Goal: Task Accomplishment & Management: Complete application form

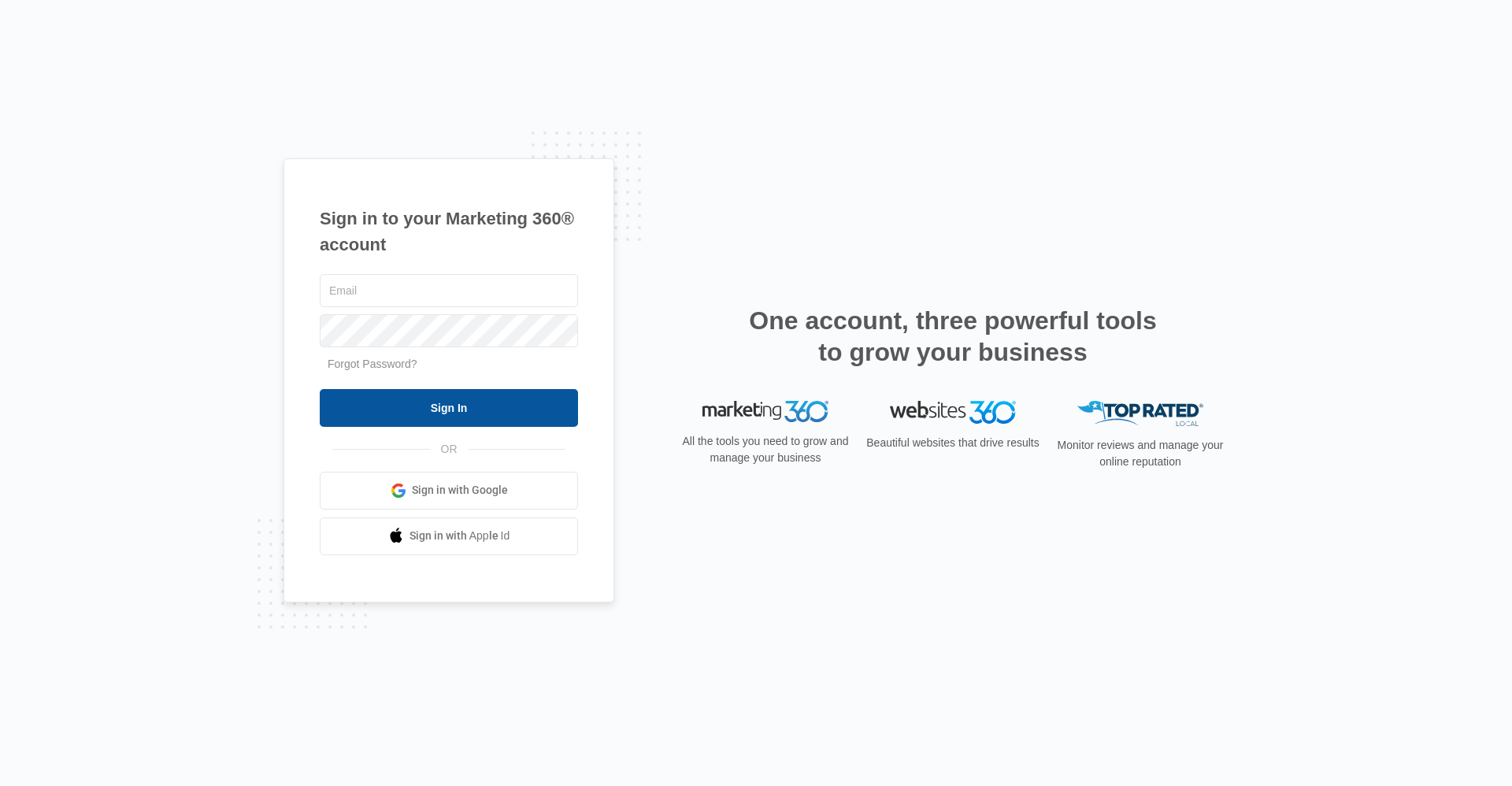
type input "[EMAIL_ADDRESS][DOMAIN_NAME]"
click at [452, 425] on input "Sign In" at bounding box center [449, 407] width 258 height 38
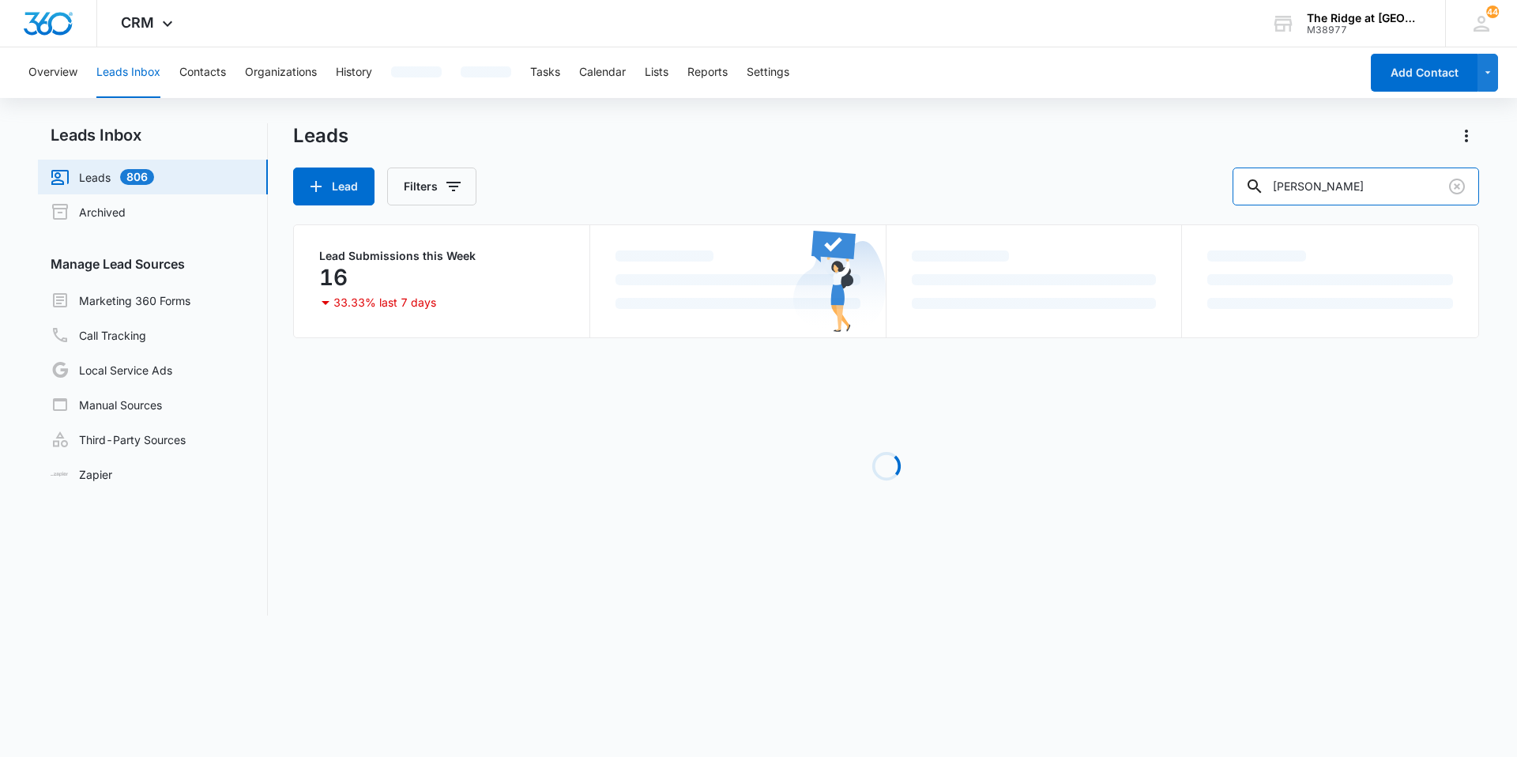
drag, startPoint x: 1342, startPoint y: 181, endPoint x: 1227, endPoint y: 202, distance: 116.5
click at [1227, 202] on div "Lead Filters [PERSON_NAME]" at bounding box center [886, 187] width 1186 height 38
click at [216, 76] on button "Contacts" at bounding box center [202, 72] width 47 height 51
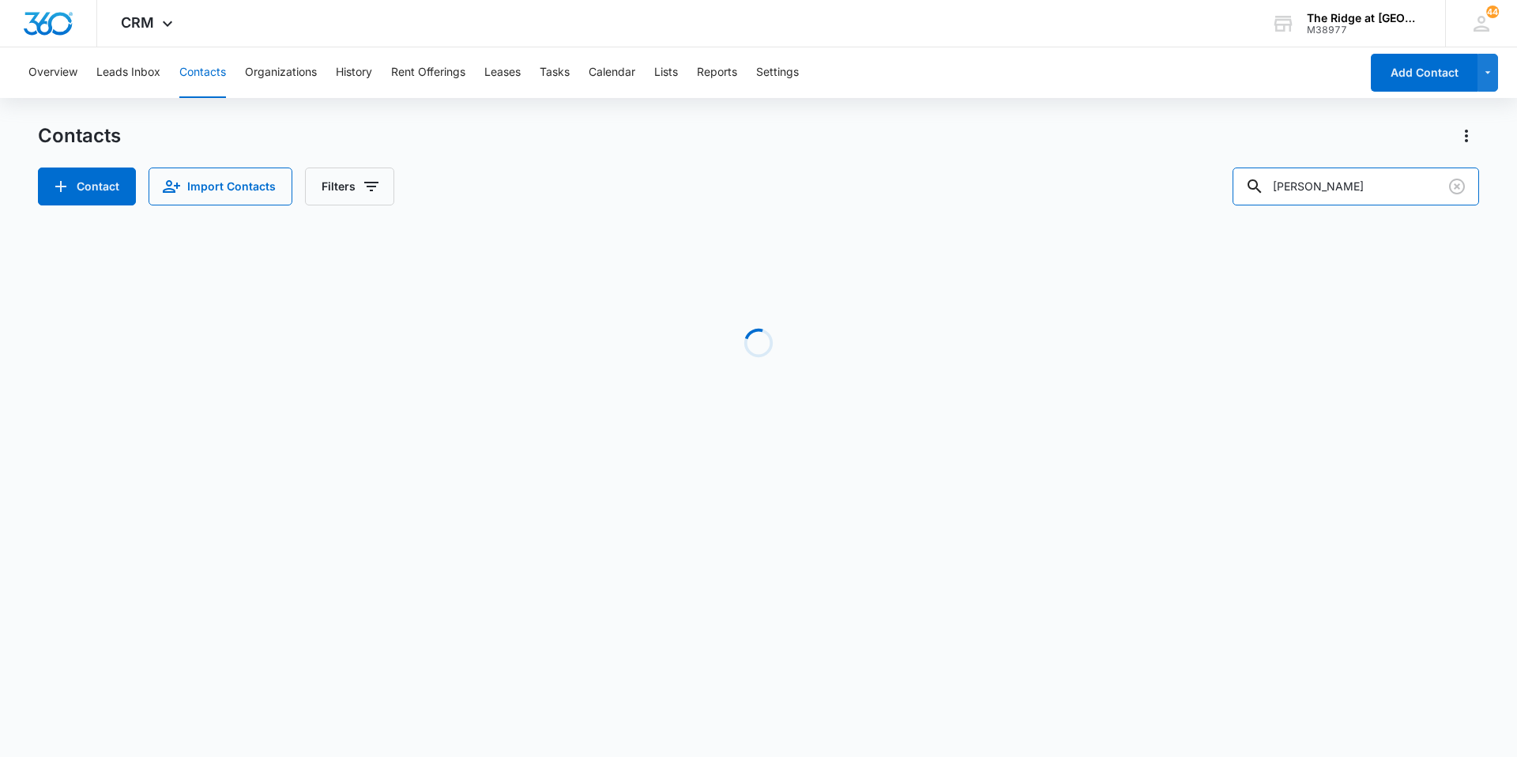
drag, startPoint x: 1398, startPoint y: 186, endPoint x: 1132, endPoint y: 194, distance: 265.6
click at [1132, 194] on div "Contact Import Contacts Filters [PERSON_NAME]" at bounding box center [758, 187] width 1441 height 38
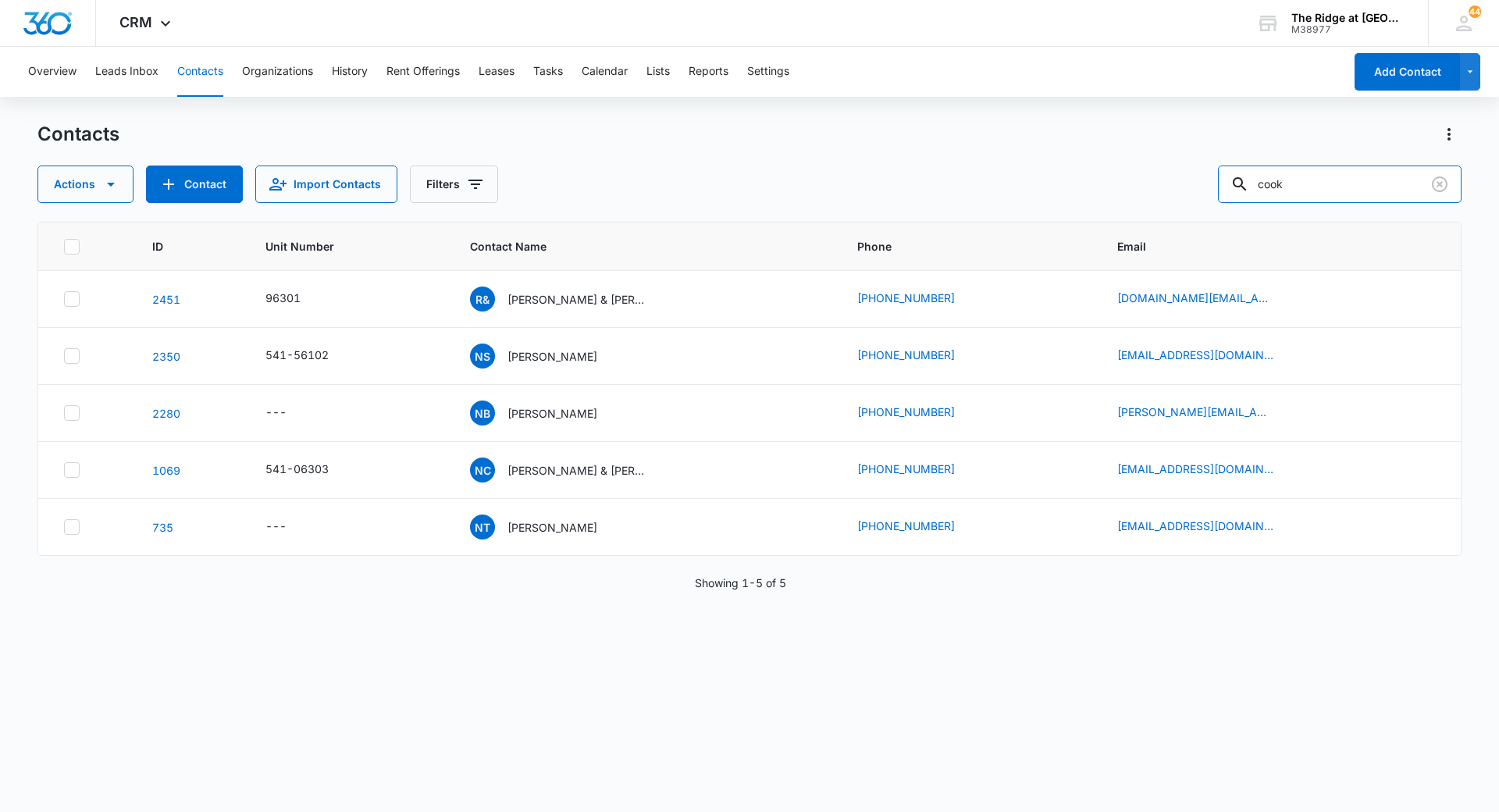
type input "cook"
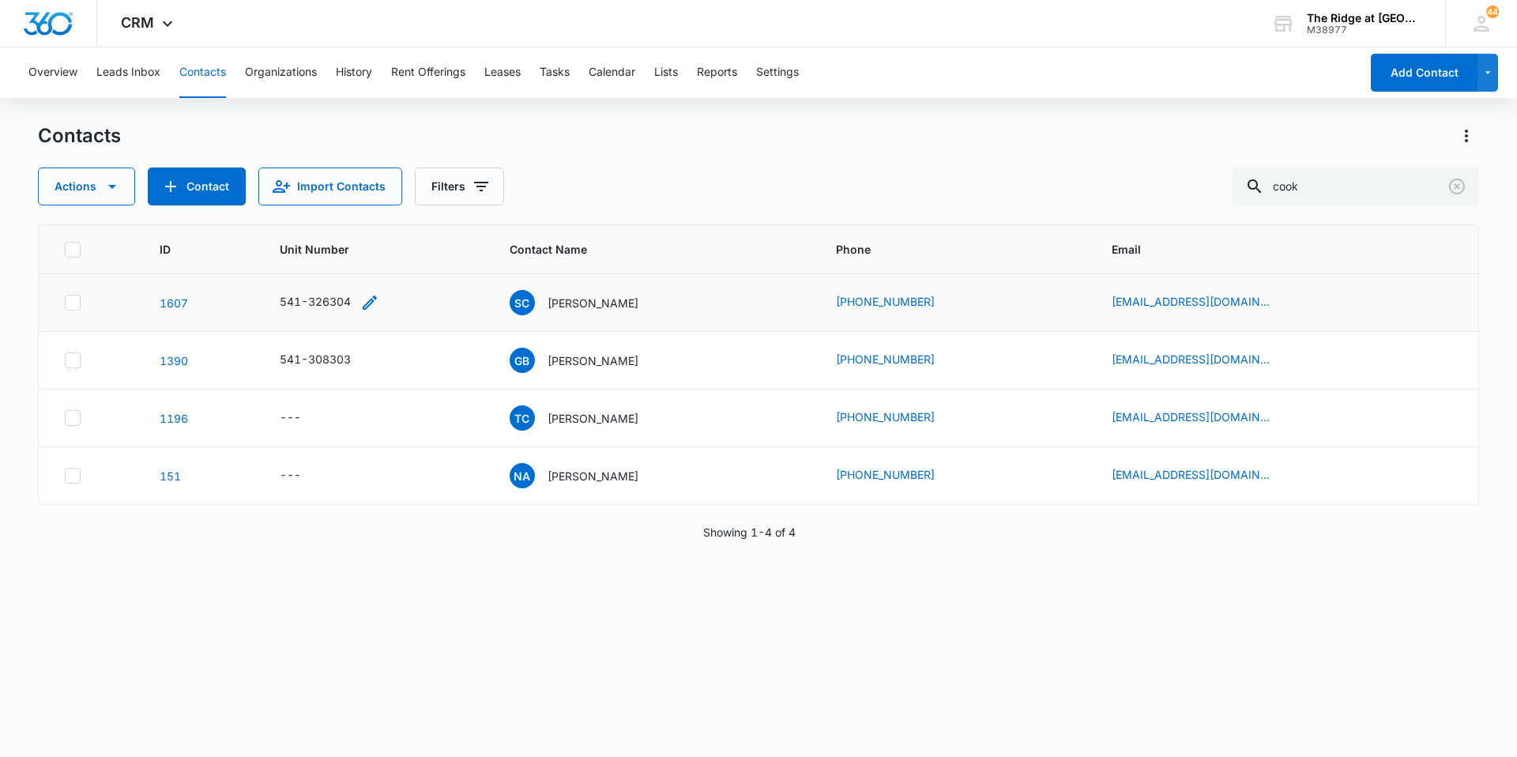
click at [328, 303] on div "541-326304" at bounding box center [315, 301] width 71 height 17
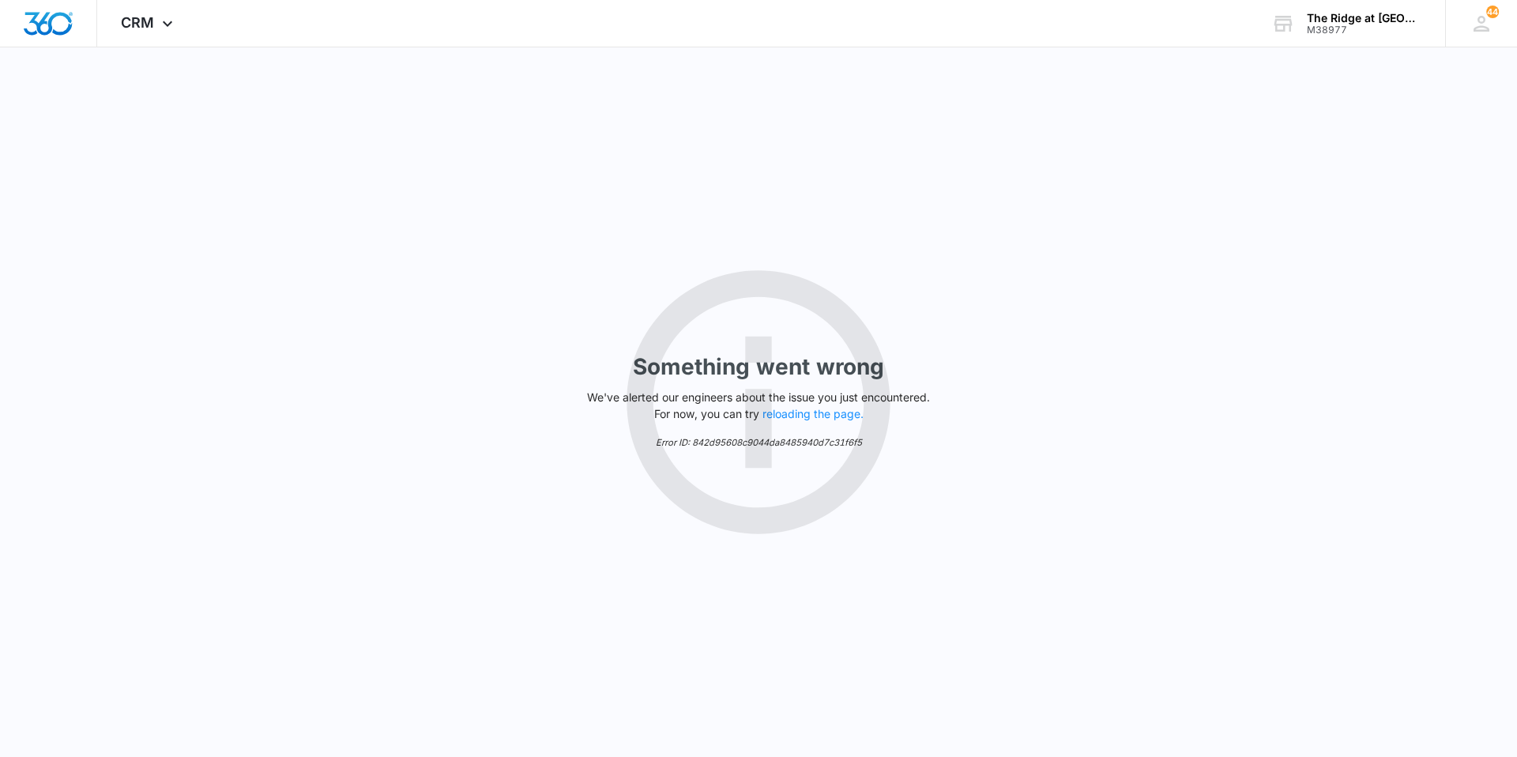
click at [902, 289] on div "Something went wrong We've alerted our engineers about the issue you just encou…" at bounding box center [758, 402] width 1517 height 710
click at [795, 421] on p "We've alerted our engineers about the issue you just encountered. For now, you …" at bounding box center [759, 405] width 356 height 33
click at [794, 410] on button "reloading the page." at bounding box center [813, 414] width 101 height 13
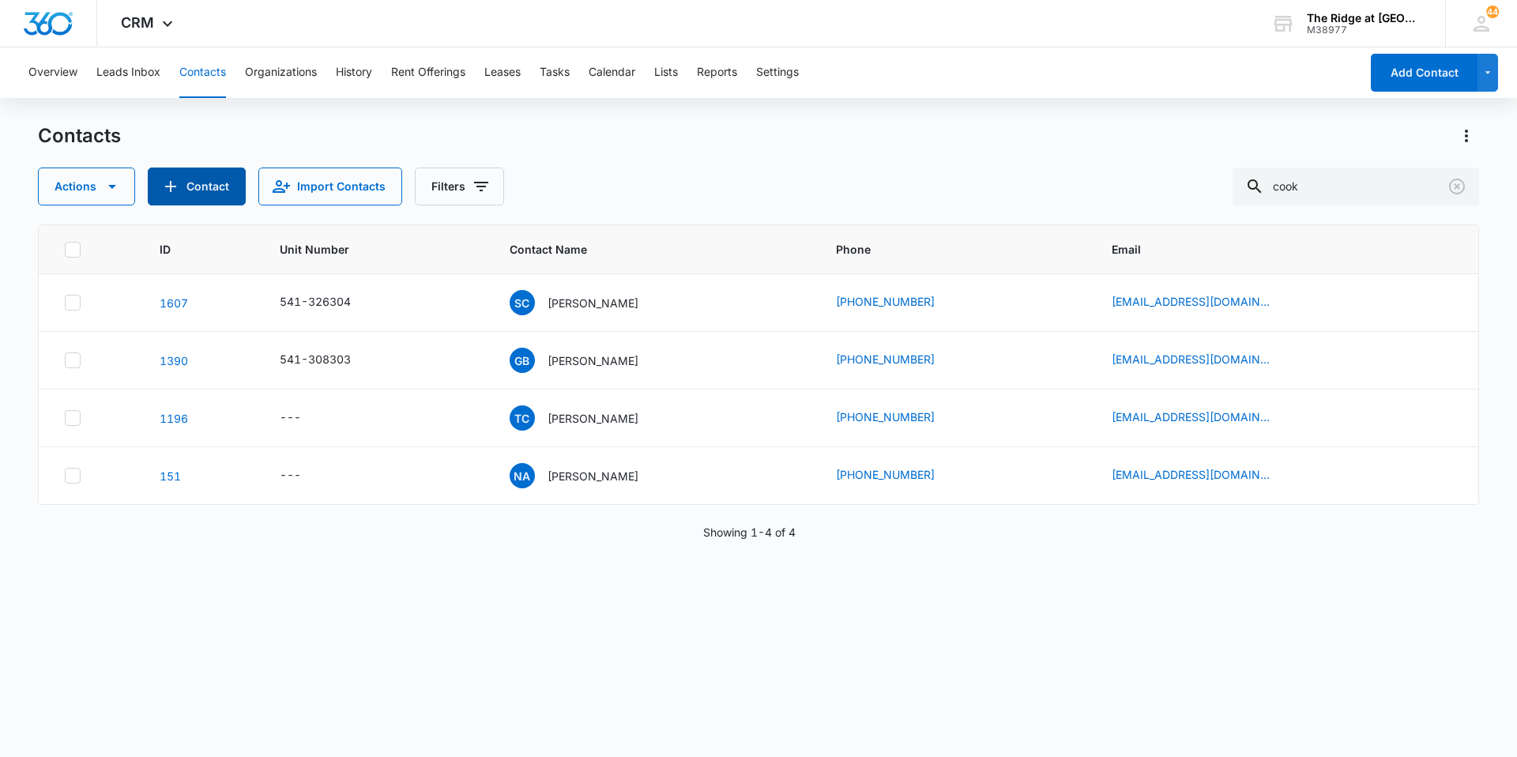
click at [219, 187] on button "Contact" at bounding box center [197, 187] width 98 height 38
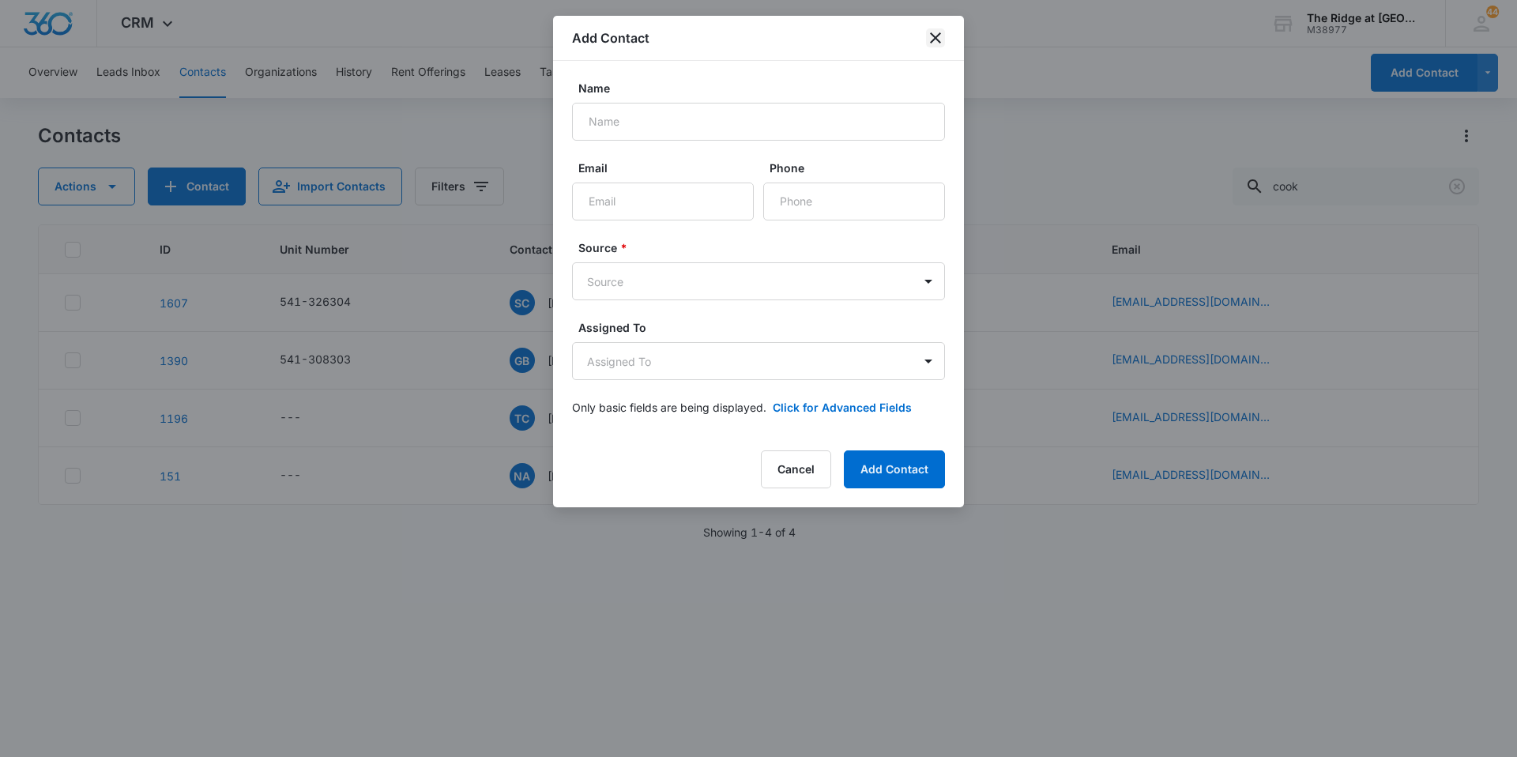
click at [943, 36] on icon "close" at bounding box center [935, 37] width 19 height 19
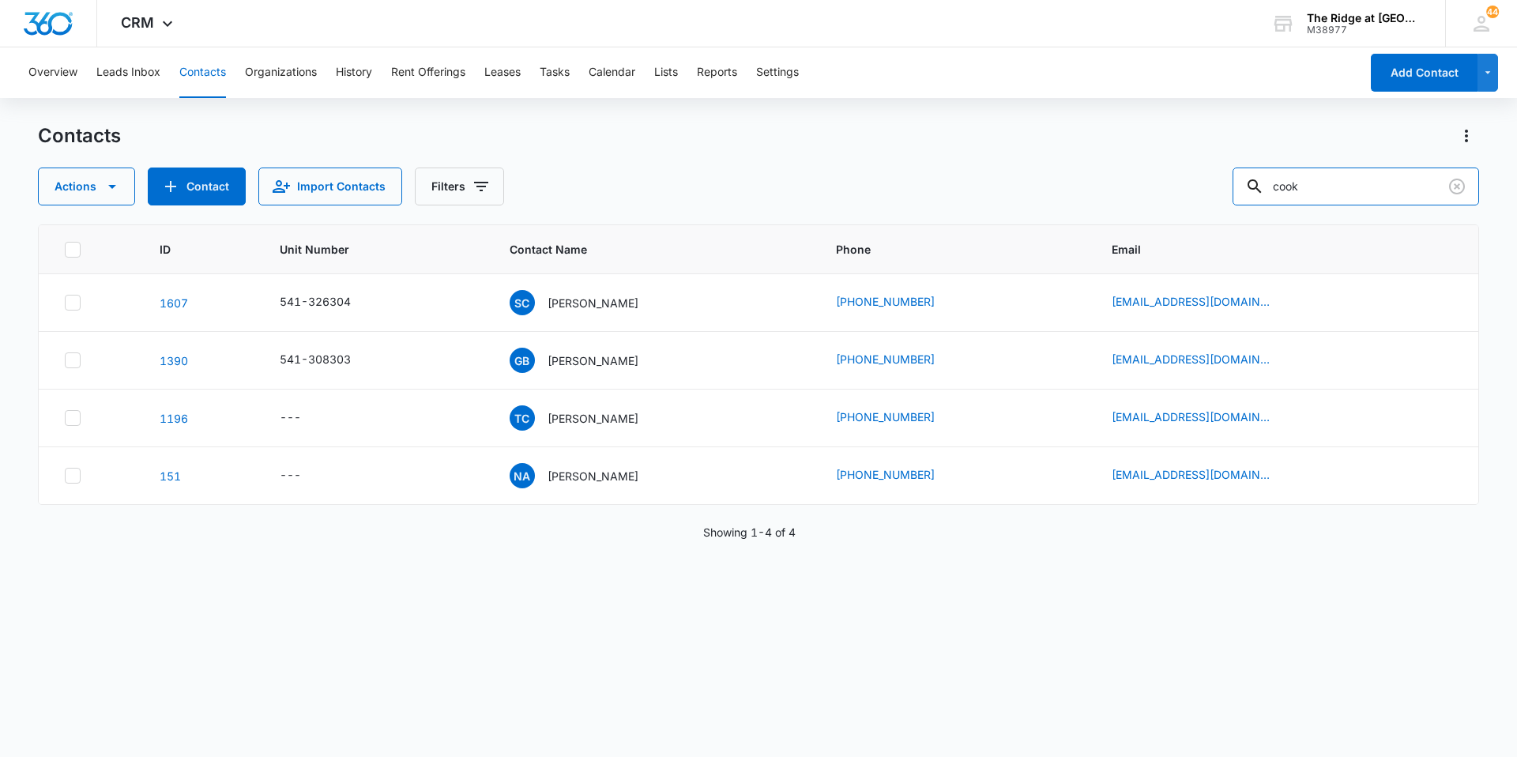
drag, startPoint x: 1368, startPoint y: 179, endPoint x: 1209, endPoint y: 173, distance: 159.0
click at [1209, 173] on div "Actions Contact Import Contacts Filters cook" at bounding box center [758, 187] width 1441 height 38
type input "4406-104"
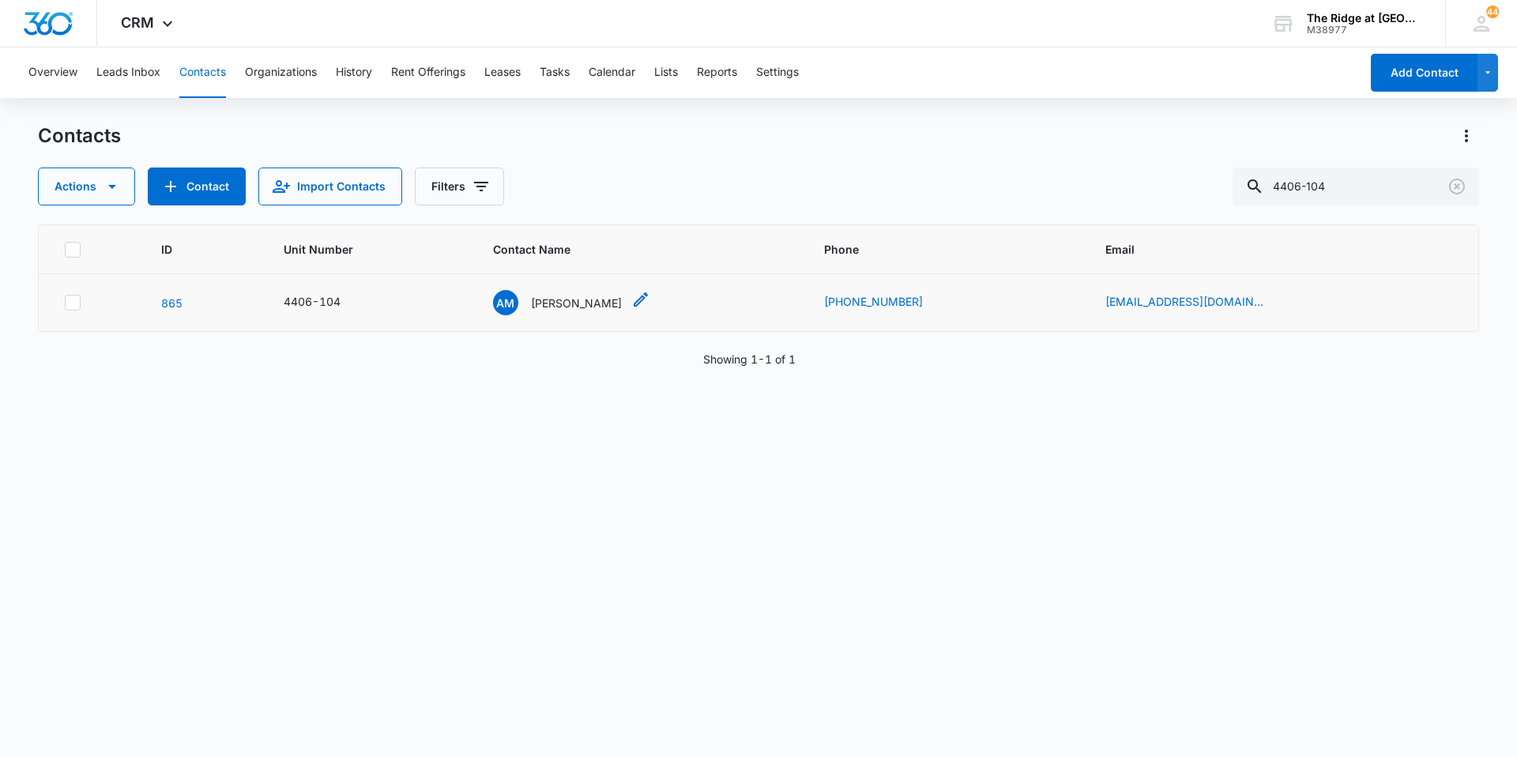
click at [552, 300] on p "Alanya Miller" at bounding box center [576, 303] width 91 height 17
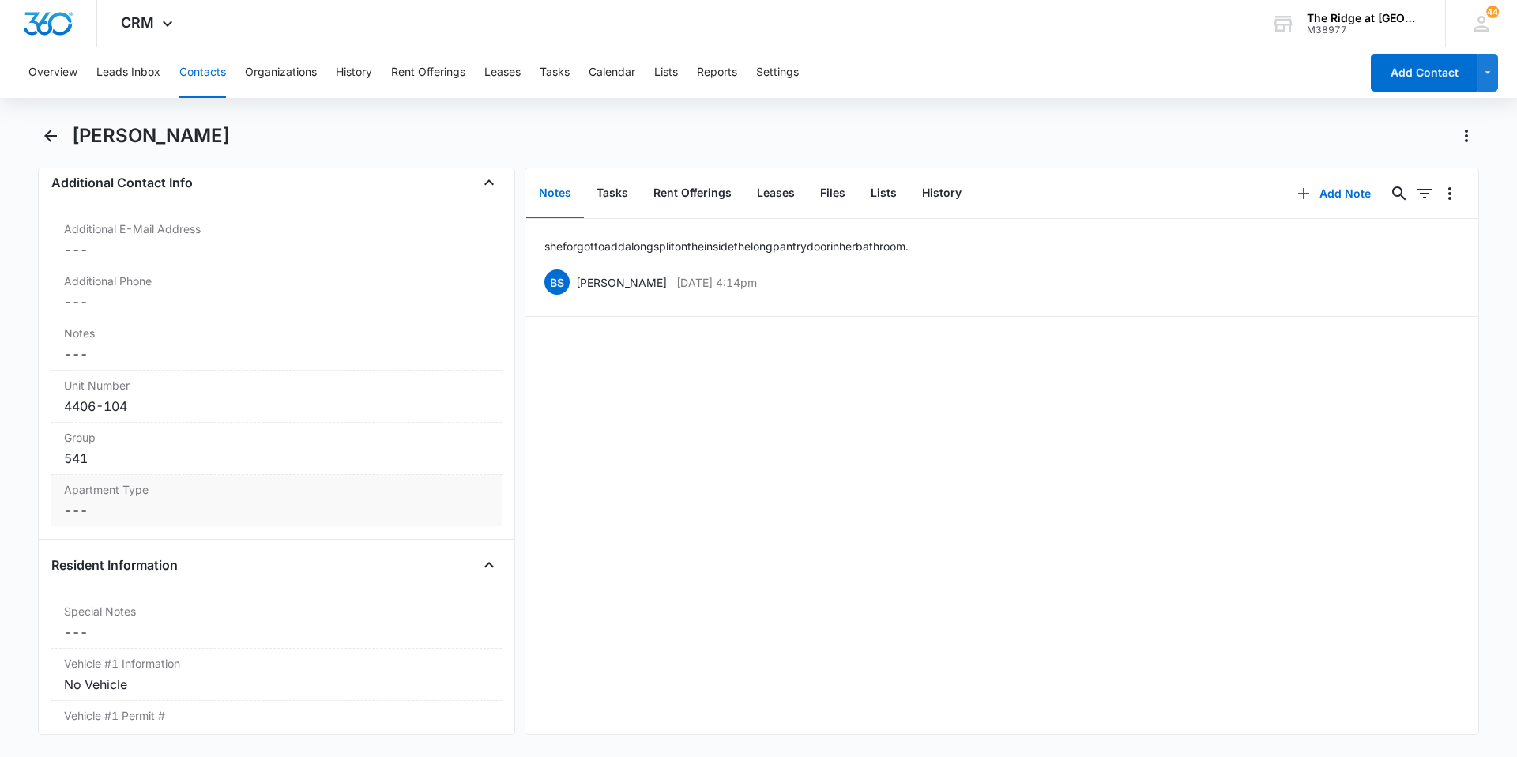
scroll to position [1185, 0]
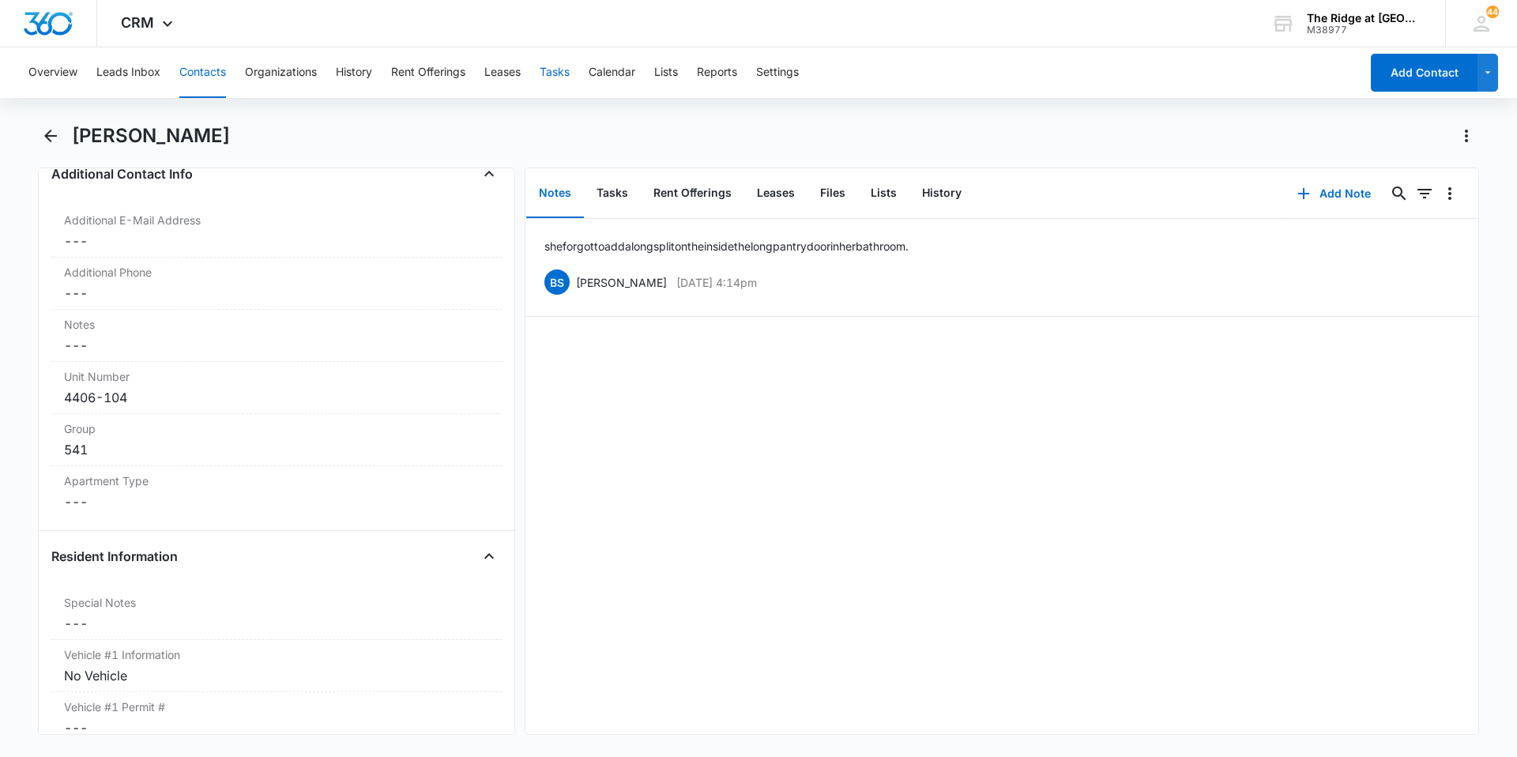
click at [560, 66] on button "Tasks" at bounding box center [555, 72] width 30 height 51
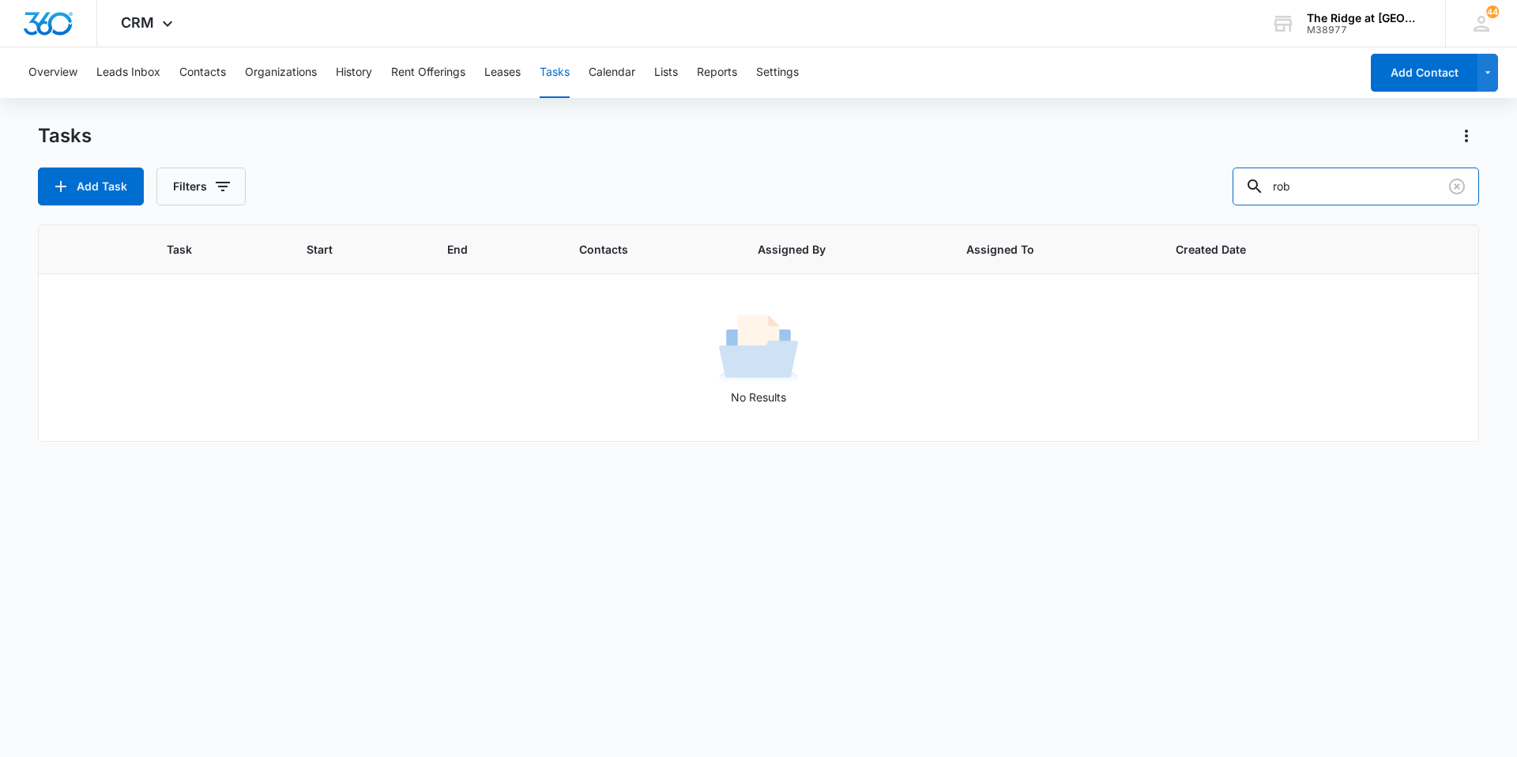
drag, startPoint x: 1344, startPoint y: 188, endPoint x: 1253, endPoint y: 211, distance: 93.7
click at [1253, 211] on div "Tasks Add Task Filters rob Task Start End Contacts Assigned By Assigned To Crea…" at bounding box center [758, 439] width 1441 height 632
type input "541-406301"
click at [202, 78] on button "Contacts" at bounding box center [202, 72] width 47 height 51
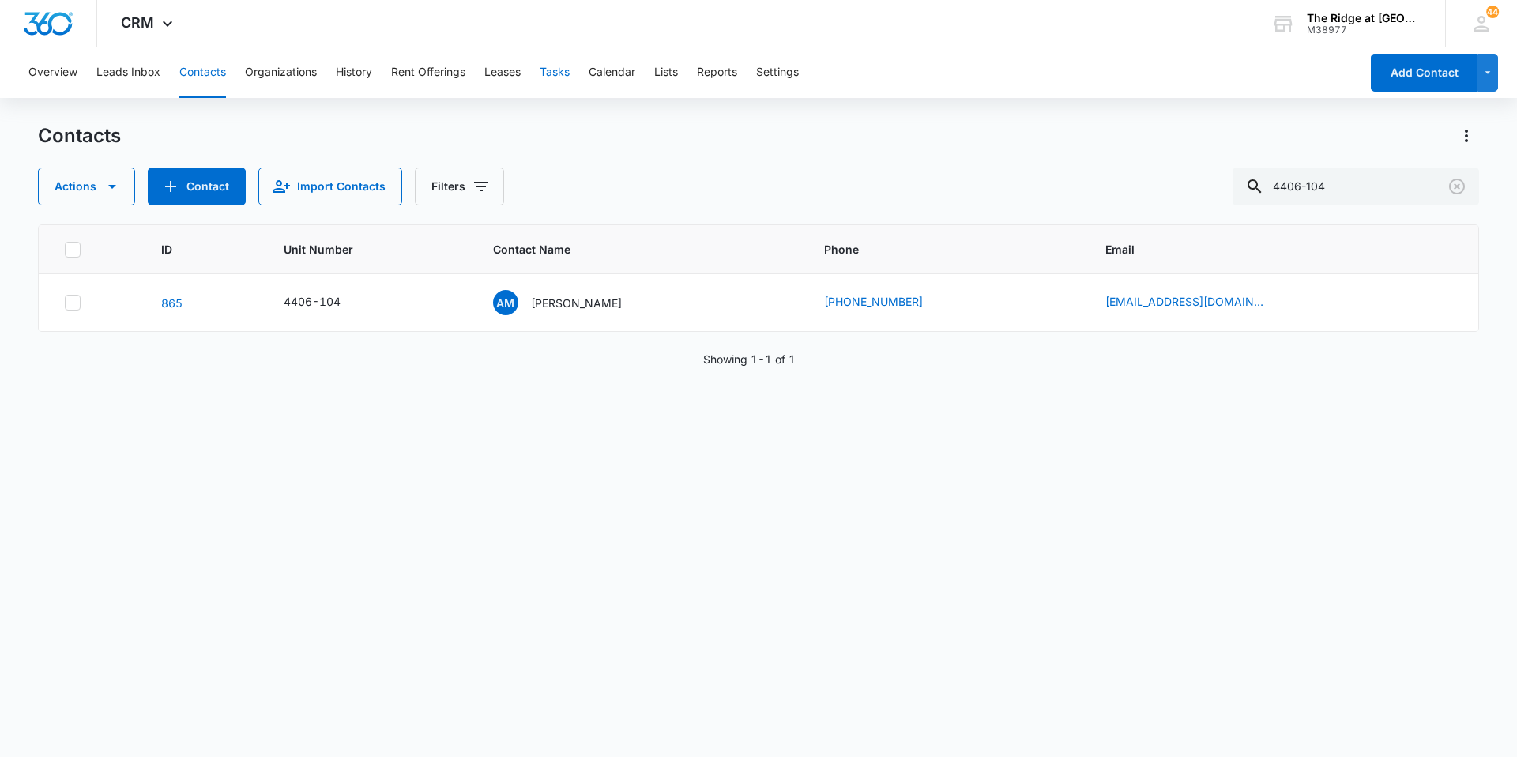
click at [553, 74] on button "Tasks" at bounding box center [555, 72] width 30 height 51
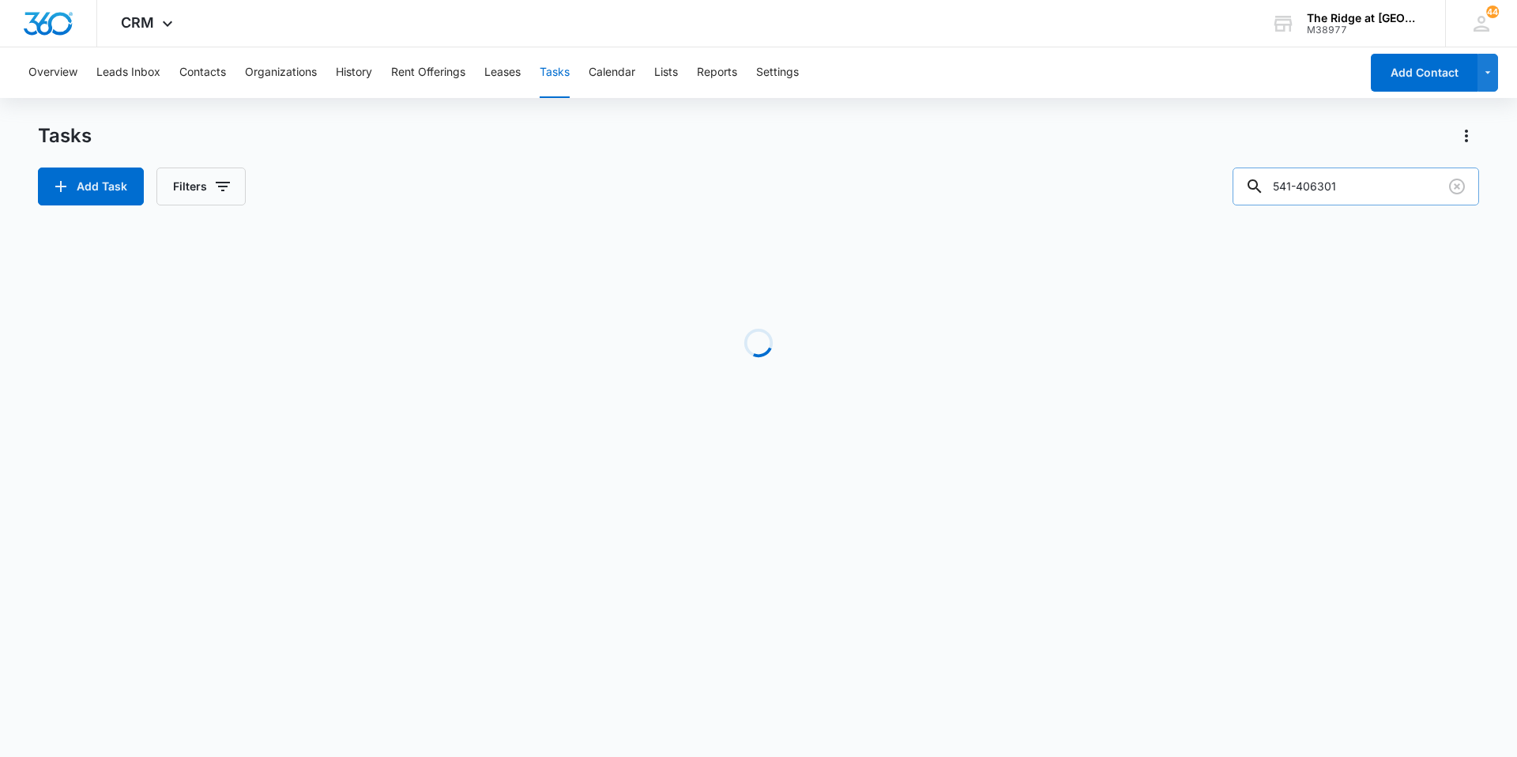
click at [1362, 187] on input "541-406301" at bounding box center [1356, 187] width 247 height 38
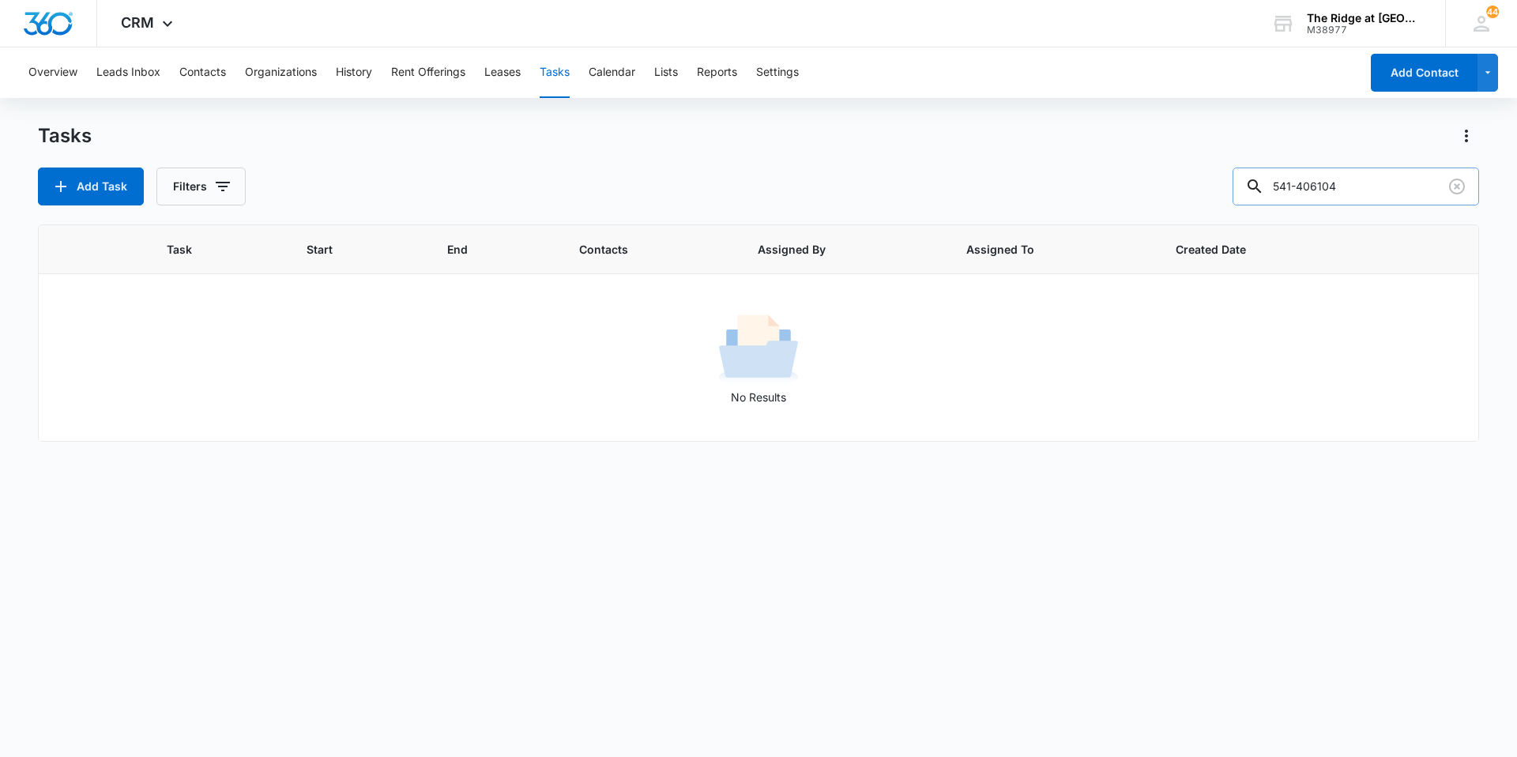
type input "541-406104"
click at [1331, 183] on input "541-406104" at bounding box center [1356, 187] width 247 height 38
click at [219, 184] on icon "button" at bounding box center [222, 186] width 19 height 19
click at [247, 377] on label "Complete" at bounding box center [266, 375] width 182 height 17
click at [176, 376] on input "Complete" at bounding box center [175, 375] width 1 height 1
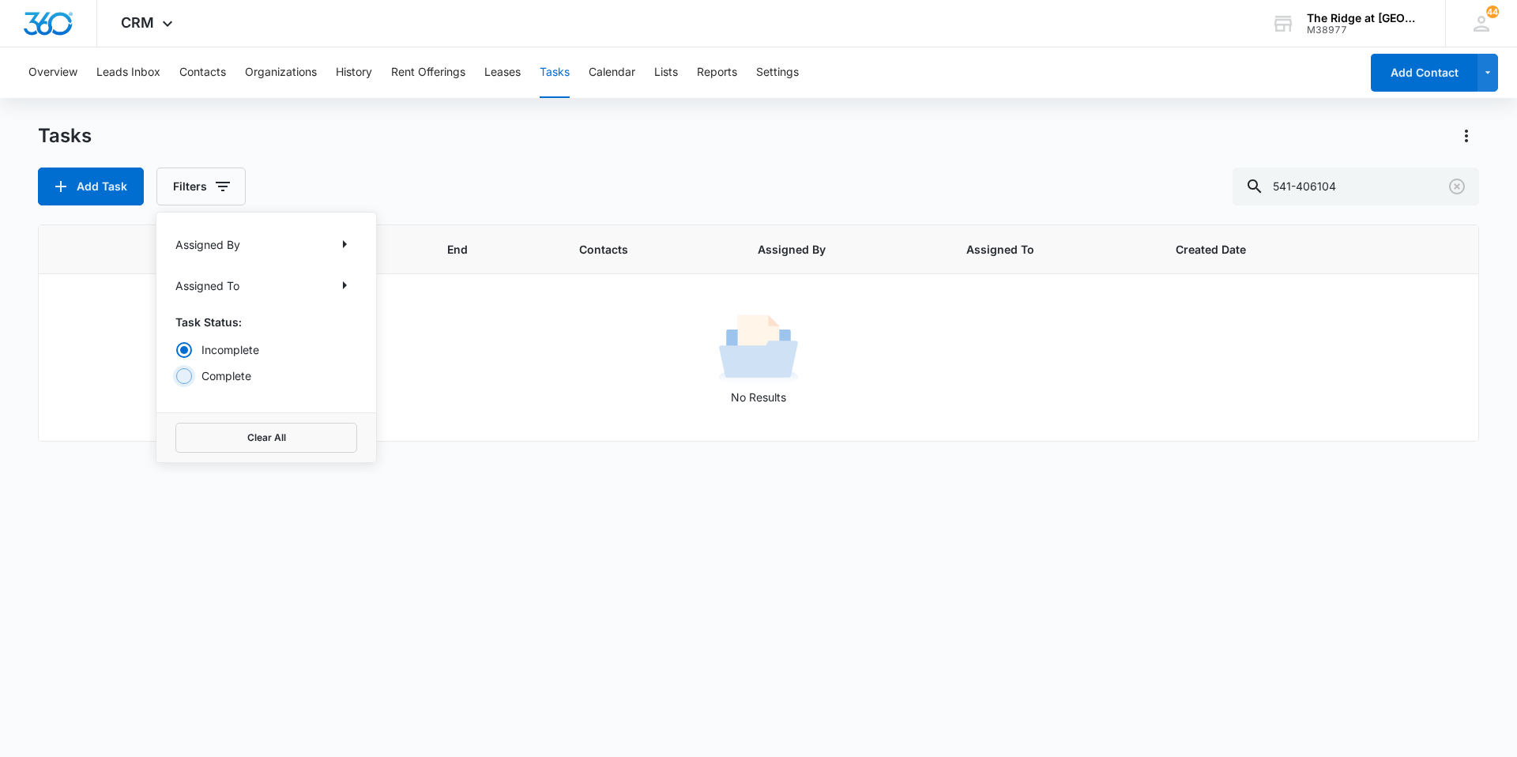
radio input "false"
radio input "true"
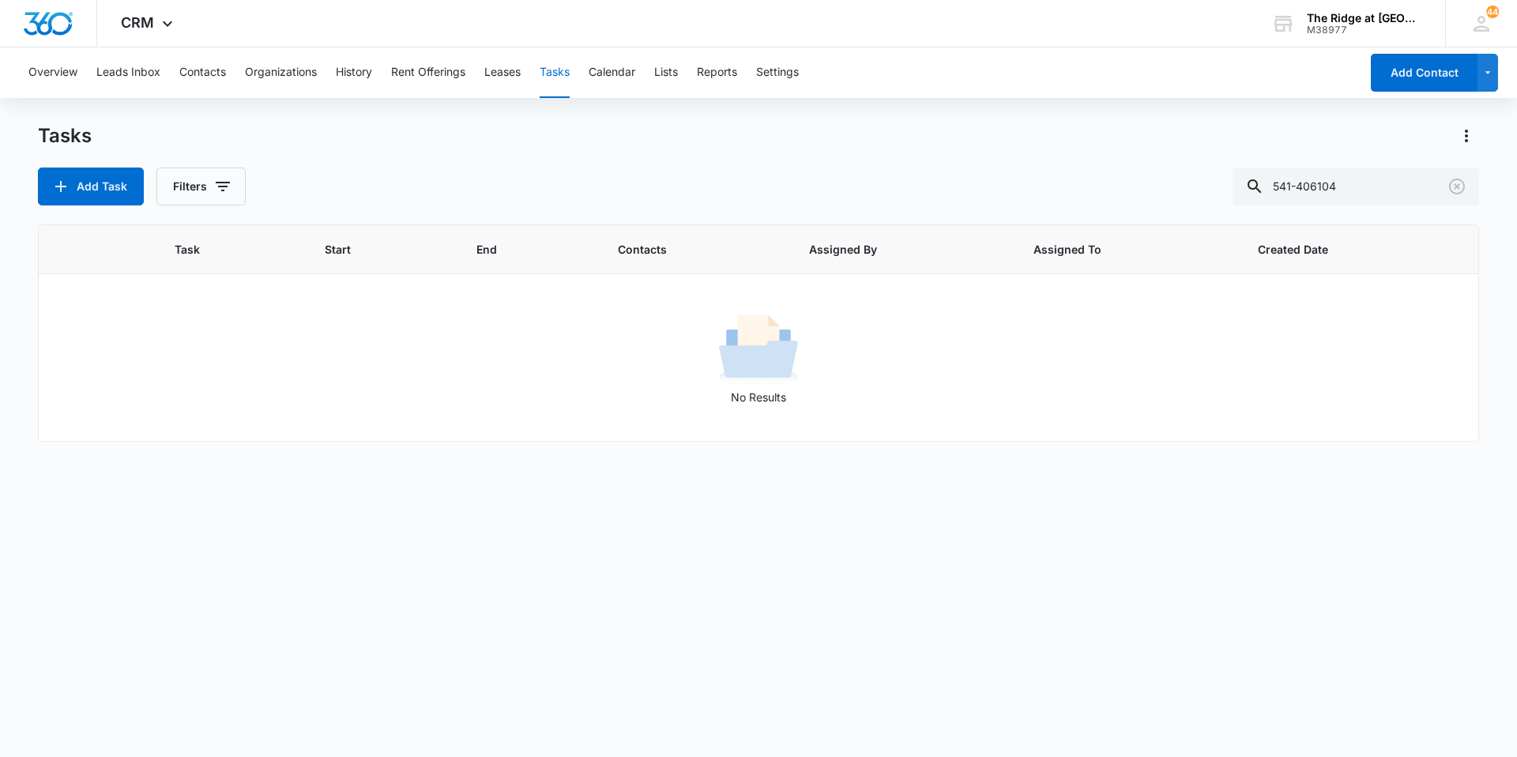
click at [573, 183] on div "Add Task Filters 541-406104" at bounding box center [758, 187] width 1441 height 38
click at [1319, 183] on input "541-406104" at bounding box center [1356, 187] width 247 height 38
type input "541-06104"
click at [224, 178] on icon "button" at bounding box center [222, 186] width 19 height 19
click at [263, 348] on label "Incomplete" at bounding box center [266, 349] width 182 height 17
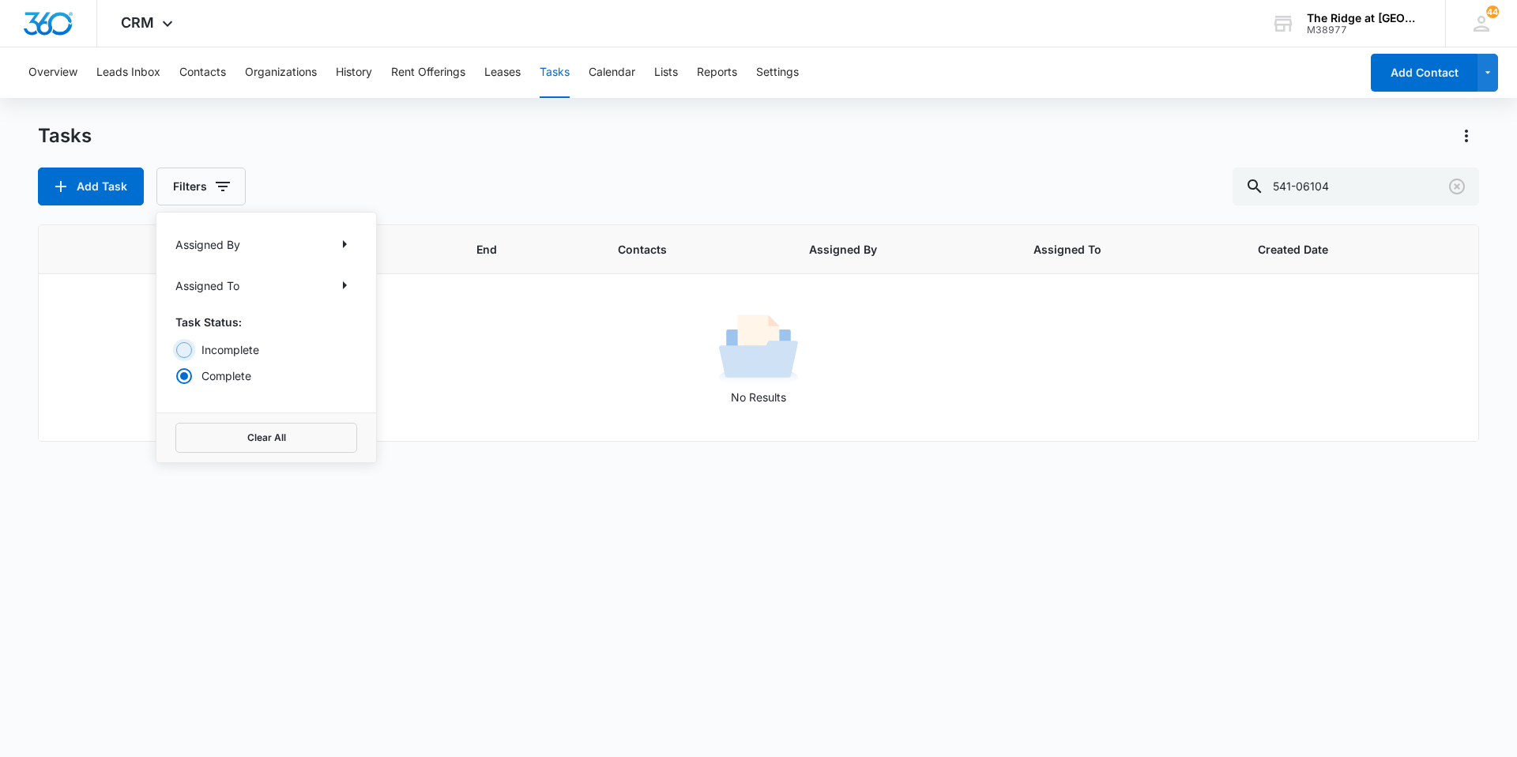
click at [176, 349] on input "Incomplete" at bounding box center [175, 349] width 1 height 1
radio input "true"
click at [540, 159] on div "Tasks Add Task Filters Assigned By Assigned To Task Status: Incomplete Complete…" at bounding box center [758, 164] width 1441 height 82
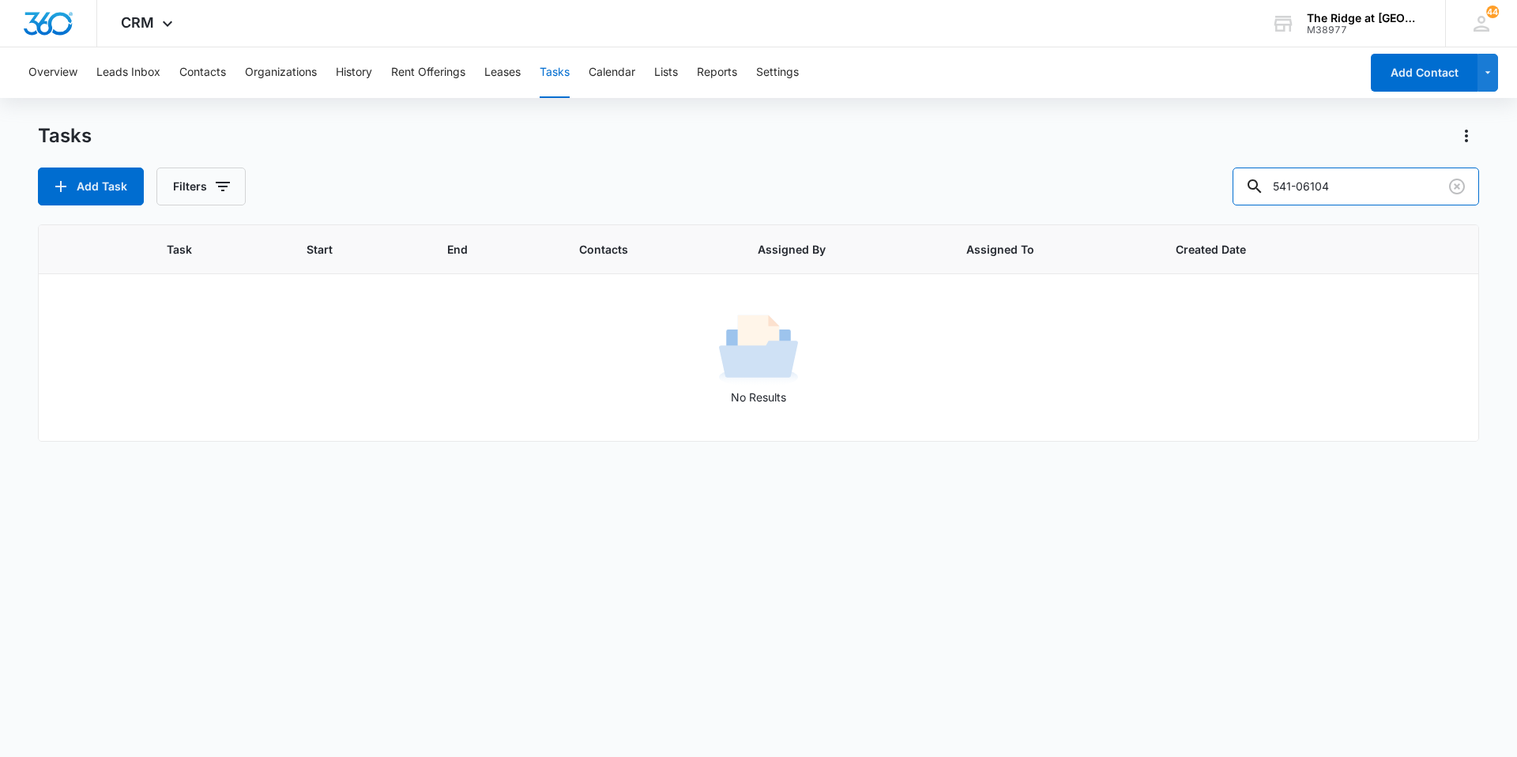
drag, startPoint x: 1359, startPoint y: 183, endPoint x: 1213, endPoint y: 189, distance: 146.3
click at [1213, 189] on div "Add Task Filters 541-06104" at bounding box center [758, 187] width 1441 height 38
type input "4406104"
click at [208, 201] on button "Filters" at bounding box center [200, 187] width 89 height 38
click at [209, 369] on label "Complete" at bounding box center [266, 375] width 182 height 17
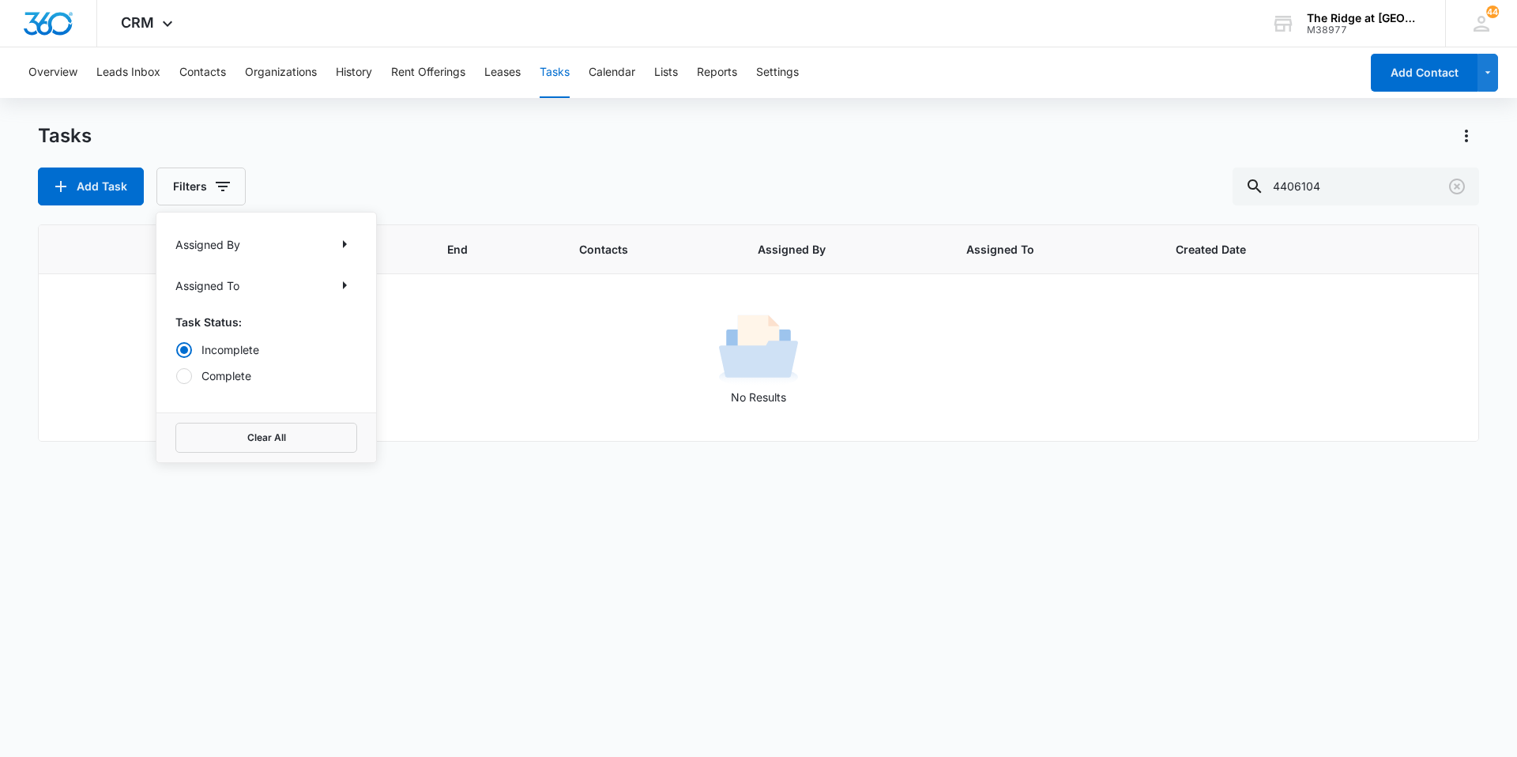
click at [176, 375] on input "Complete" at bounding box center [175, 375] width 1 height 1
radio input "false"
radio input "true"
click at [375, 164] on div "Tasks Add Task Filters Assigned By Assigned To Task Status: Incomplete Complete…" at bounding box center [758, 164] width 1441 height 82
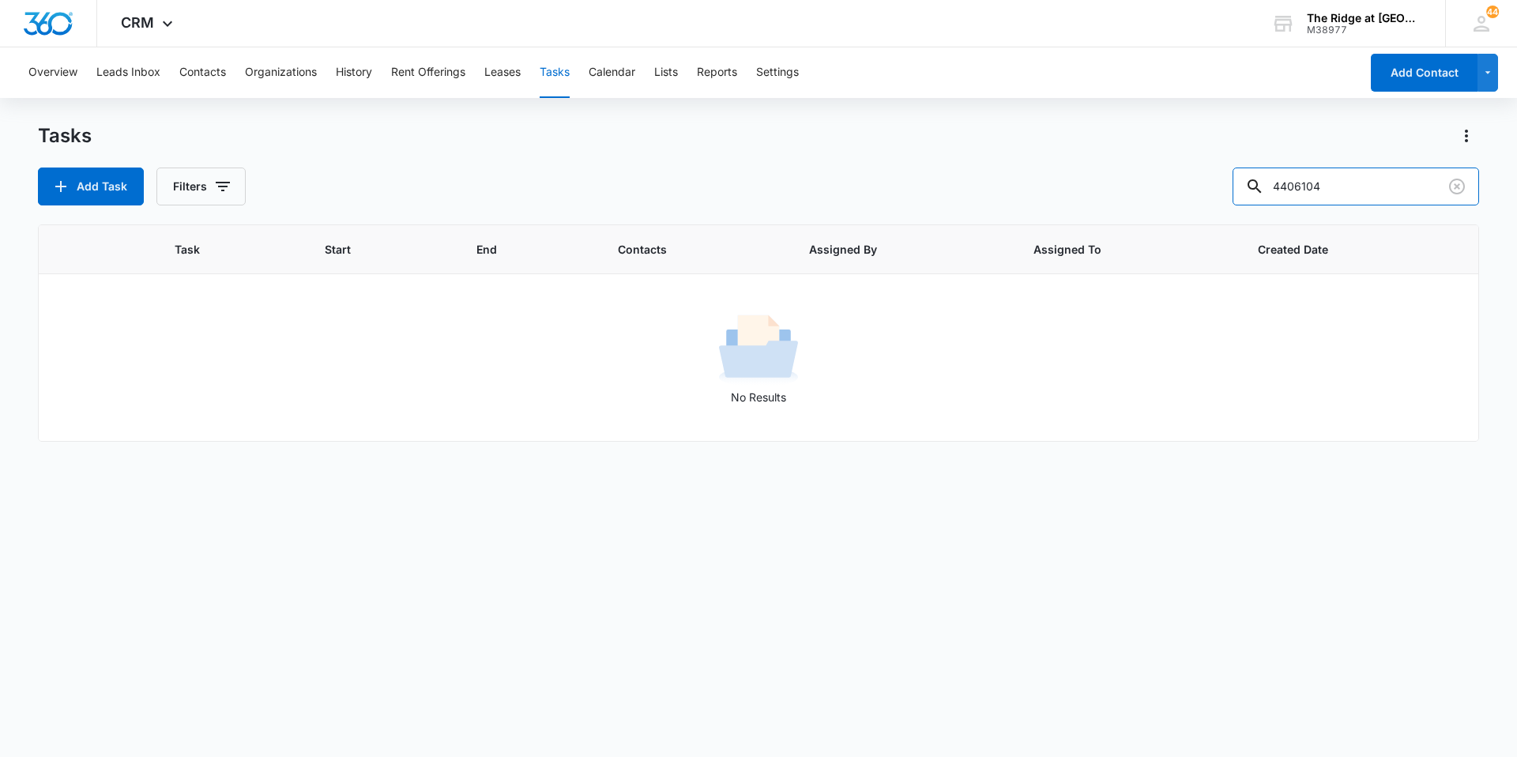
drag, startPoint x: 1364, startPoint y: 188, endPoint x: 1186, endPoint y: 196, distance: 178.0
click at [1169, 197] on div "Add Task Filters 4406104" at bounding box center [758, 187] width 1441 height 38
type input "541-"
click at [213, 186] on icon "button" at bounding box center [222, 186] width 19 height 19
click at [258, 352] on label "Incomplete" at bounding box center [266, 349] width 182 height 17
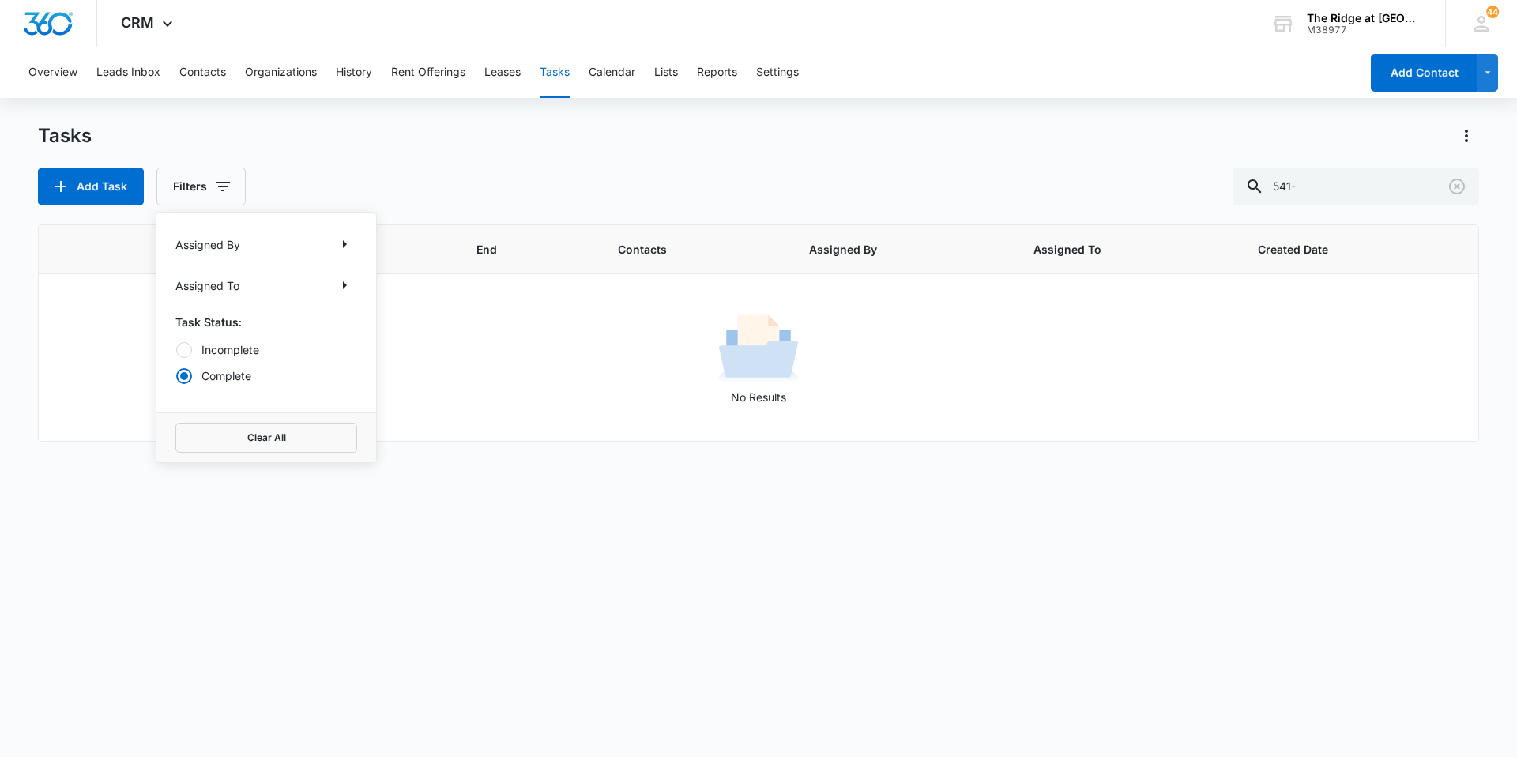
click at [176, 350] on input "Incomplete" at bounding box center [175, 349] width 1 height 1
radio input "true"
click at [431, 162] on div "Tasks Add Task Filters Assigned By Assigned To Task Status: Incomplete Complete…" at bounding box center [758, 164] width 1441 height 82
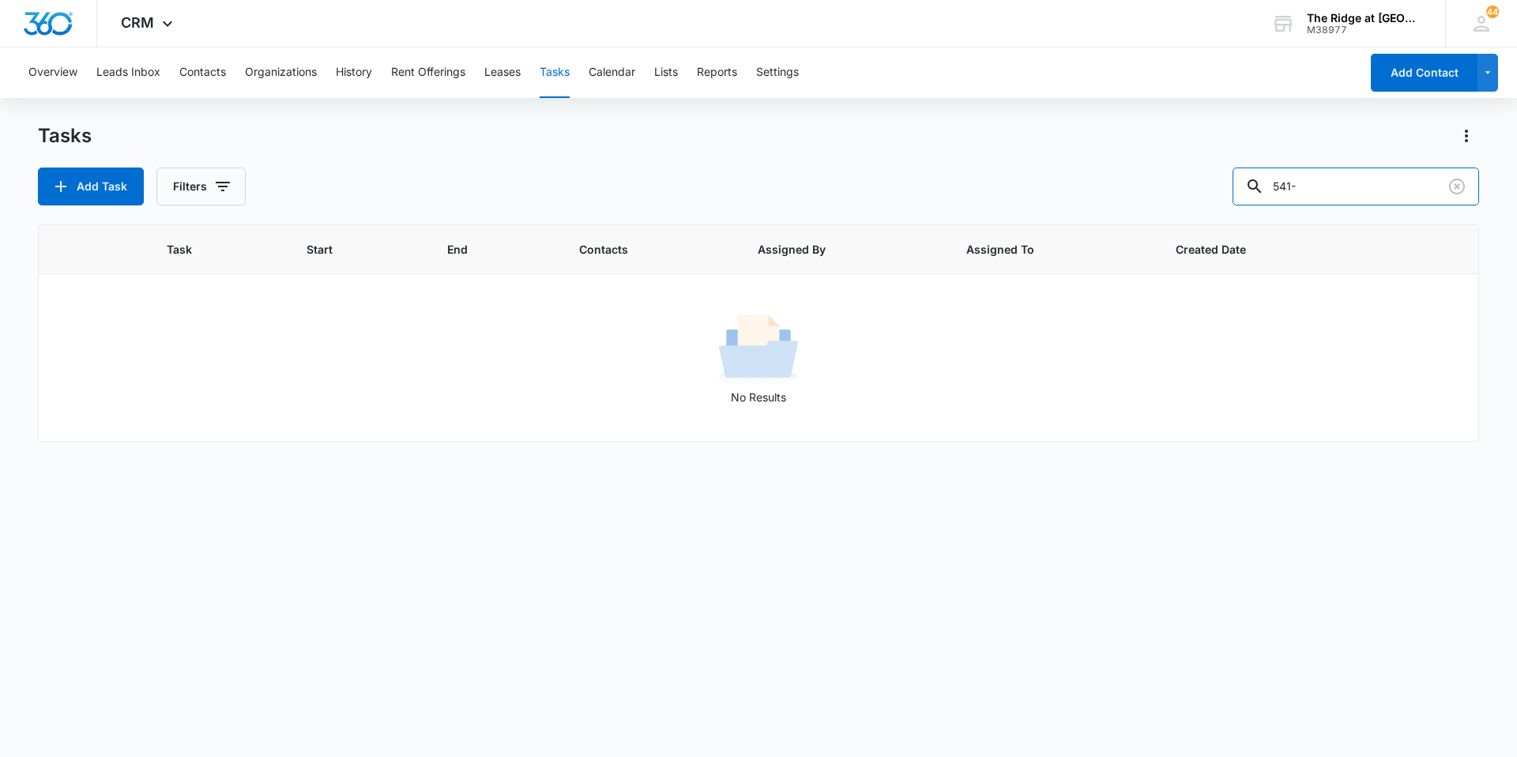
drag, startPoint x: 1345, startPoint y: 191, endPoint x: 1215, endPoint y: 197, distance: 130.5
click at [1215, 197] on div "Add Task Filters 541-" at bounding box center [758, 187] width 1441 height 38
type input "al"
click at [211, 71] on button "Contacts" at bounding box center [202, 72] width 47 height 51
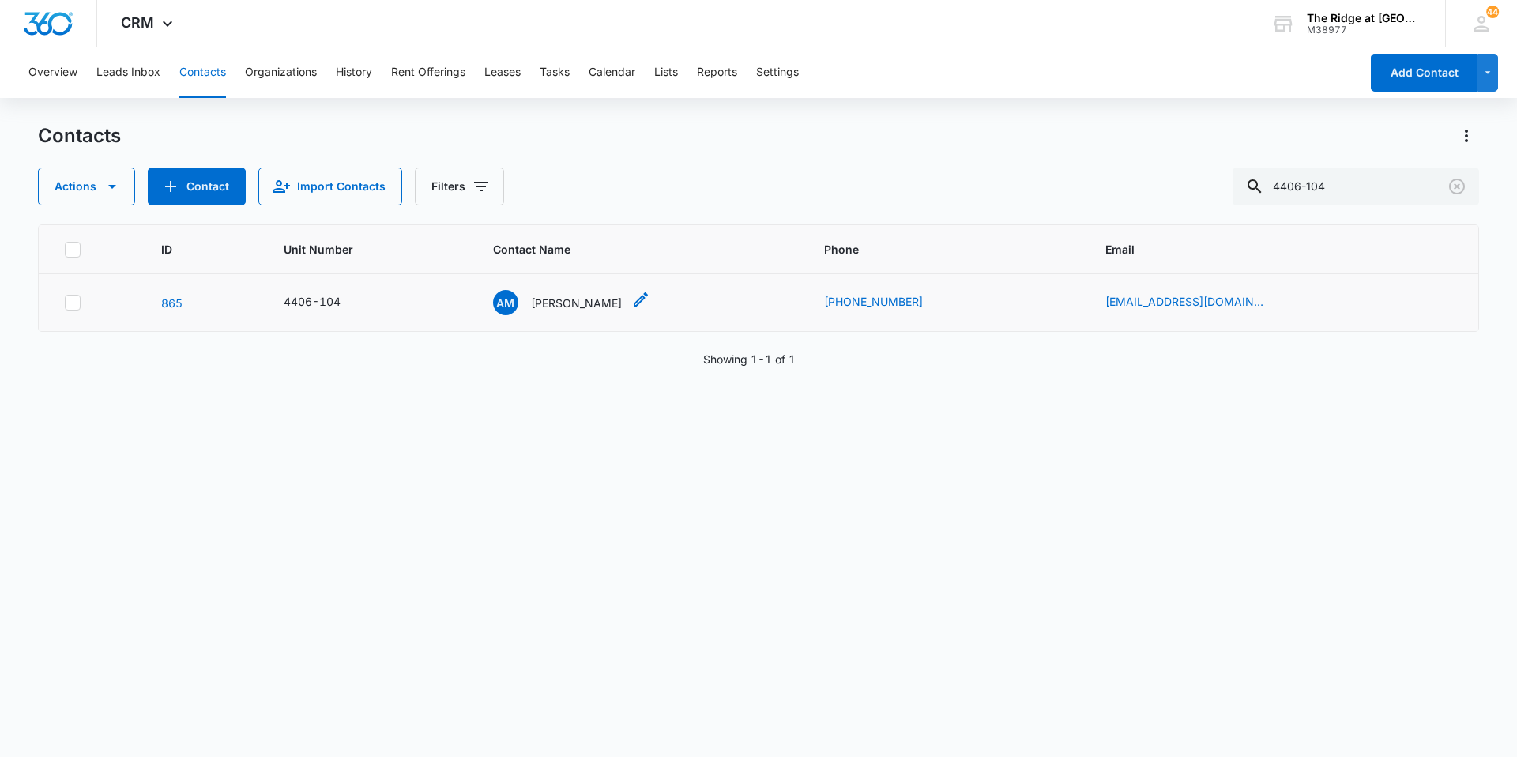
click at [547, 302] on p "Alanya Miller" at bounding box center [576, 303] width 91 height 17
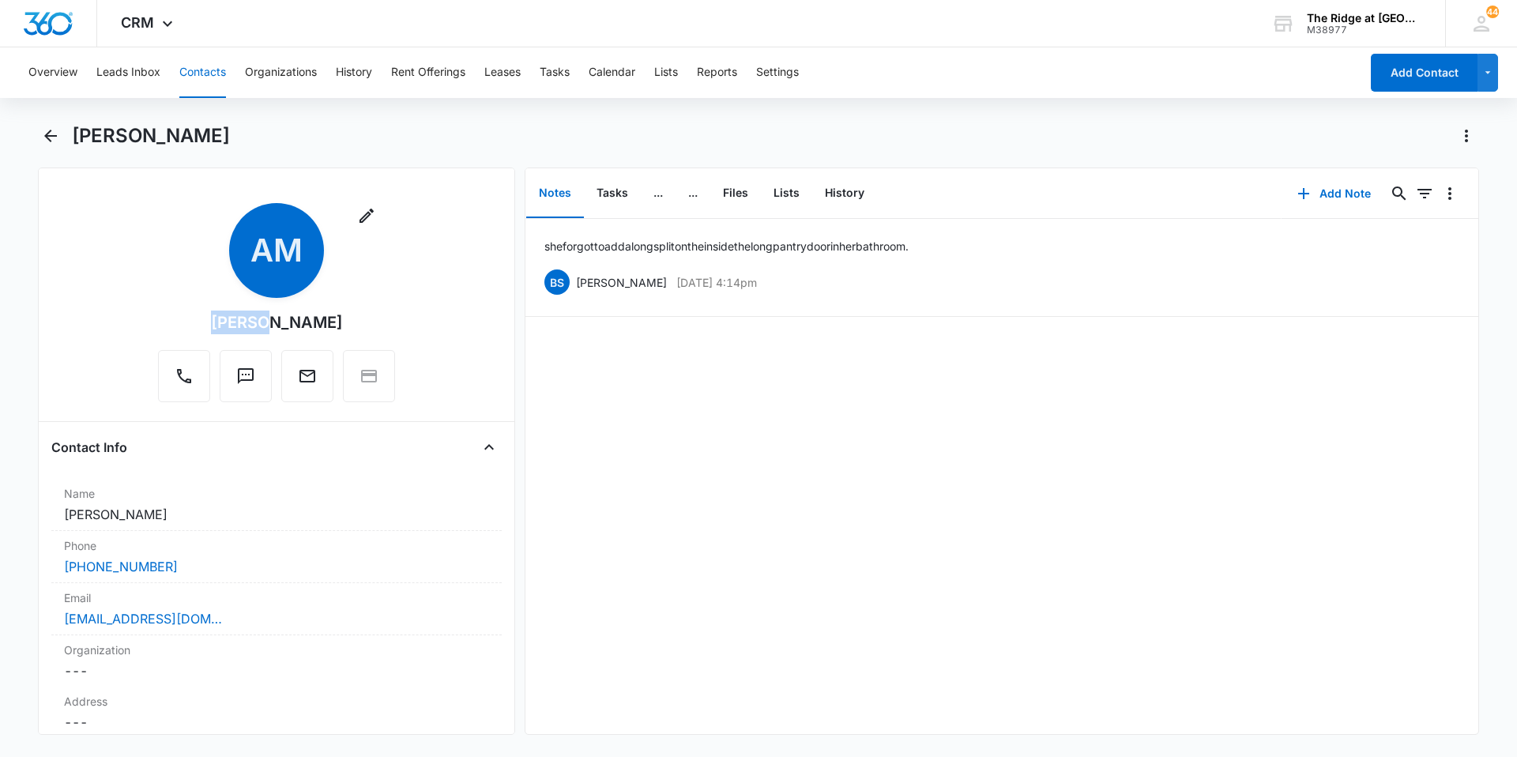
drag, startPoint x: 270, startPoint y: 326, endPoint x: 225, endPoint y: 330, distance: 45.2
click at [225, 330] on div "Alanya Miller" at bounding box center [277, 323] width 132 height 24
copy div "Alanya"
click at [566, 76] on button "Tasks" at bounding box center [555, 72] width 30 height 51
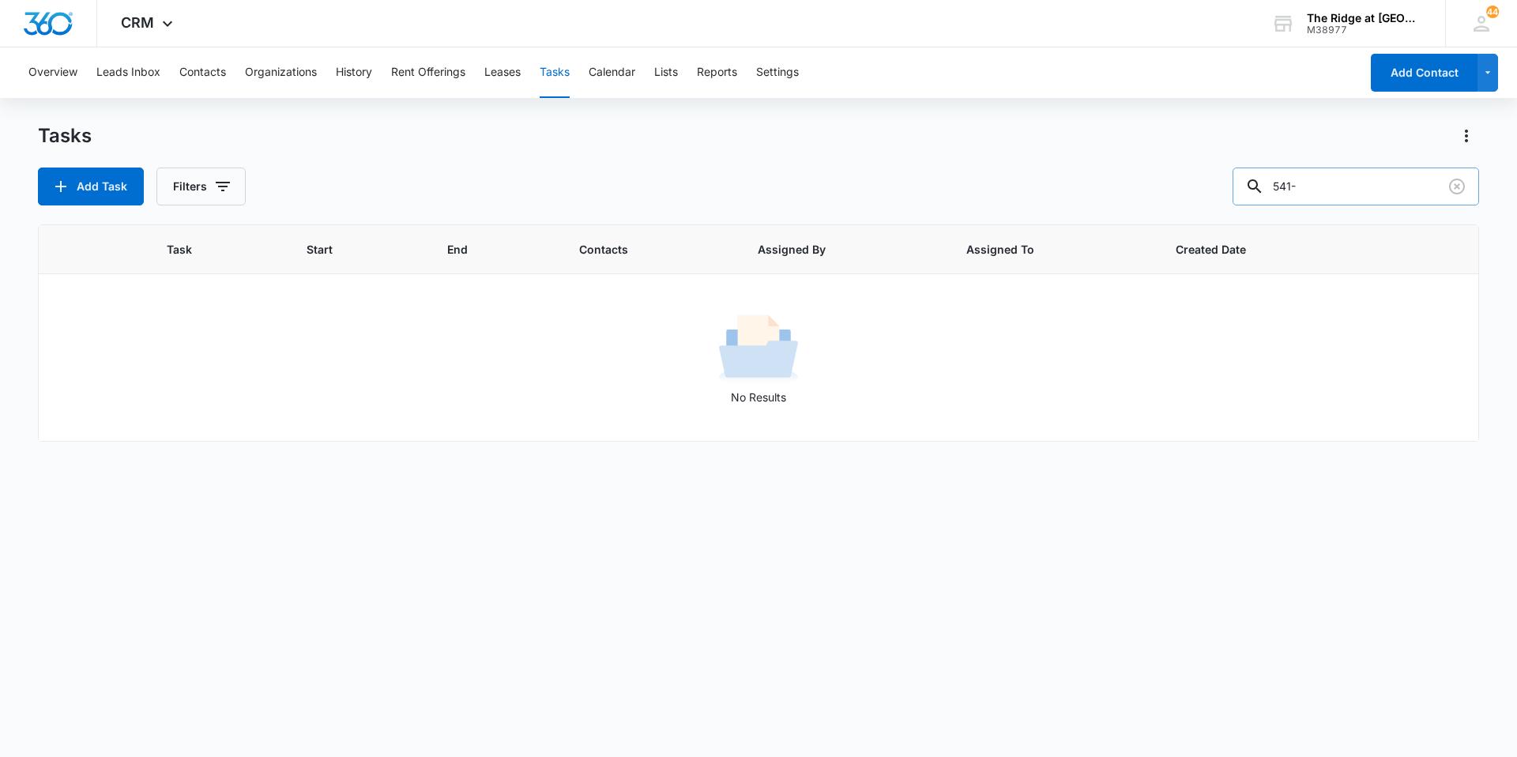
click at [1350, 191] on input "541-" at bounding box center [1356, 187] width 247 height 38
type input "5"
paste input "Alanya"
type input "Alanya"
click at [218, 190] on icon "button" at bounding box center [222, 186] width 19 height 19
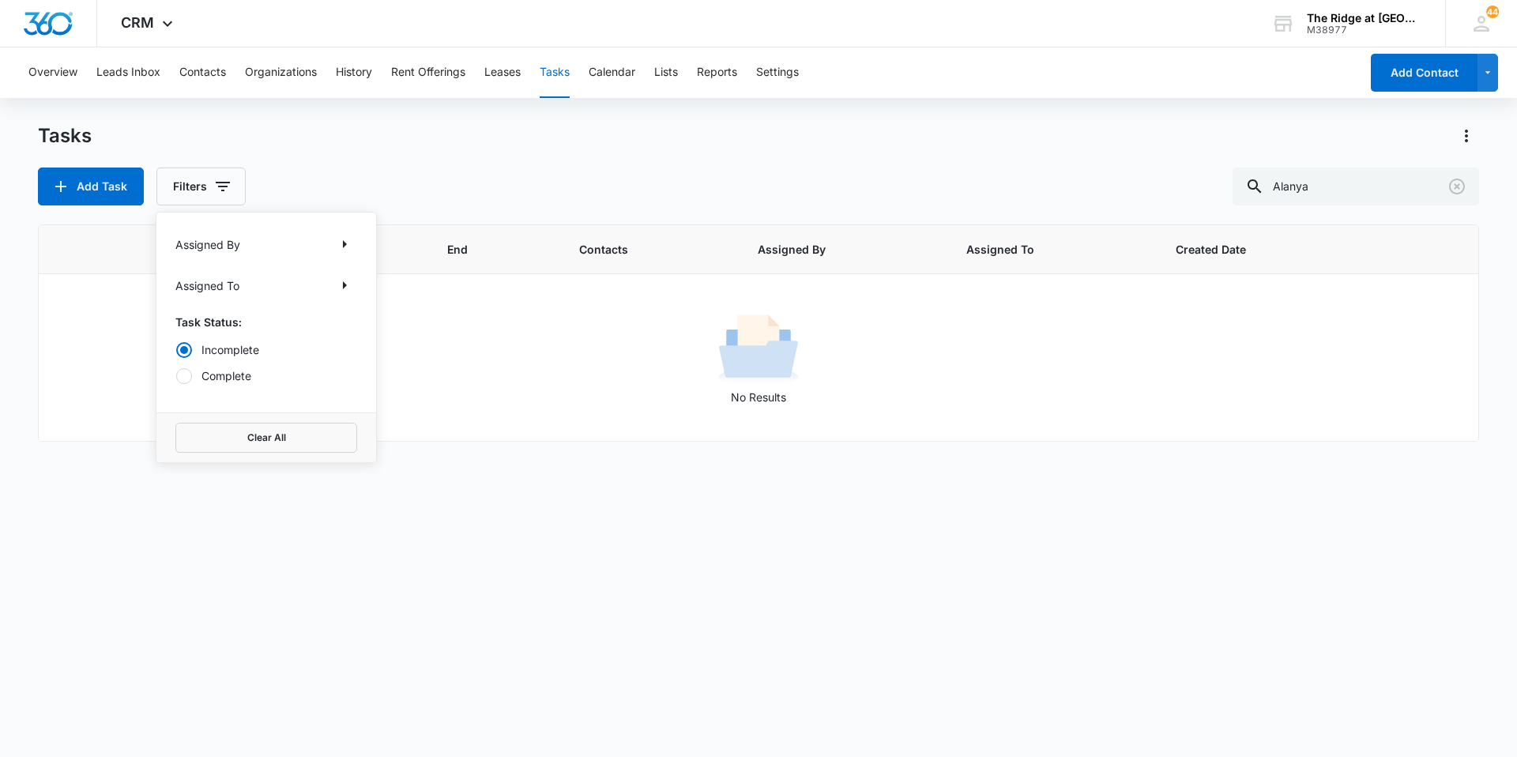
click at [238, 387] on div "Assigned By Assigned To Task Status: Incomplete Complete" at bounding box center [266, 313] width 220 height 200
click at [237, 379] on label "Complete" at bounding box center [266, 375] width 182 height 17
click at [176, 376] on input "Complete" at bounding box center [175, 375] width 1 height 1
radio input "false"
radio input "true"
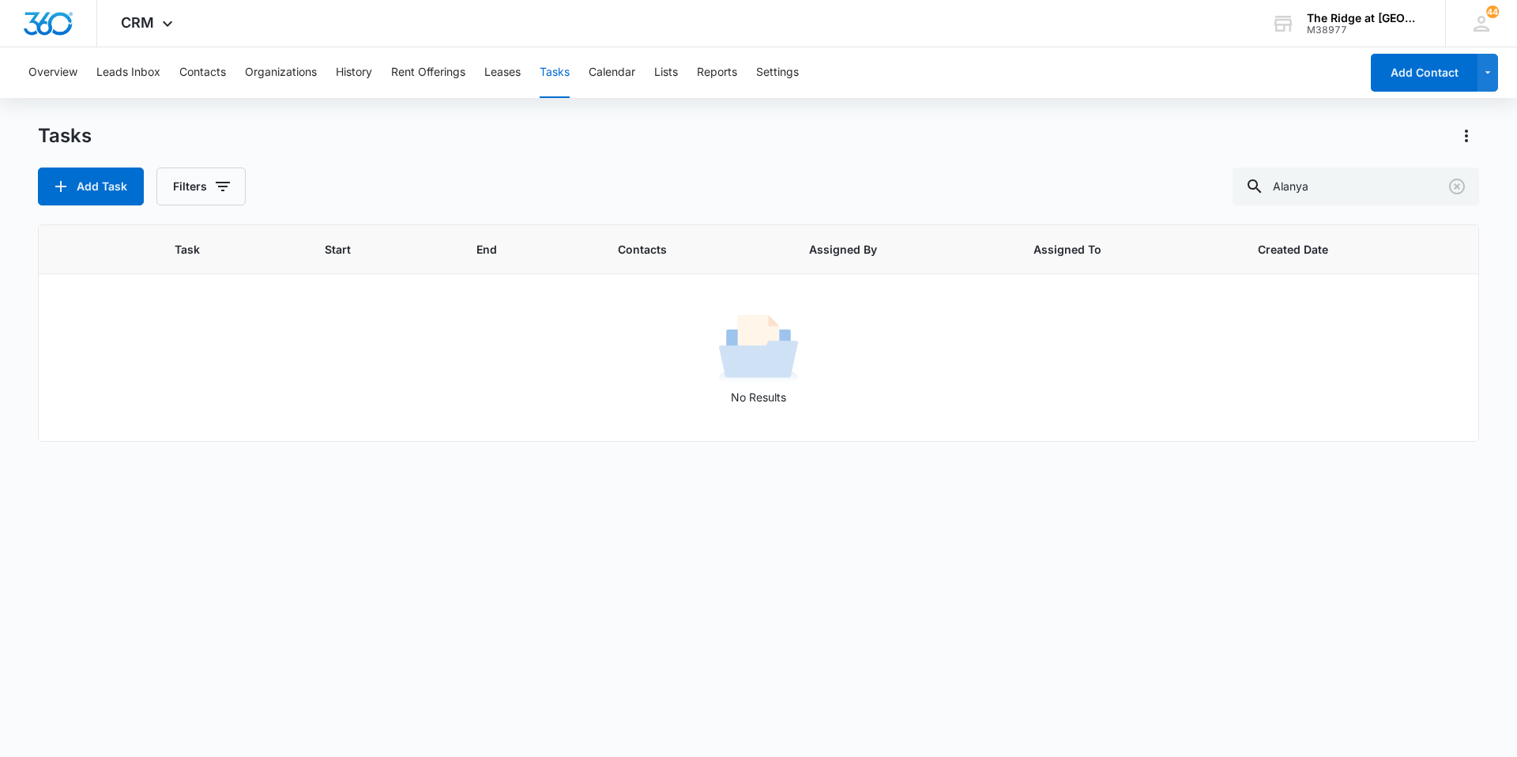
click at [322, 183] on div "Add Task Filters Alanya" at bounding box center [758, 187] width 1441 height 38
click at [228, 191] on icon "button" at bounding box center [222, 186] width 19 height 19
click at [205, 350] on label "Incomplete" at bounding box center [266, 349] width 182 height 17
click at [176, 350] on input "Incomplete" at bounding box center [175, 349] width 1 height 1
radio input "true"
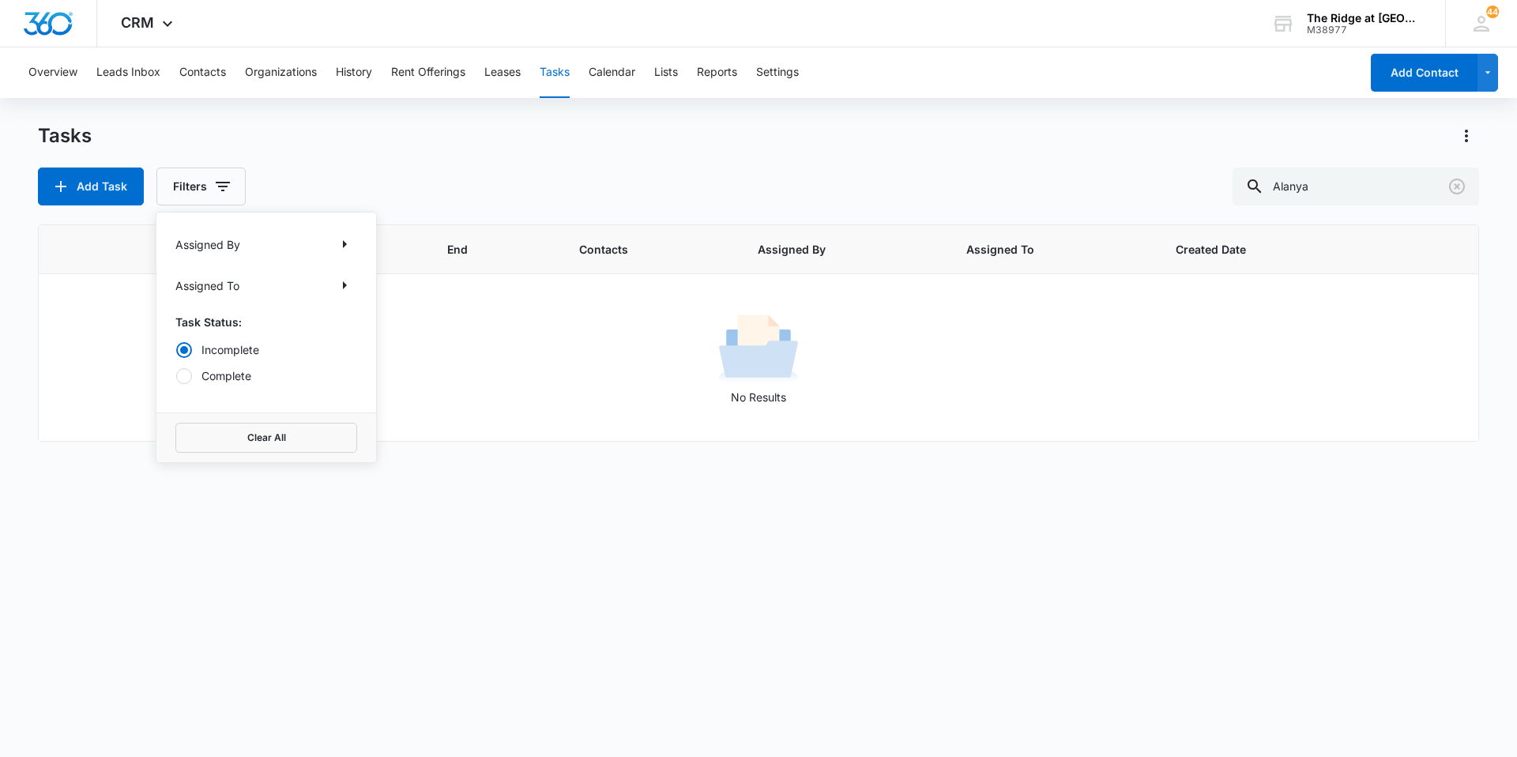
drag, startPoint x: 318, startPoint y: 175, endPoint x: 326, endPoint y: 171, distance: 8.5
click at [321, 175] on div "Add Task Filters Assigned By Assigned To Task Status: Incomplete Complete Clear…" at bounding box center [758, 187] width 1441 height 38
drag, startPoint x: 1354, startPoint y: 175, endPoint x: 1187, endPoint y: 185, distance: 167.0
click at [1187, 185] on div "Add Task Filters Alanya" at bounding box center [758, 187] width 1441 height 38
click at [544, 62] on button "Tasks" at bounding box center [555, 72] width 30 height 51
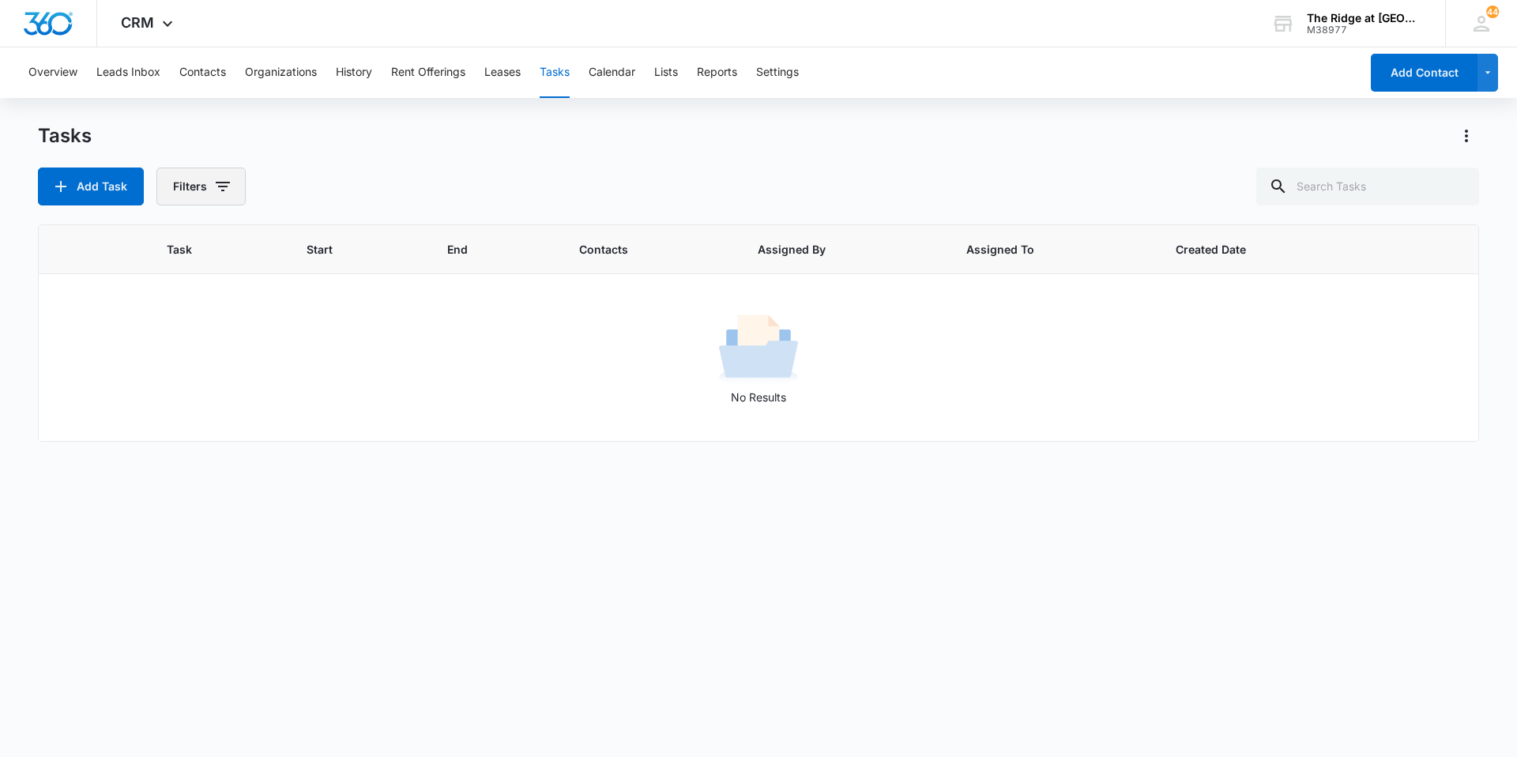
click at [209, 180] on button "Filters" at bounding box center [200, 187] width 89 height 38
click at [222, 246] on p "Assigned By" at bounding box center [207, 244] width 65 height 17
click at [319, 234] on div "Assigned By" at bounding box center [266, 244] width 182 height 25
click at [343, 241] on icon "Show Assigned By filters" at bounding box center [344, 244] width 19 height 19
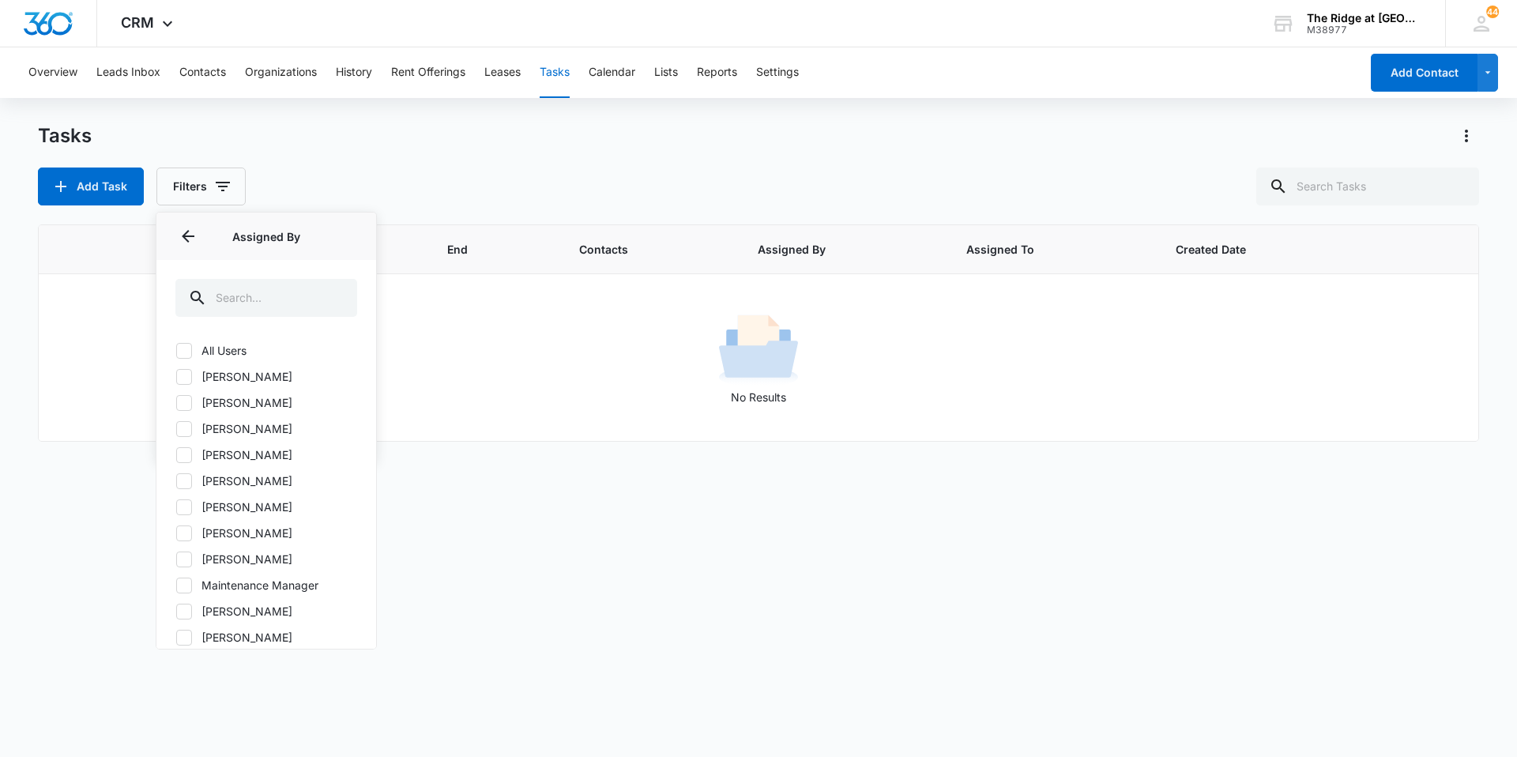
click at [175, 224] on div "Assigned By" at bounding box center [266, 236] width 220 height 47
click at [196, 233] on icon "Back" at bounding box center [188, 236] width 19 height 19
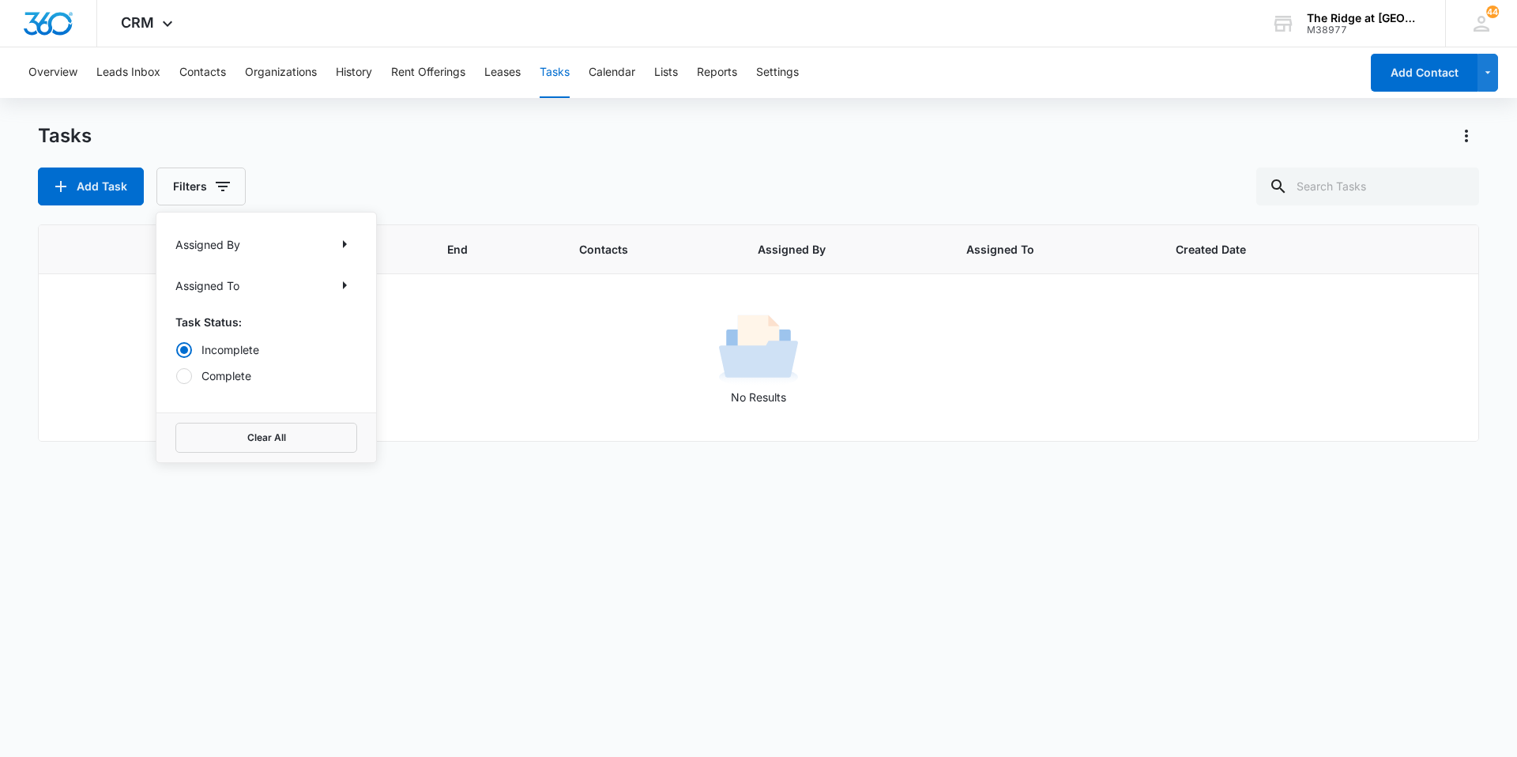
click at [362, 286] on div "Assigned By Assigned To Task Status: Incomplete Complete" at bounding box center [266, 313] width 220 height 200
click at [326, 283] on div "Assigned To" at bounding box center [266, 285] width 182 height 25
click at [334, 281] on button "Show Assigned To filters" at bounding box center [344, 285] width 25 height 25
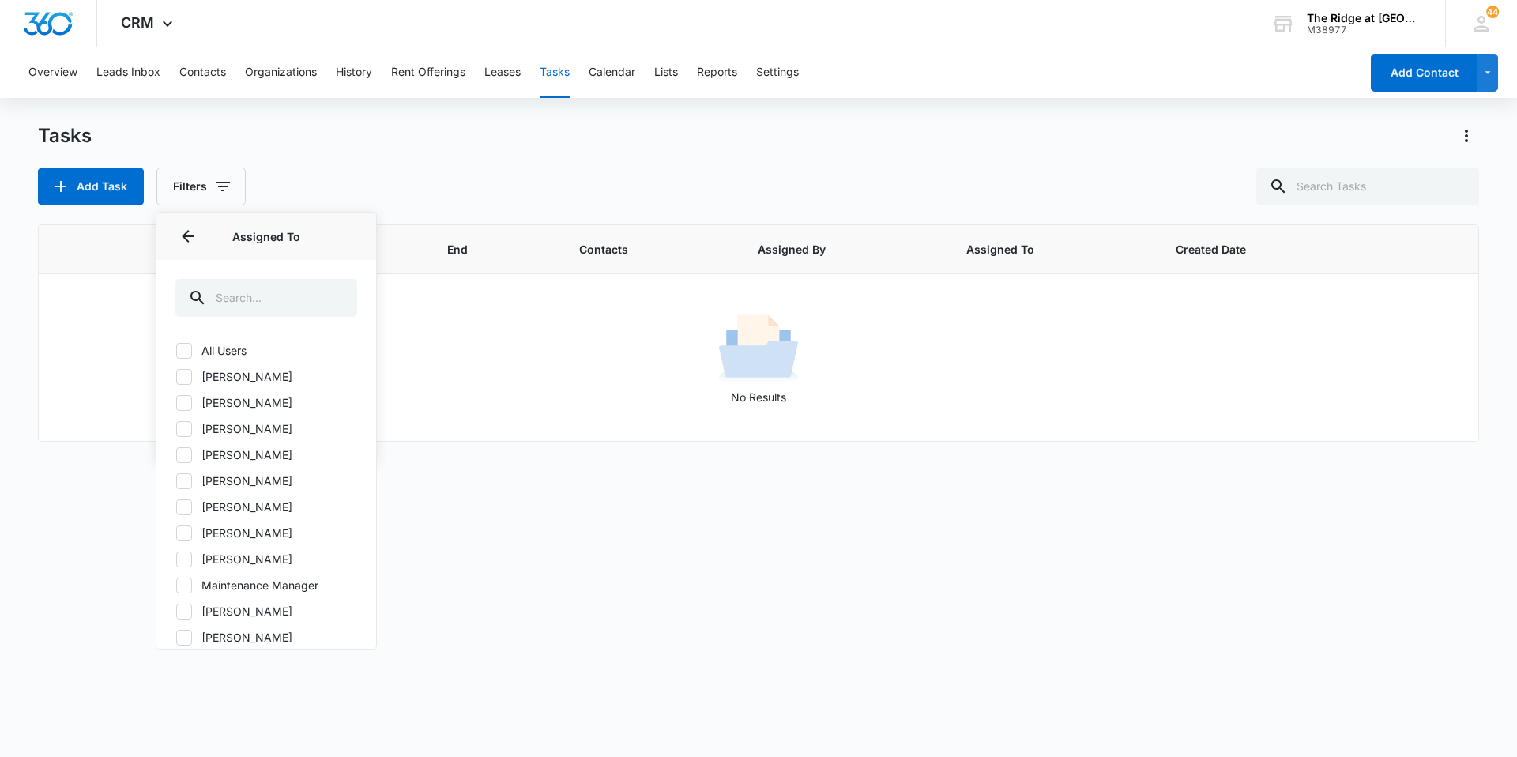
scroll to position [51, 0]
click at [181, 587] on icon at bounding box center [183, 585] width 9 height 7
click at [176, 586] on input "Ricardo Marin" at bounding box center [175, 586] width 1 height 1
checkbox input "true"
click at [189, 230] on icon "Back" at bounding box center [188, 236] width 19 height 19
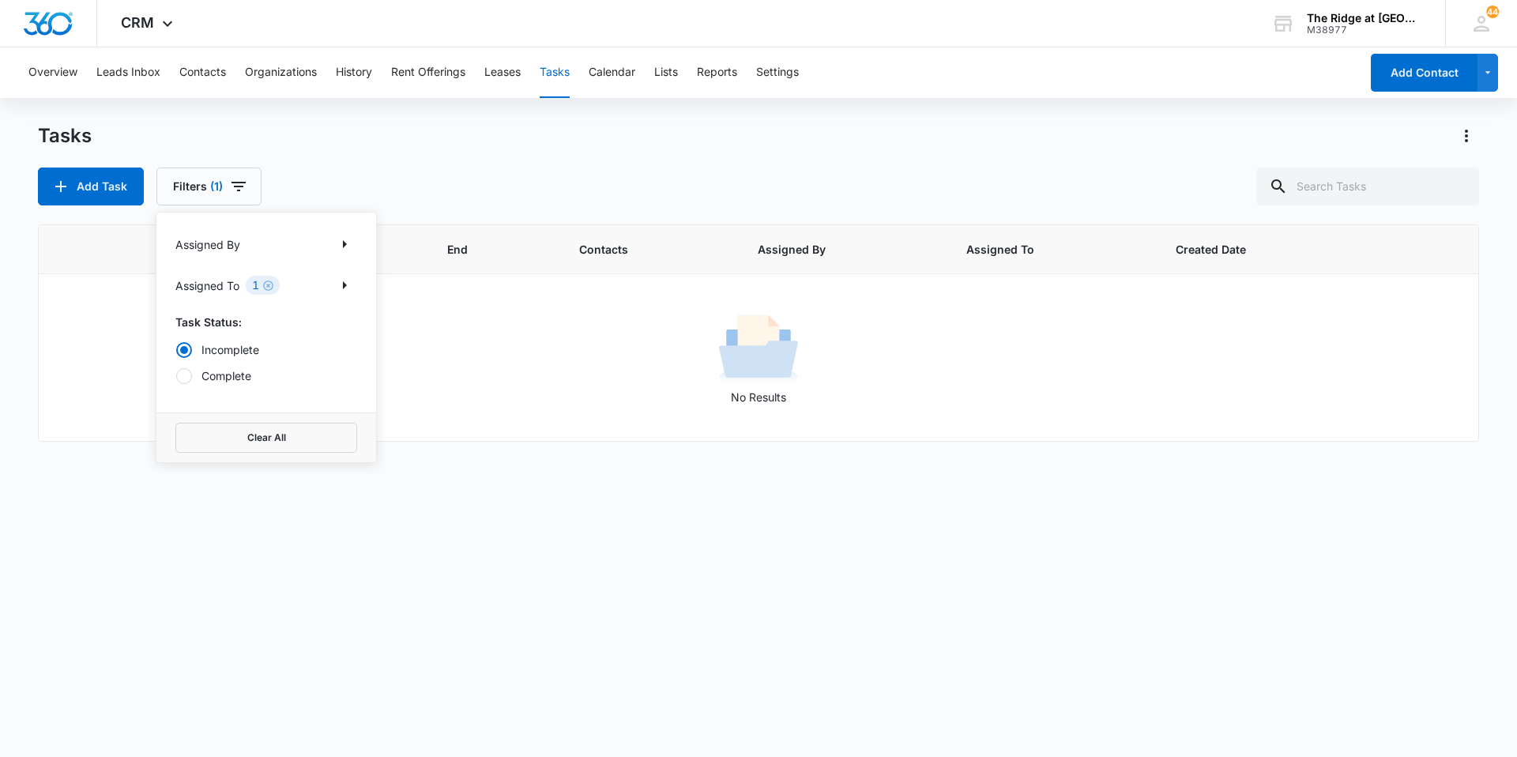
click at [413, 156] on div "Tasks Add Task Filters (1) Assigned By Assigned To 1 Task Status: Incomplete Co…" at bounding box center [758, 164] width 1441 height 82
click at [1346, 170] on input "text" at bounding box center [1367, 187] width 223 height 38
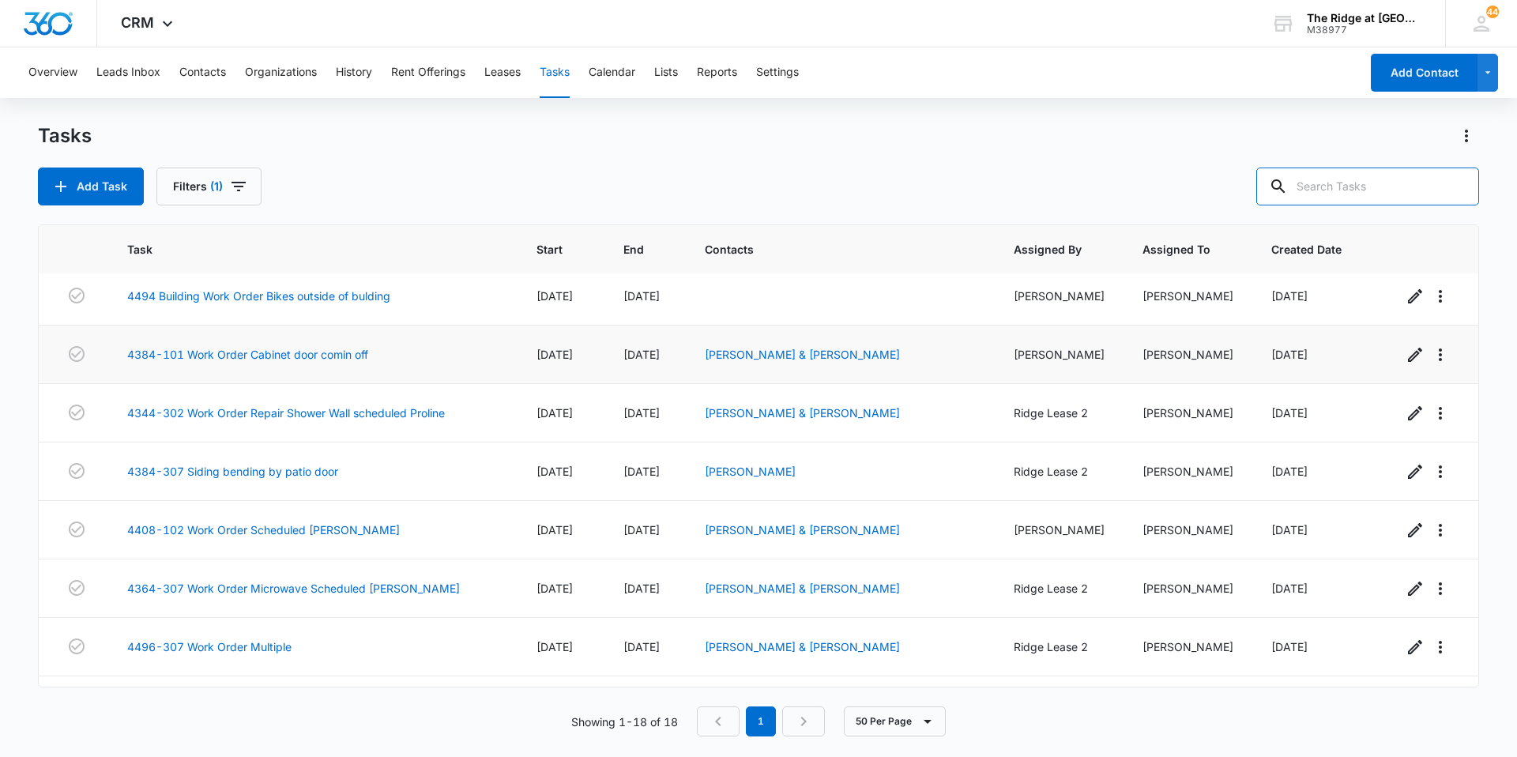
scroll to position [0, 0]
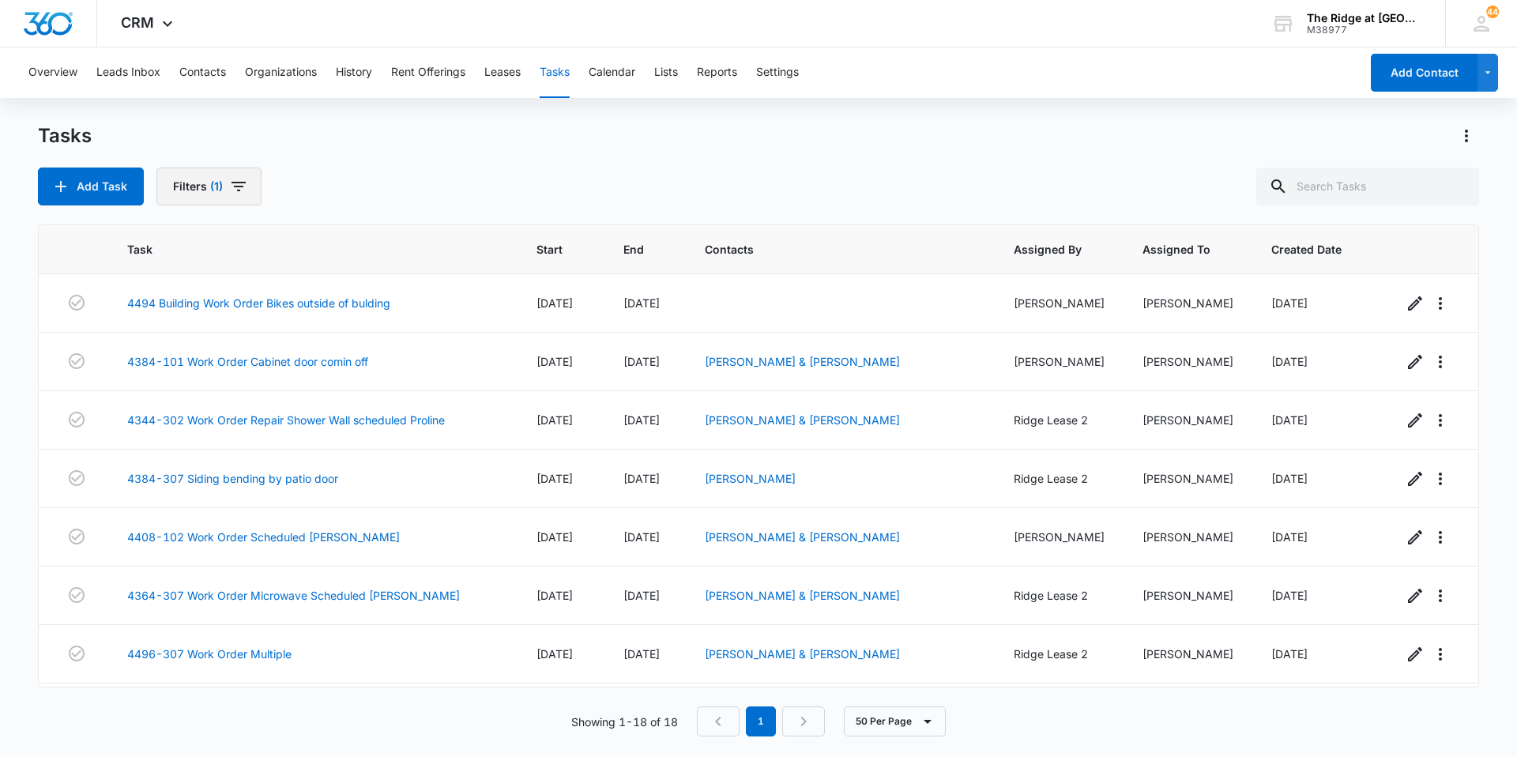
click at [239, 196] on span "button" at bounding box center [238, 186] width 19 height 19
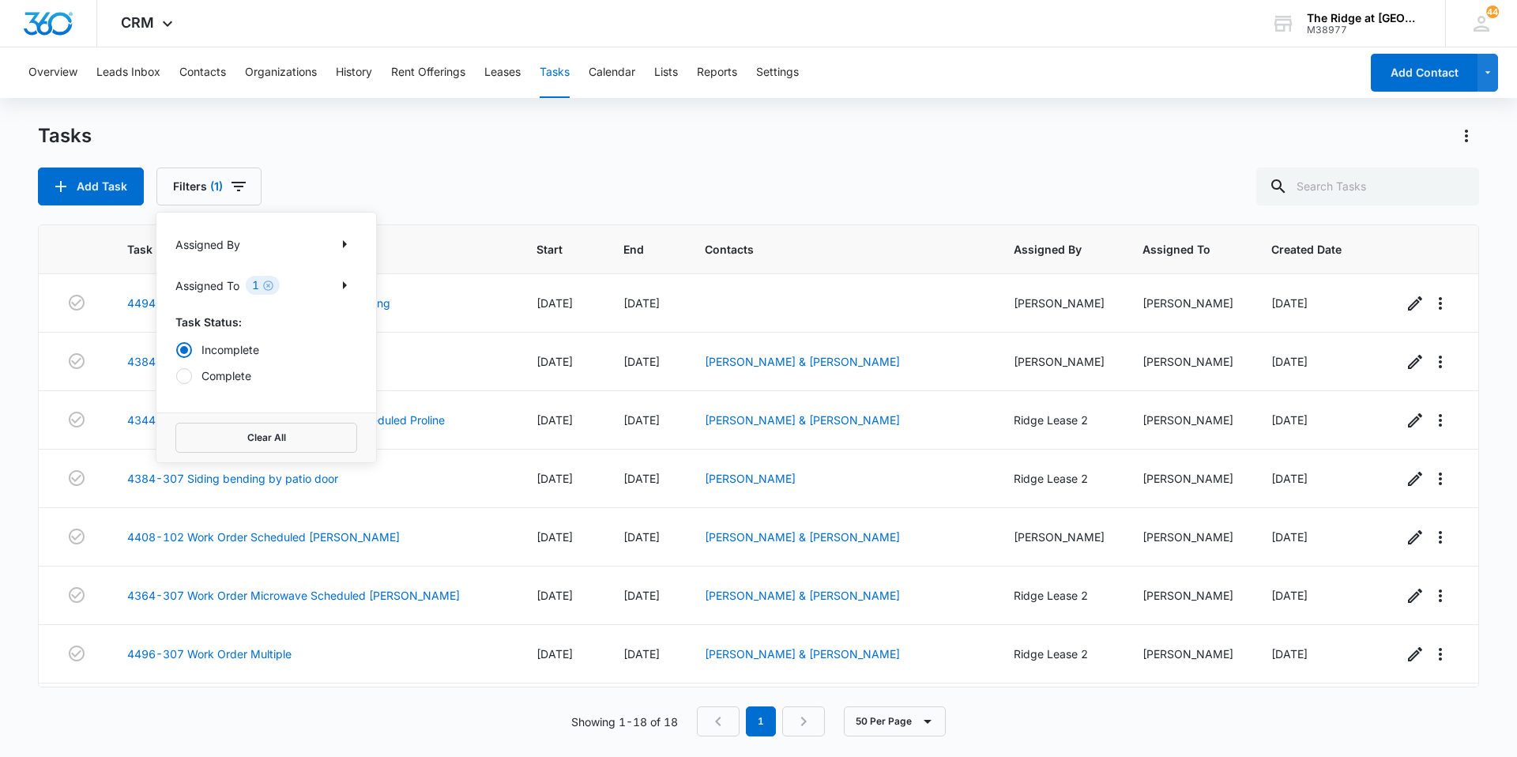
click at [229, 379] on label "Complete" at bounding box center [266, 375] width 182 height 17
click at [176, 376] on input "Complete" at bounding box center [175, 375] width 1 height 1
radio input "false"
radio input "true"
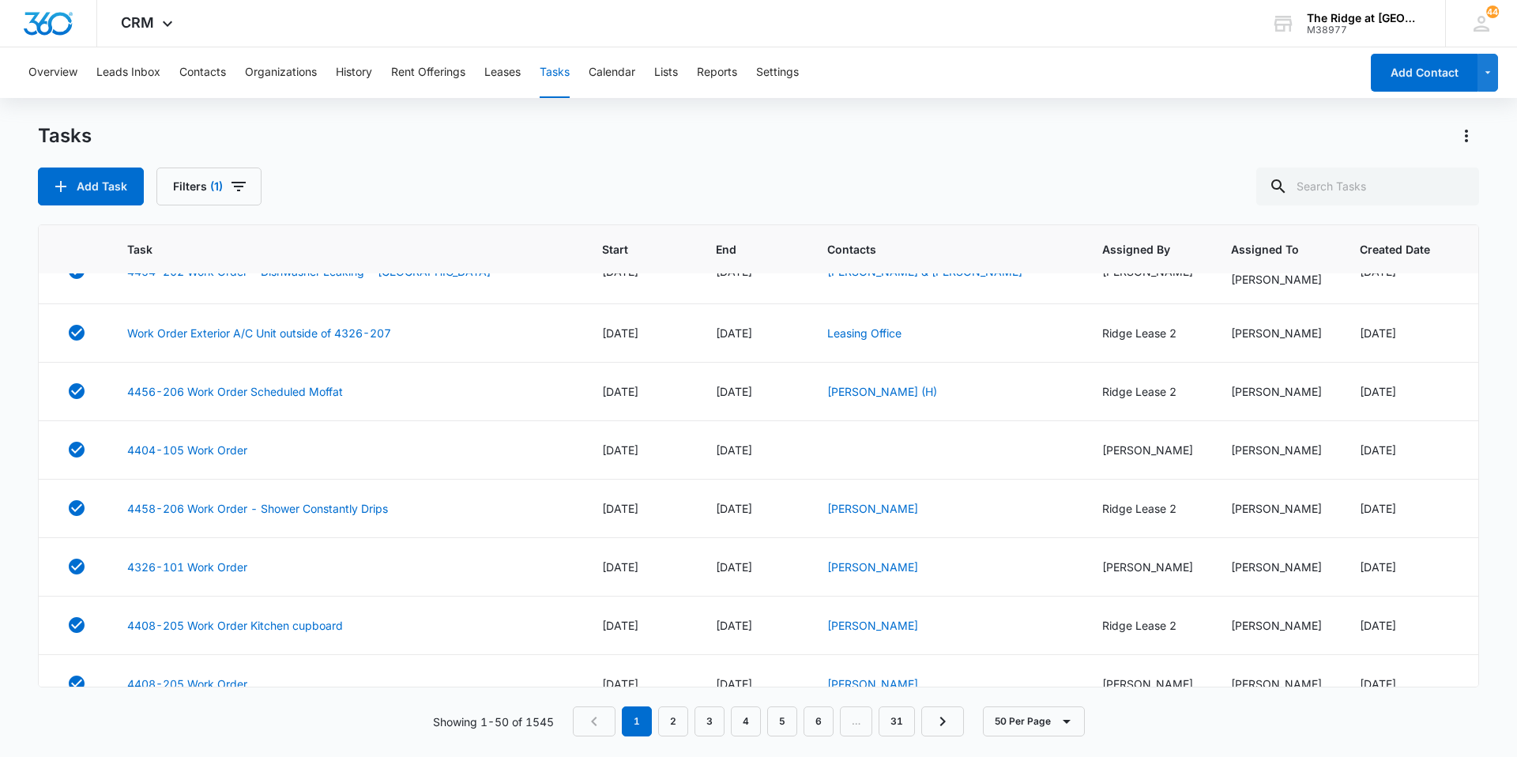
scroll to position [161, 0]
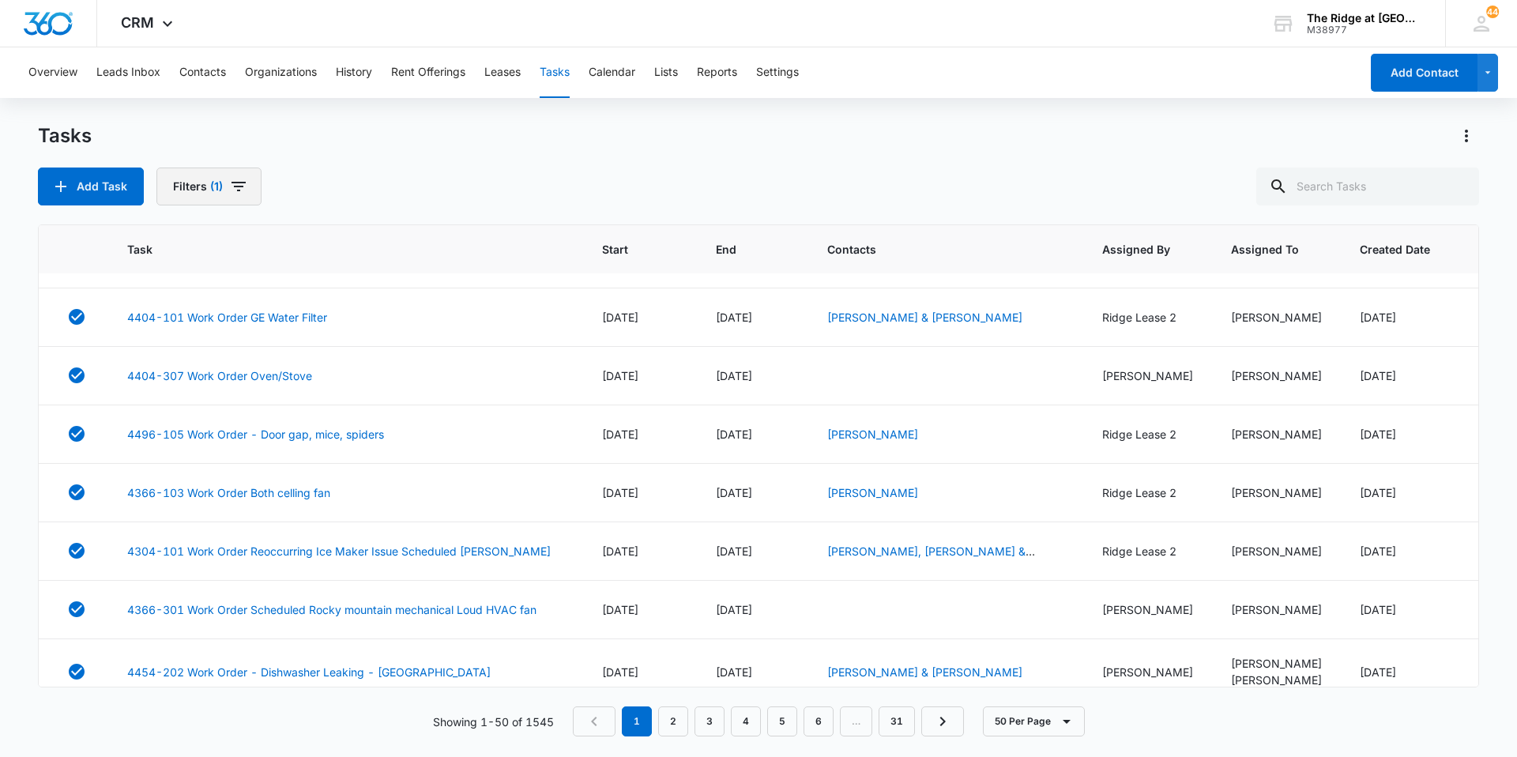
click at [229, 198] on button "Filters (1)" at bounding box center [208, 187] width 105 height 38
click at [234, 343] on label "Incomplete" at bounding box center [266, 349] width 182 height 17
click at [176, 349] on input "Incomplete" at bounding box center [175, 349] width 1 height 1
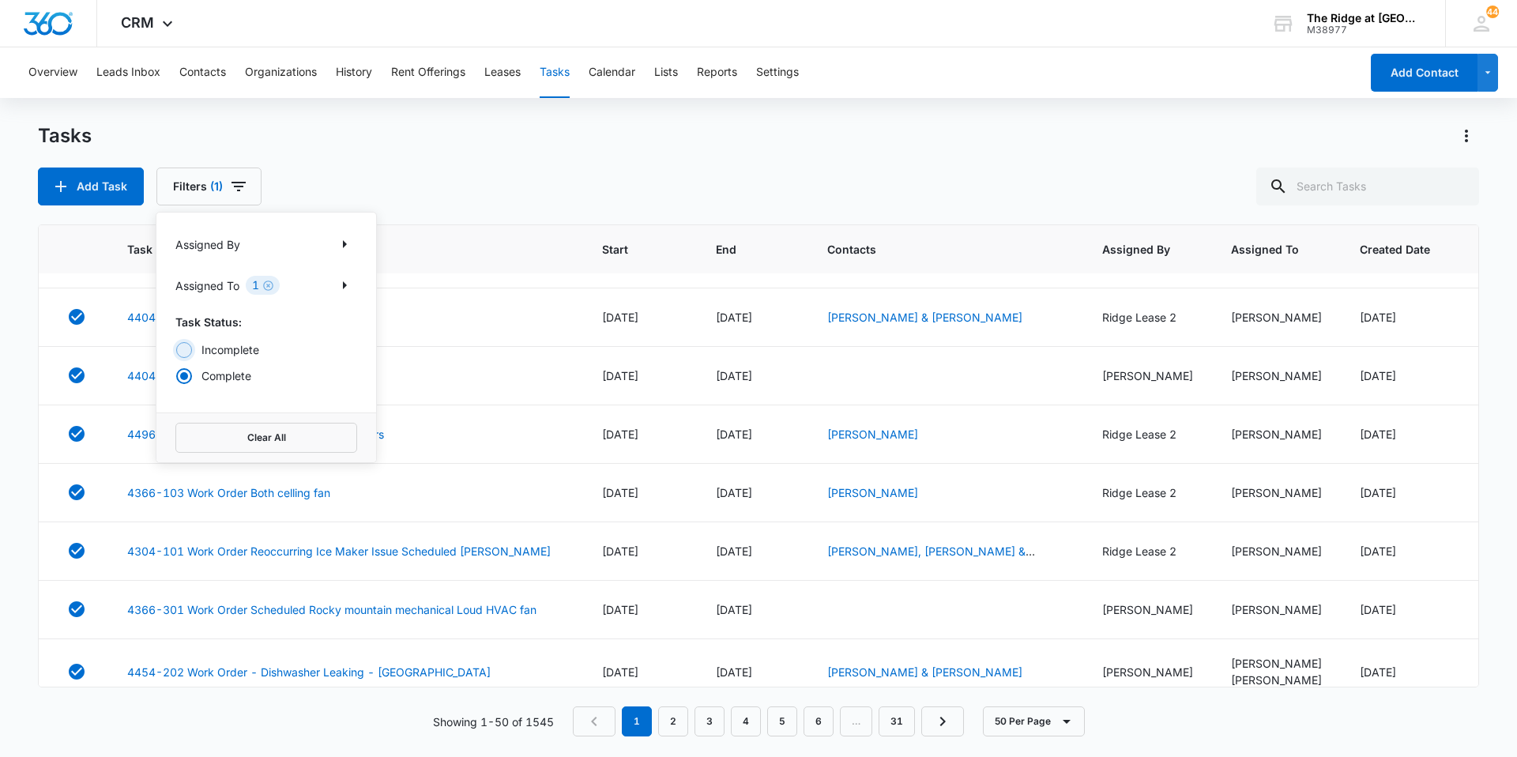
radio input "true"
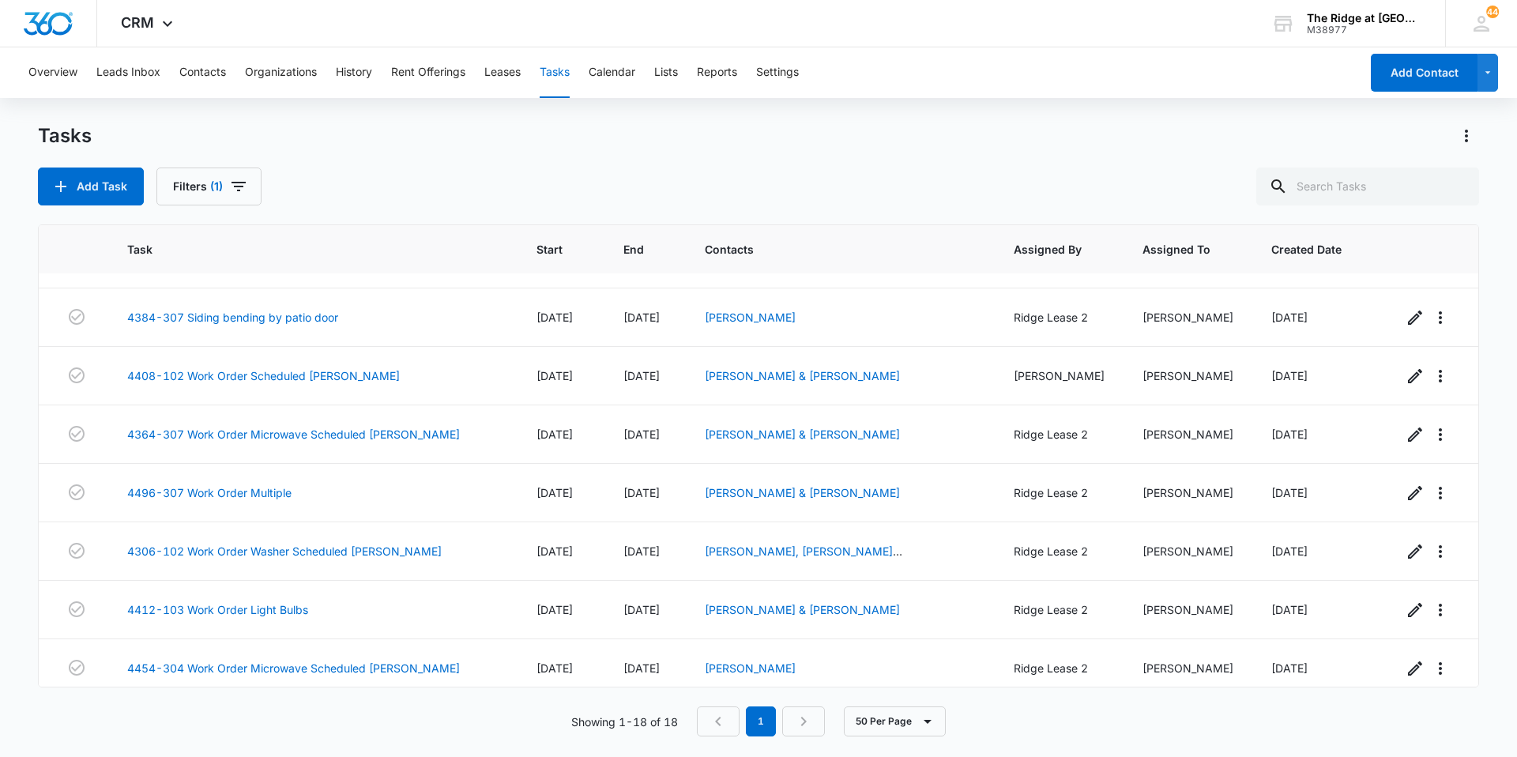
click at [554, 134] on div "Tasks" at bounding box center [758, 135] width 1441 height 25
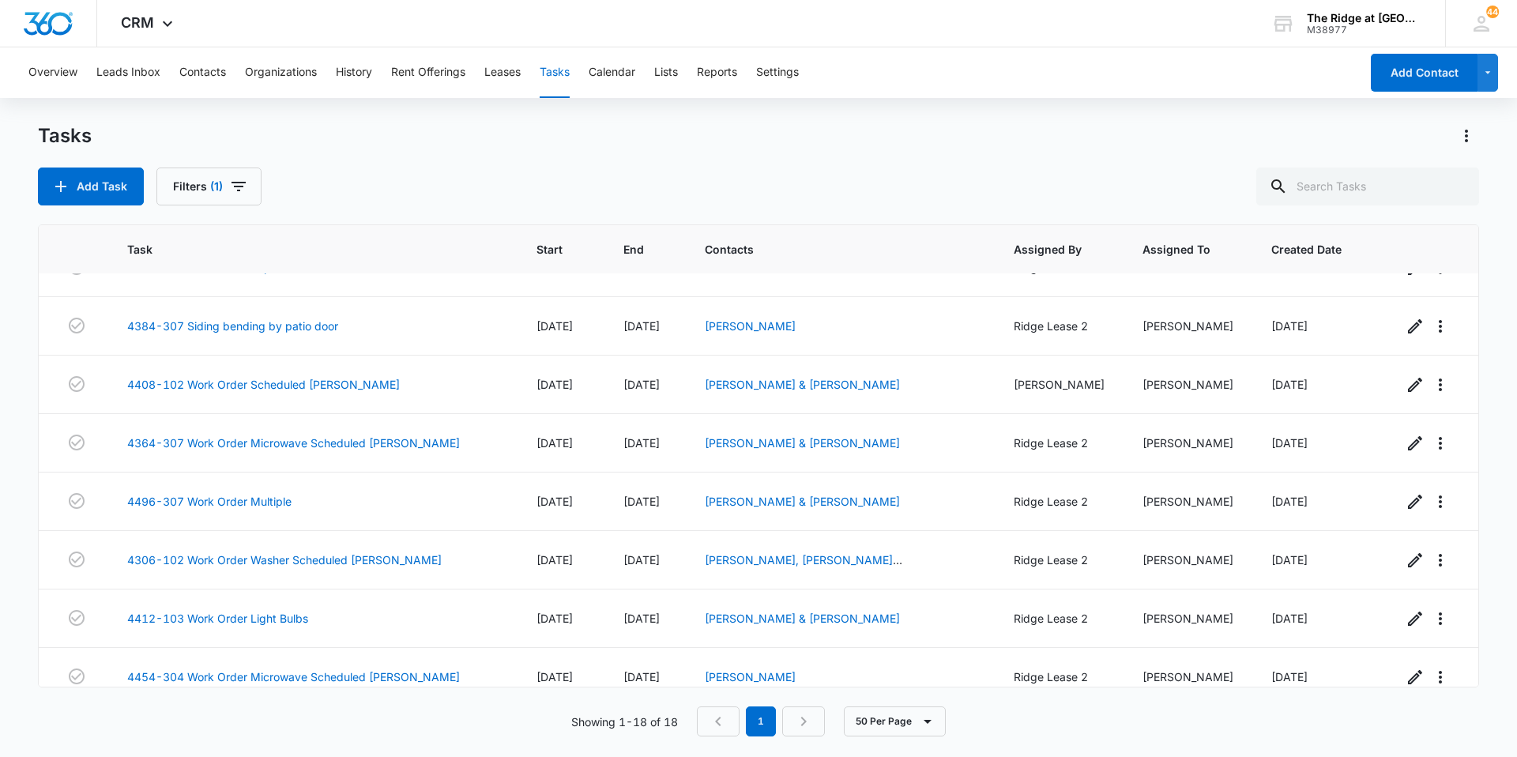
scroll to position [316, 0]
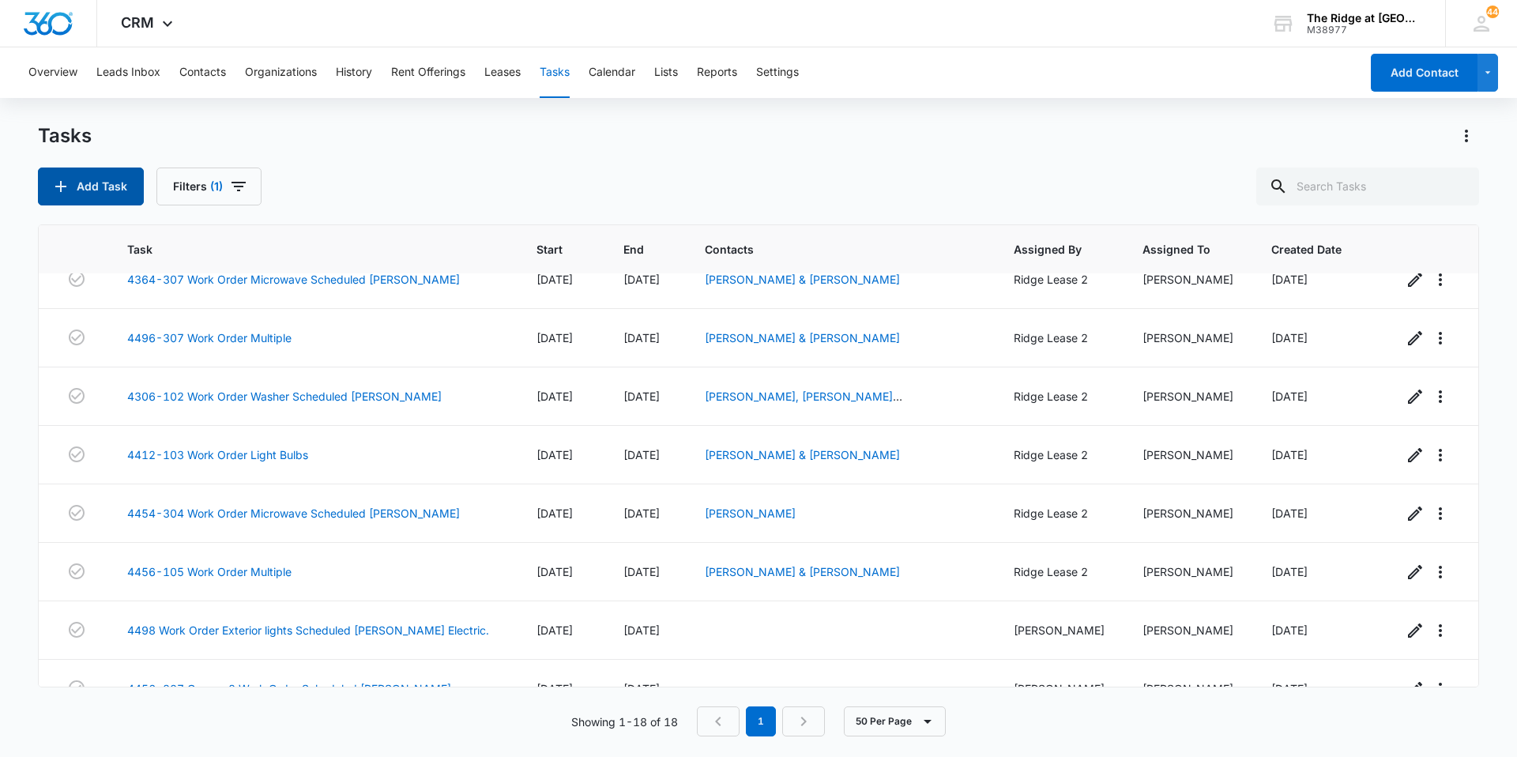
click at [108, 201] on button "Add Task" at bounding box center [91, 187] width 106 height 38
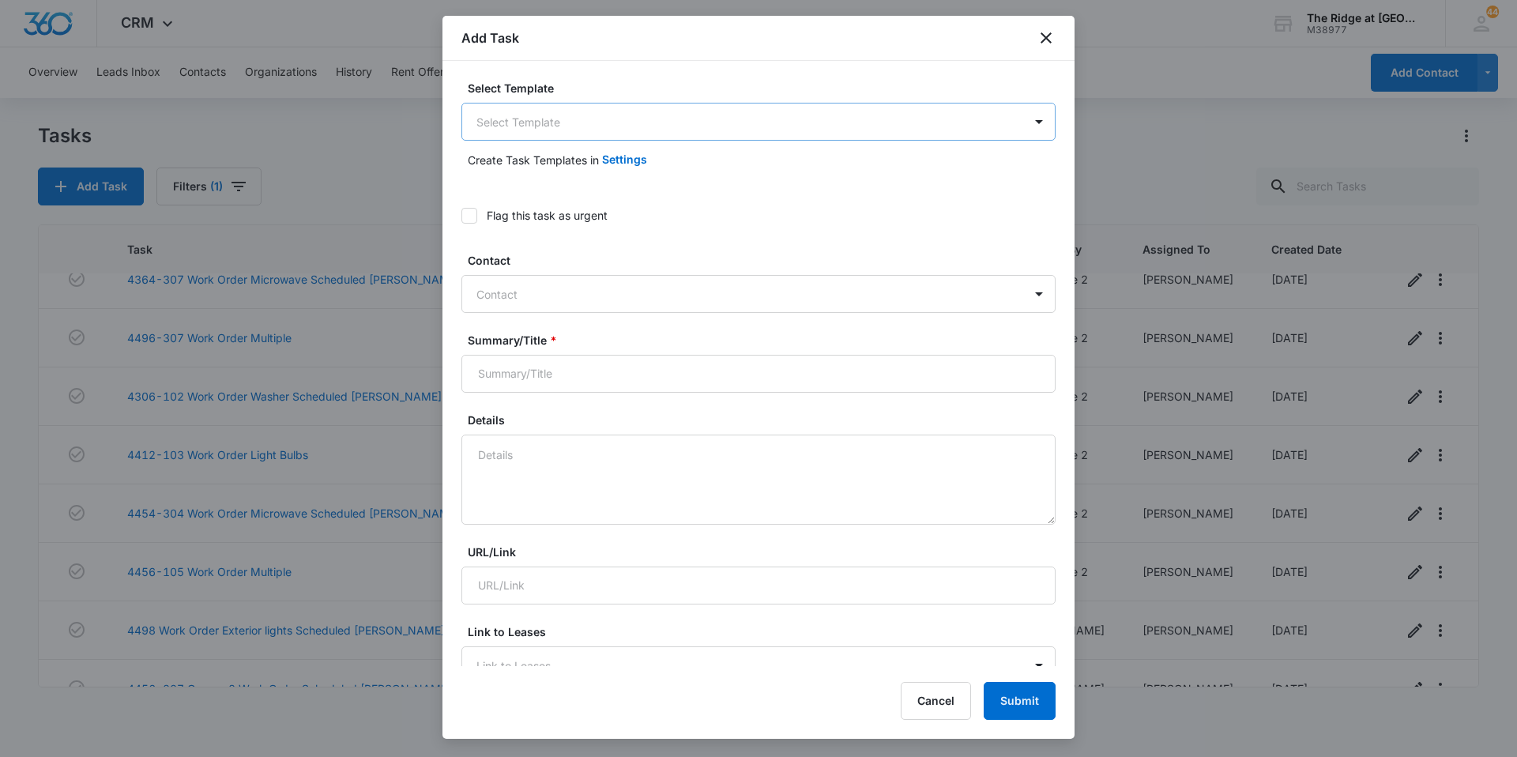
click at [540, 120] on body "CRM Apps Reputation Websites Forms CRM Email Social Content Intelligence Files …" at bounding box center [758, 378] width 1517 height 757
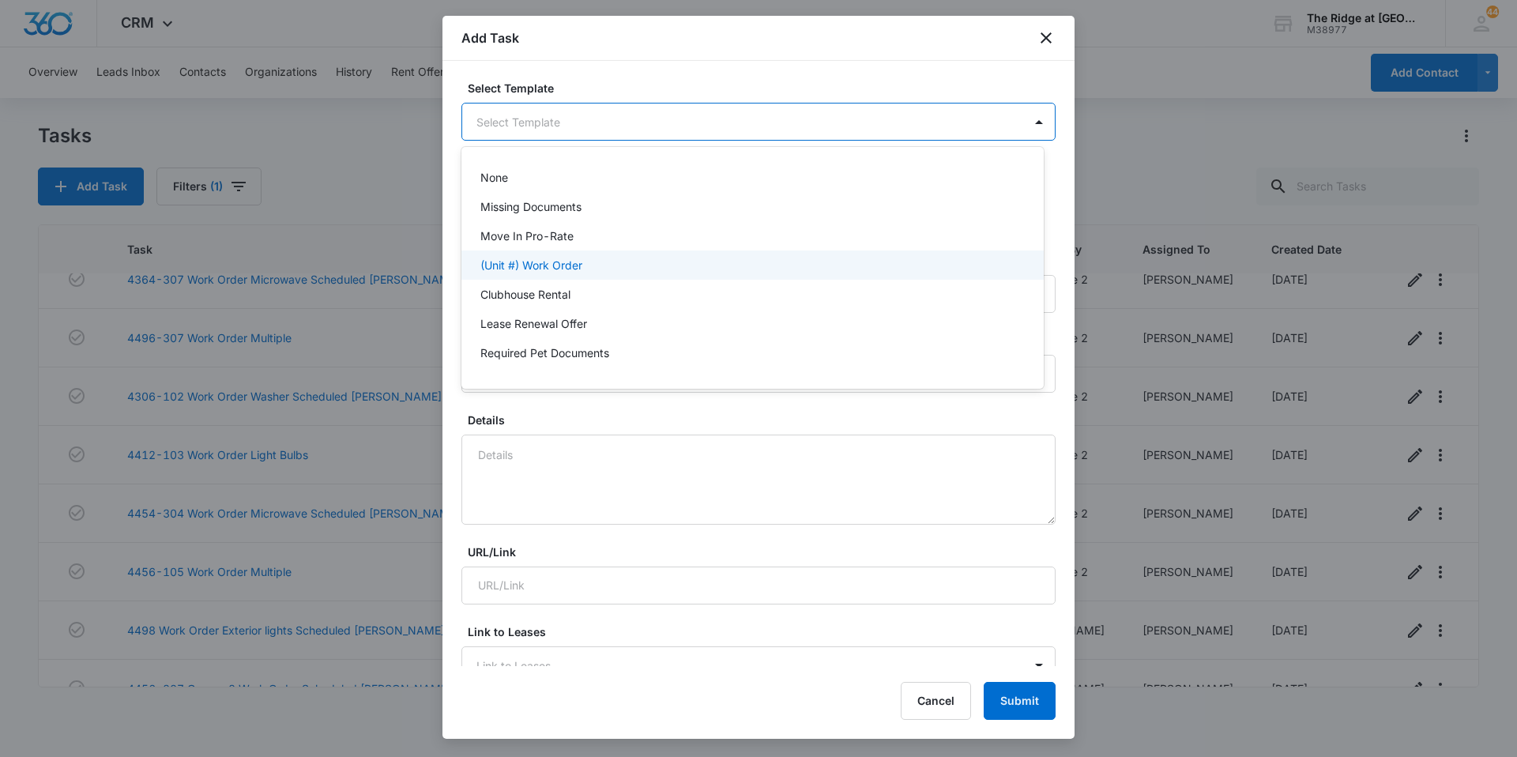
click at [531, 256] on div "(Unit #) Work Order" at bounding box center [752, 264] width 582 height 29
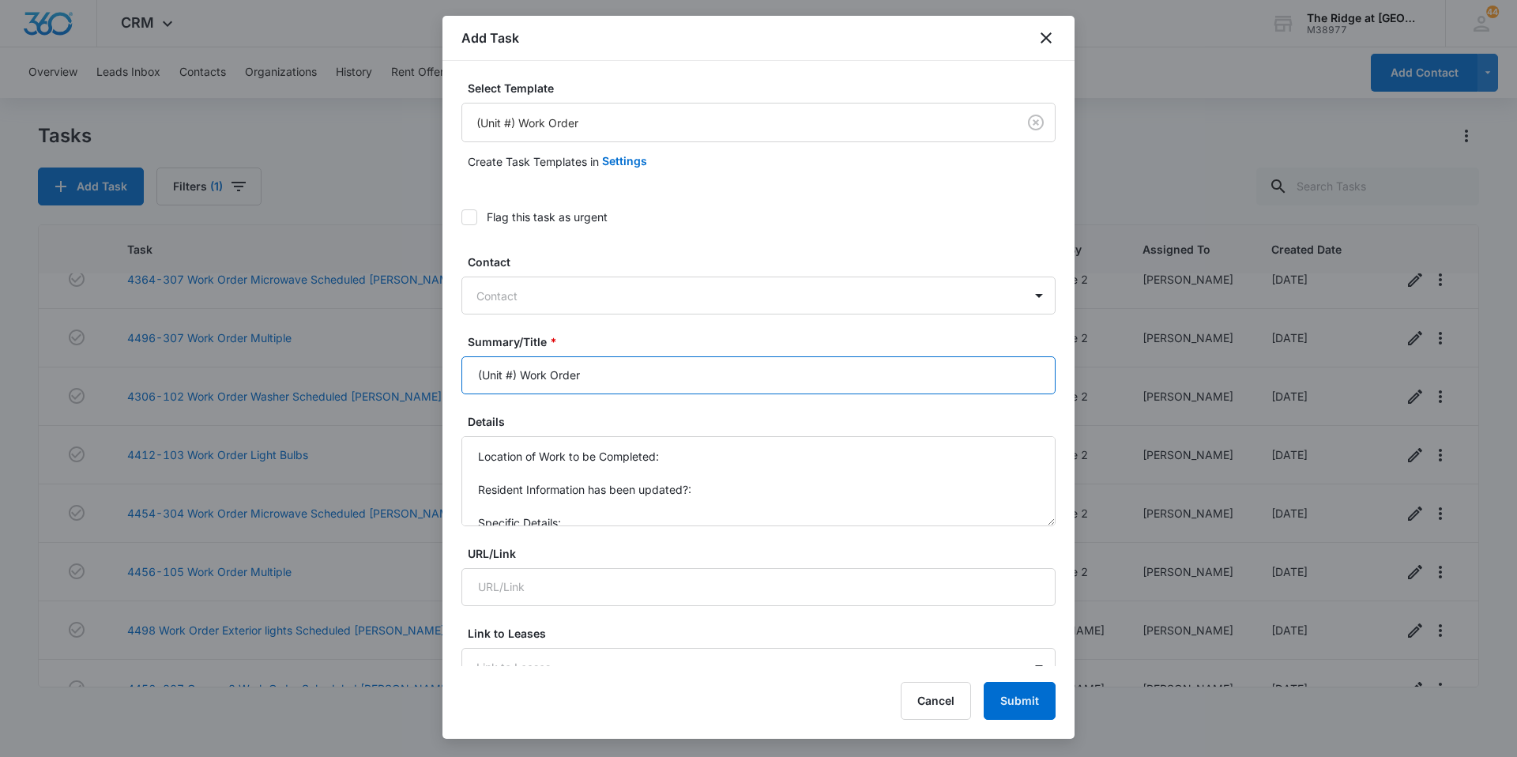
click at [522, 371] on input "(Unit #) Work Order" at bounding box center [758, 375] width 594 height 38
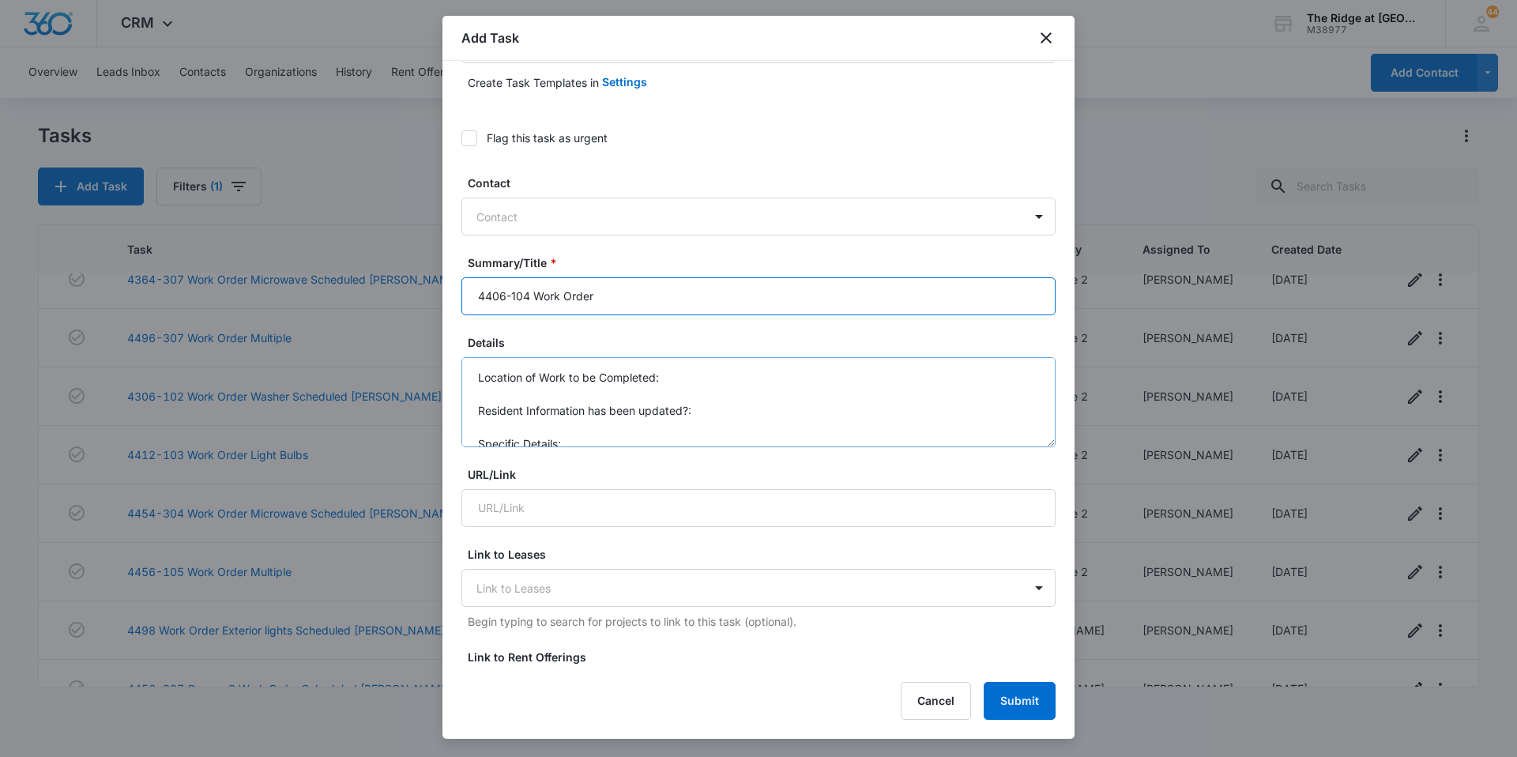
type input "4406-104 Work Order"
drag, startPoint x: 583, startPoint y: 440, endPoint x: 571, endPoint y: 435, distance: 12.8
click at [581, 439] on textarea "Location of Work to be Completed: Resident Information has been updated?: Speci…" at bounding box center [758, 402] width 594 height 90
drag, startPoint x: 571, startPoint y: 435, endPoint x: 458, endPoint y: 376, distance: 128.3
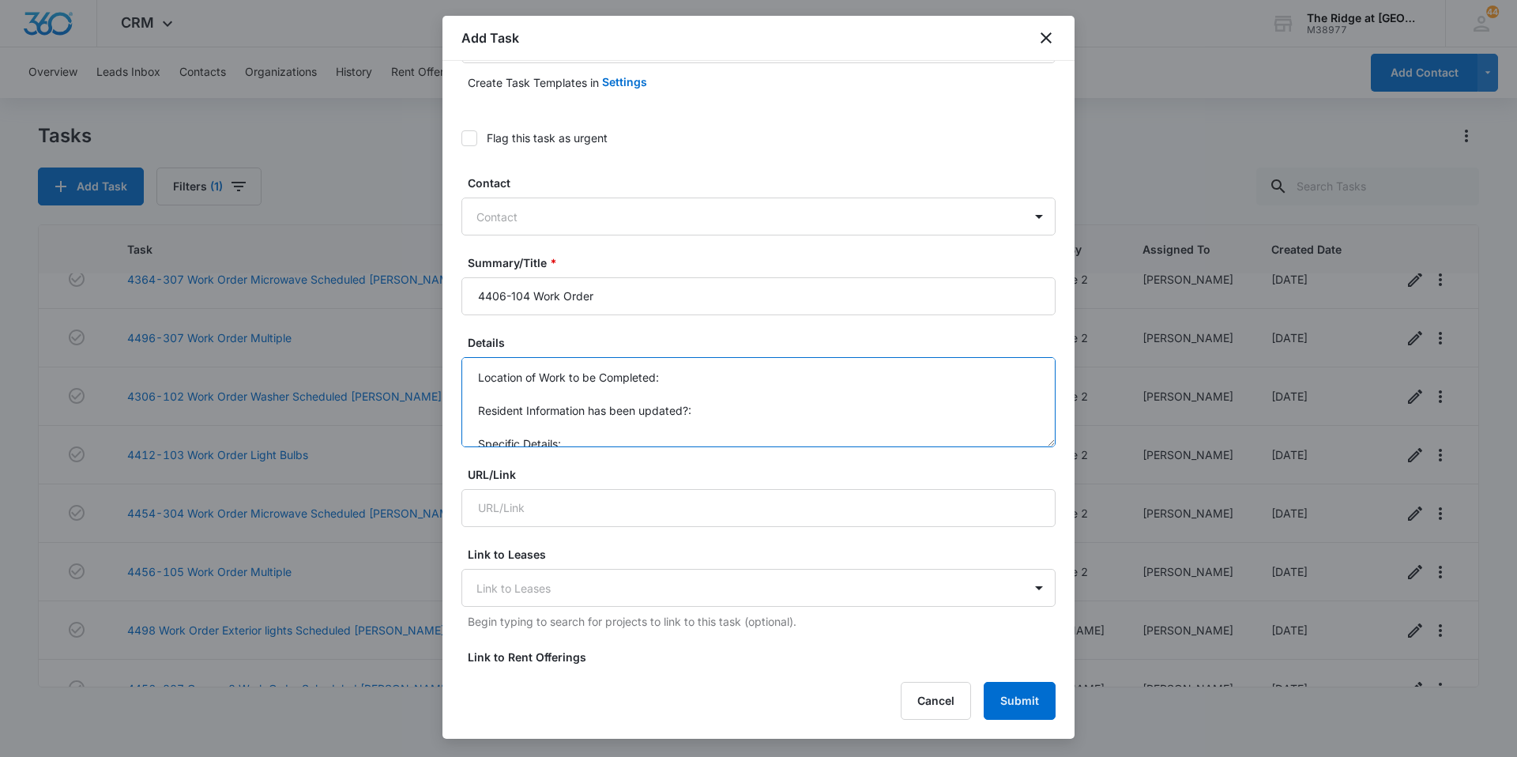
click at [443, 366] on div "Select Template (Unit #) Work Order Create Task Templates in Settings Flag this…" at bounding box center [759, 363] width 632 height 605
type textarea "H"
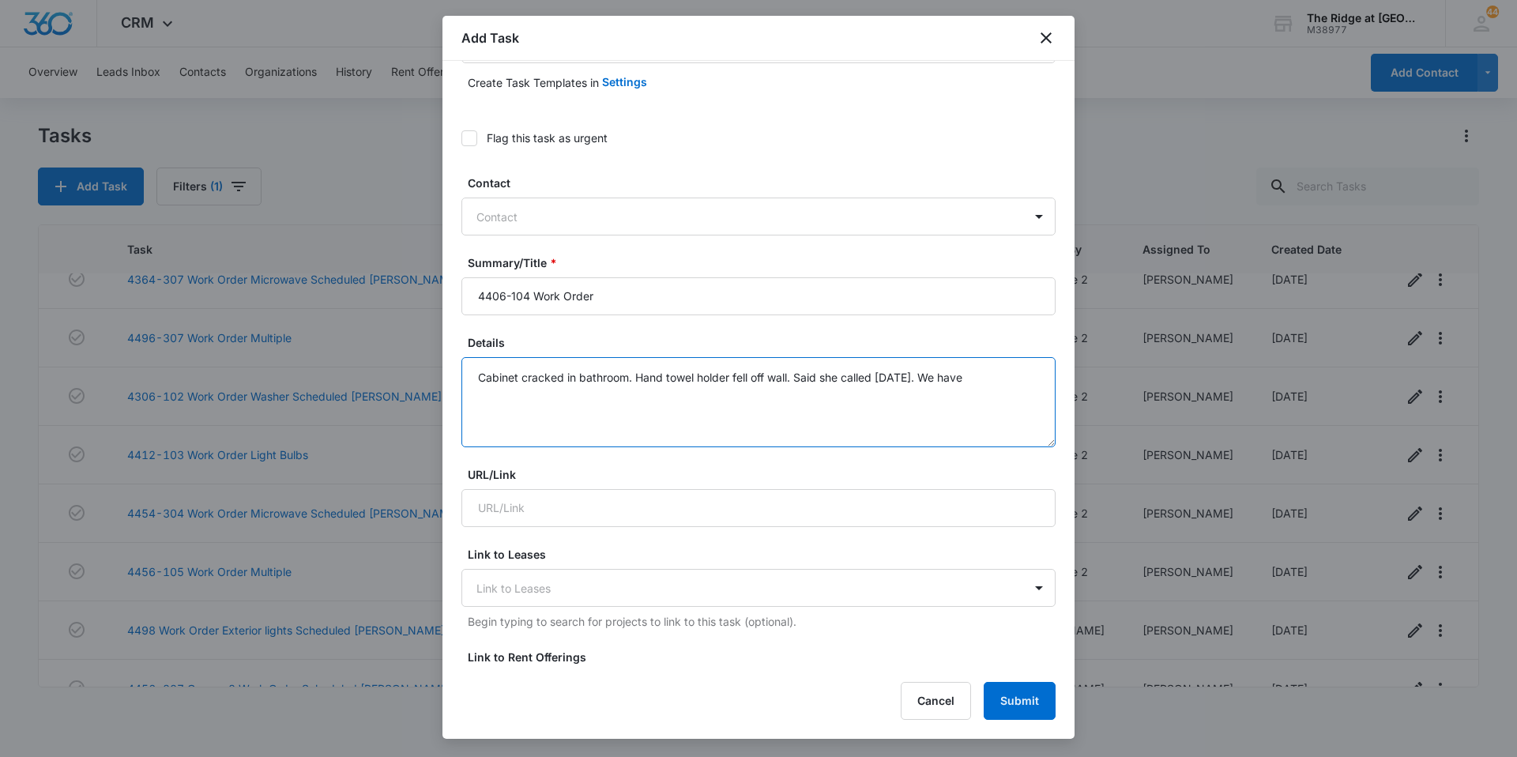
click at [1015, 374] on textarea "Cabinet cracked in bathroom. Hand towel holder fell off wall. Said she called o…" at bounding box center [758, 402] width 594 height 90
click at [757, 405] on textarea "Cabinet cracked in bathroom. Hand towel holder fell off wall. Said she called o…" at bounding box center [758, 402] width 594 height 90
click at [777, 397] on textarea "Cabinet cracked in bathroom. Hand towel holder fell off wall. Said she called o…" at bounding box center [758, 402] width 594 height 90
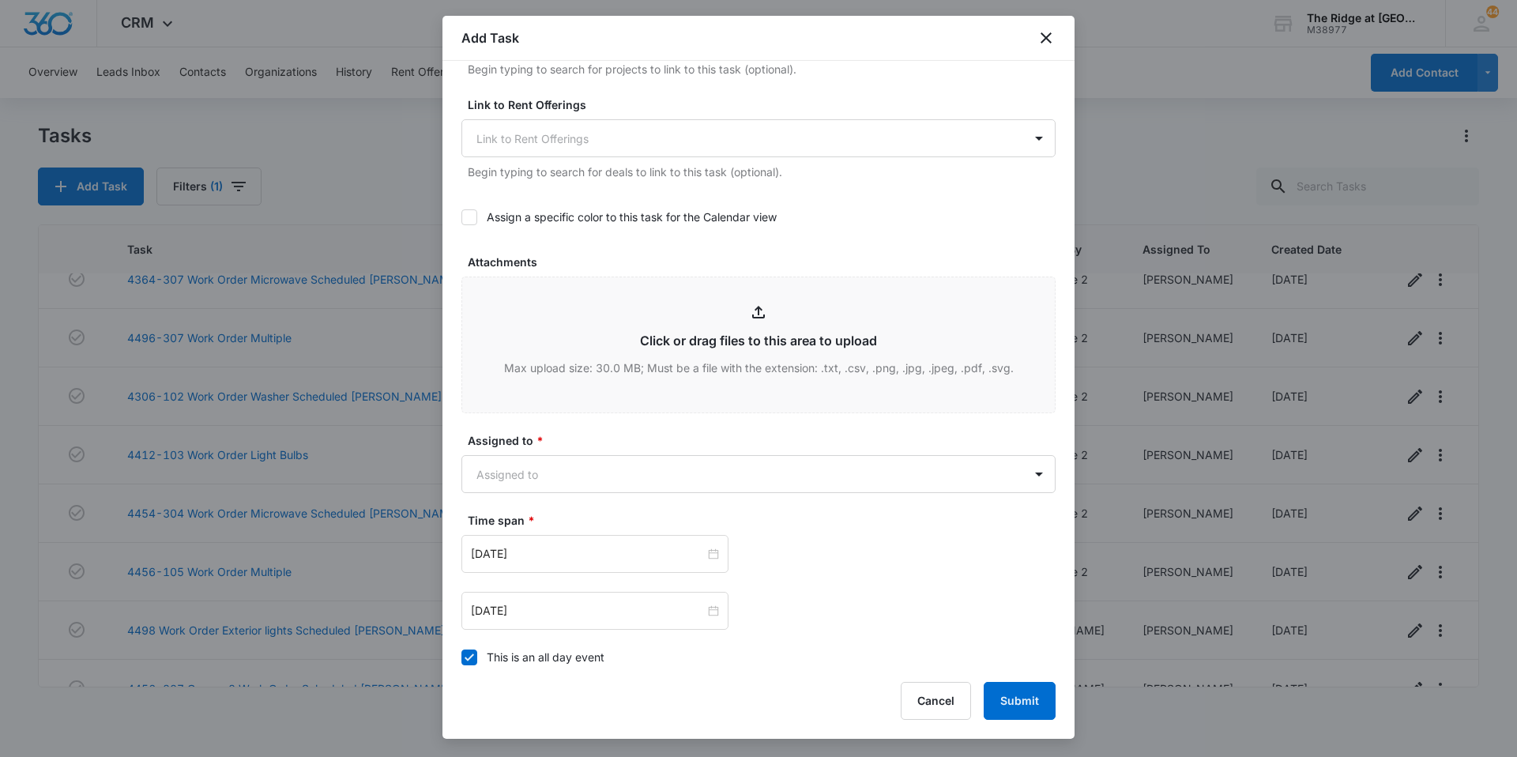
scroll to position [632, 0]
type textarea "Cabinet cracked in bathroom. Hand towel holder fell off wall. Said she called o…"
click at [691, 477] on body "CRM Apps Reputation Websites Forms CRM Email Social Content Intelligence Files …" at bounding box center [758, 378] width 1517 height 757
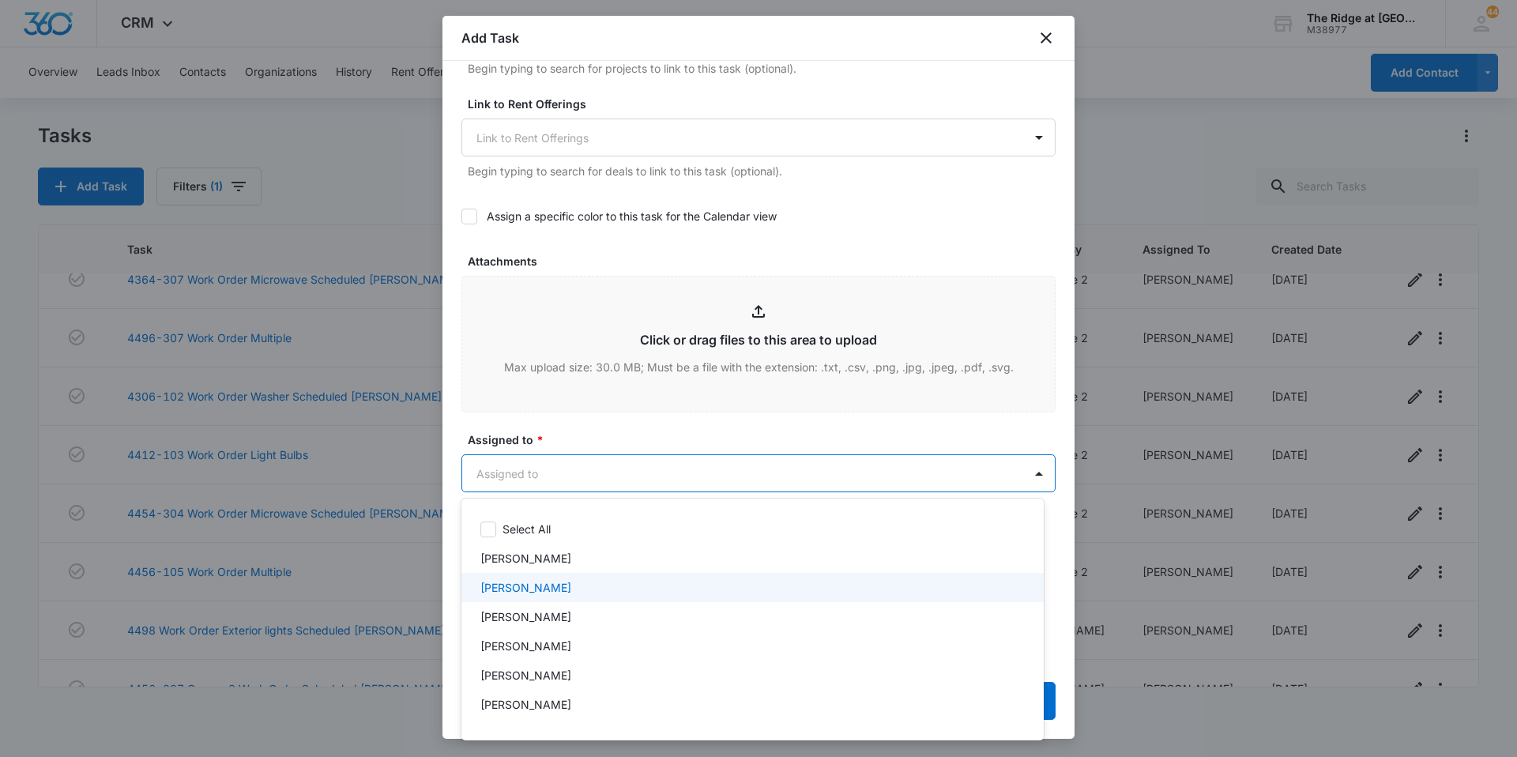
scroll to position [170, 0]
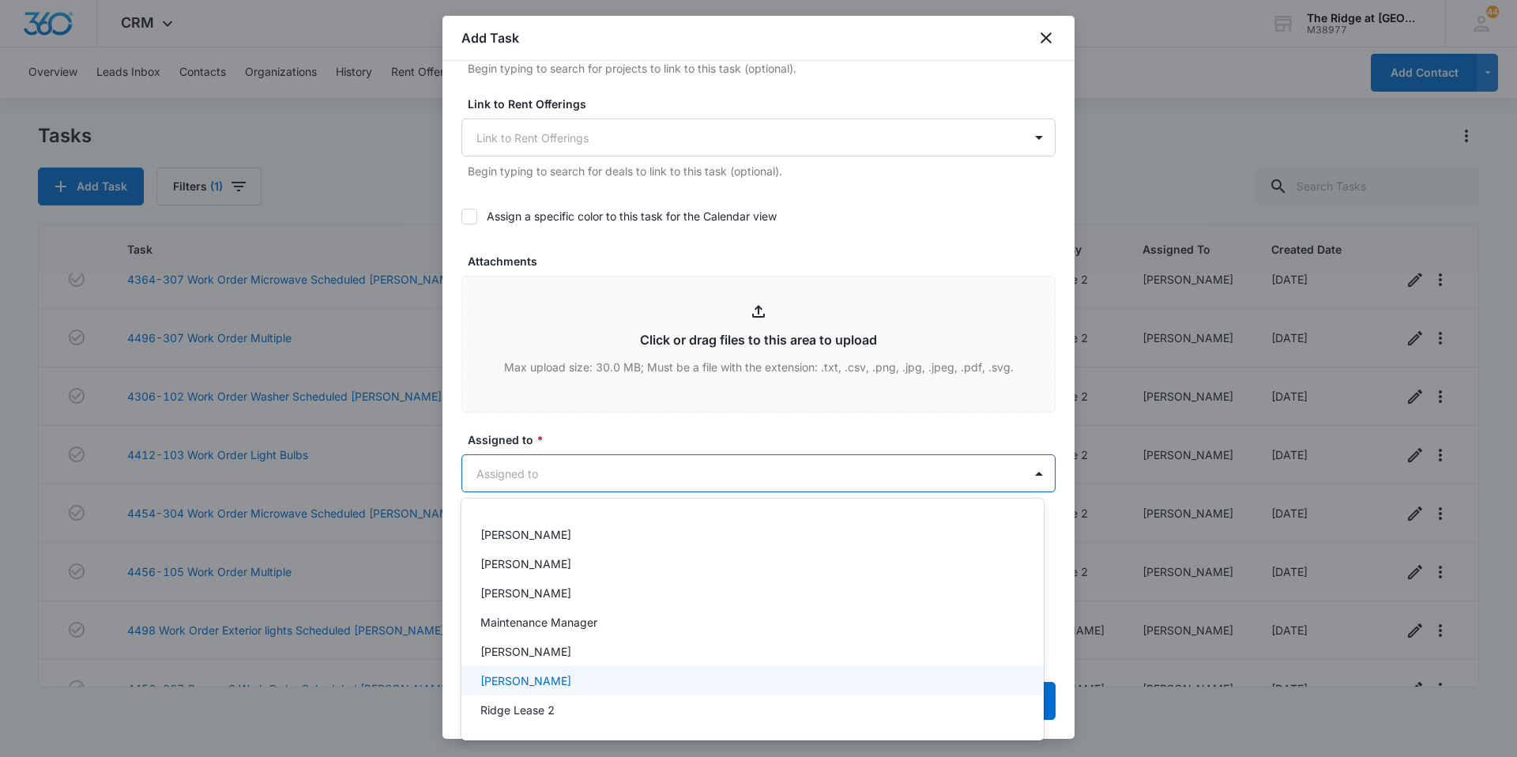
click at [540, 682] on p "Ricardo Marin" at bounding box center [525, 680] width 91 height 17
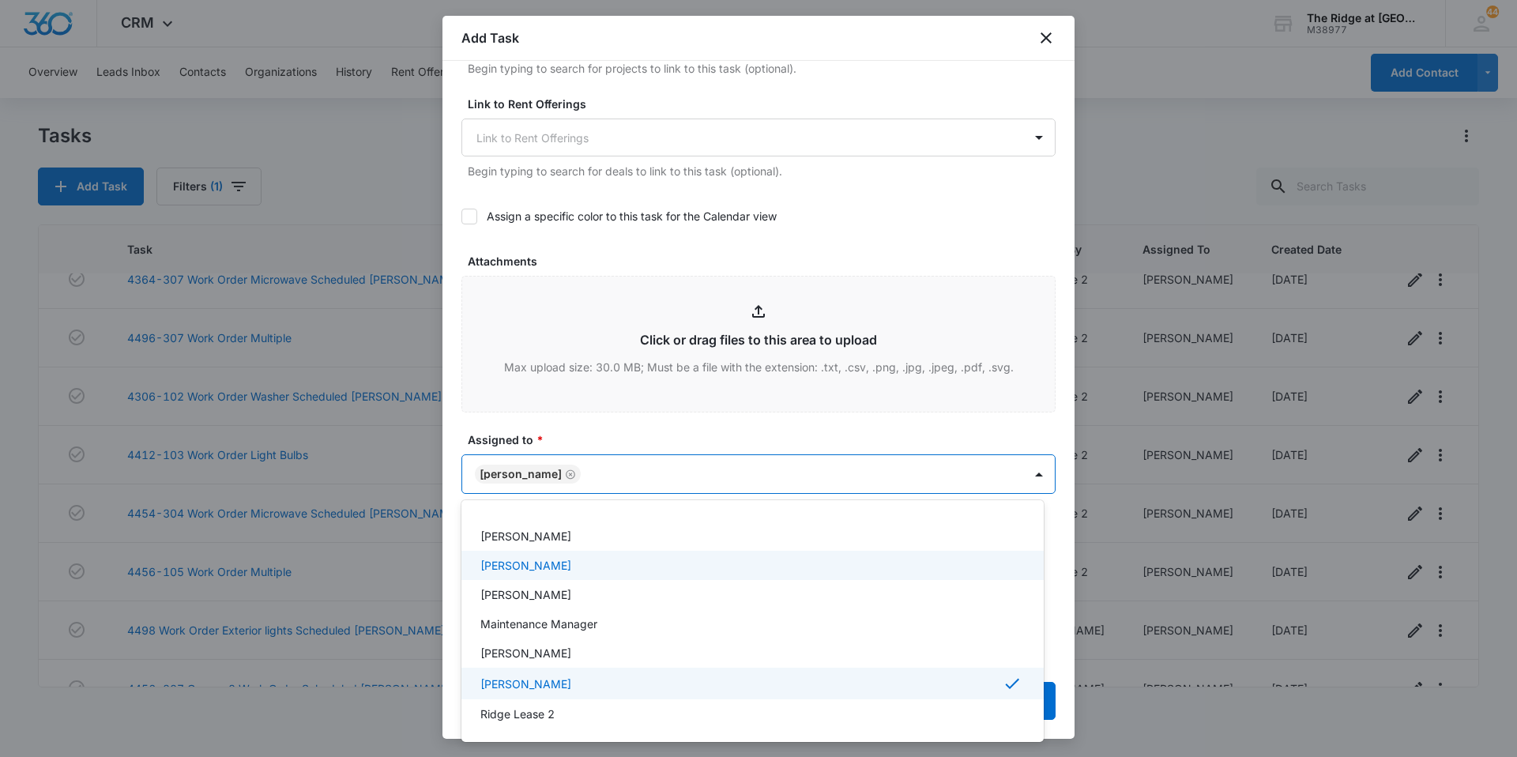
click at [695, 433] on div at bounding box center [758, 378] width 1517 height 757
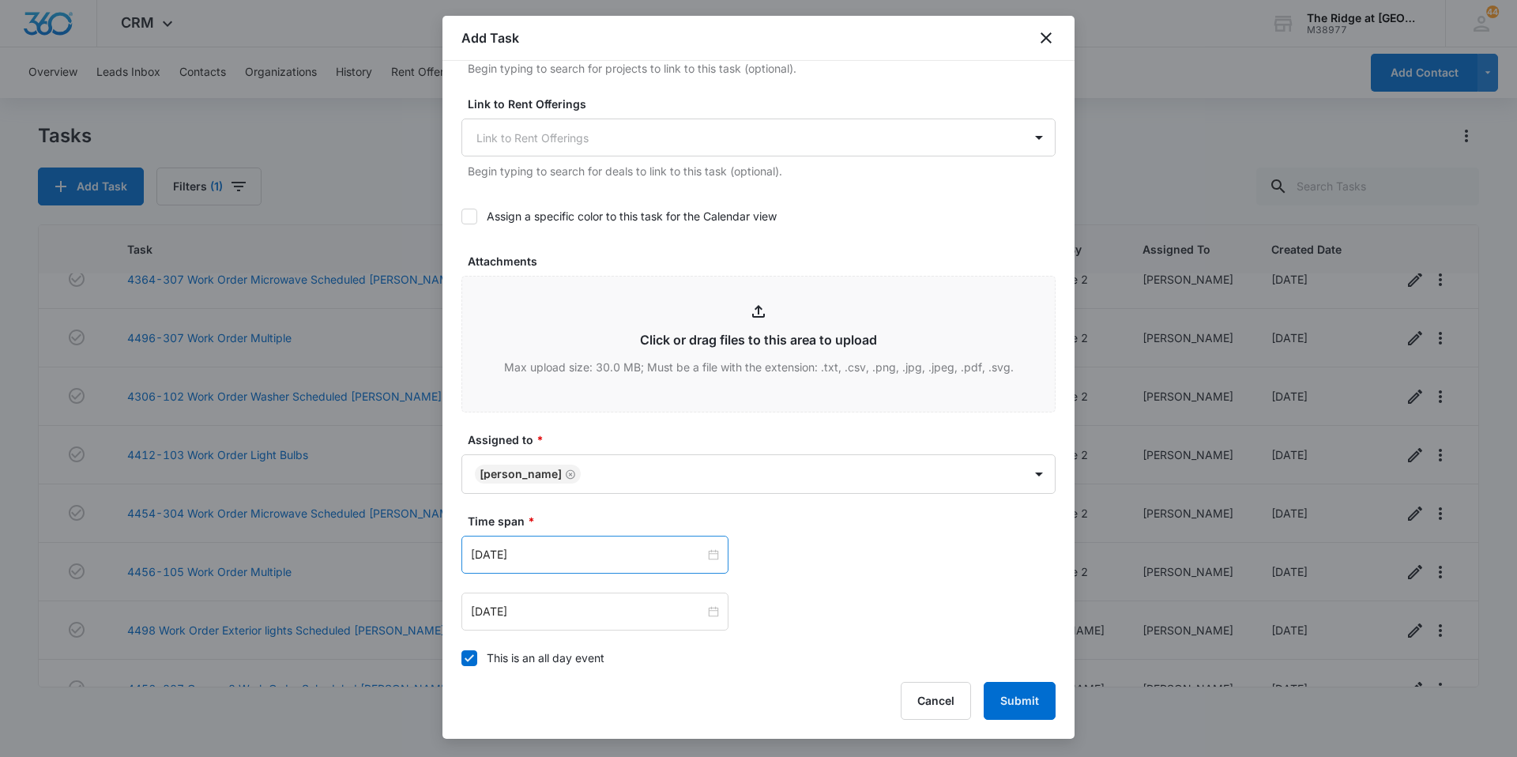
click at [593, 566] on div "Aug 1, 2023" at bounding box center [594, 555] width 267 height 38
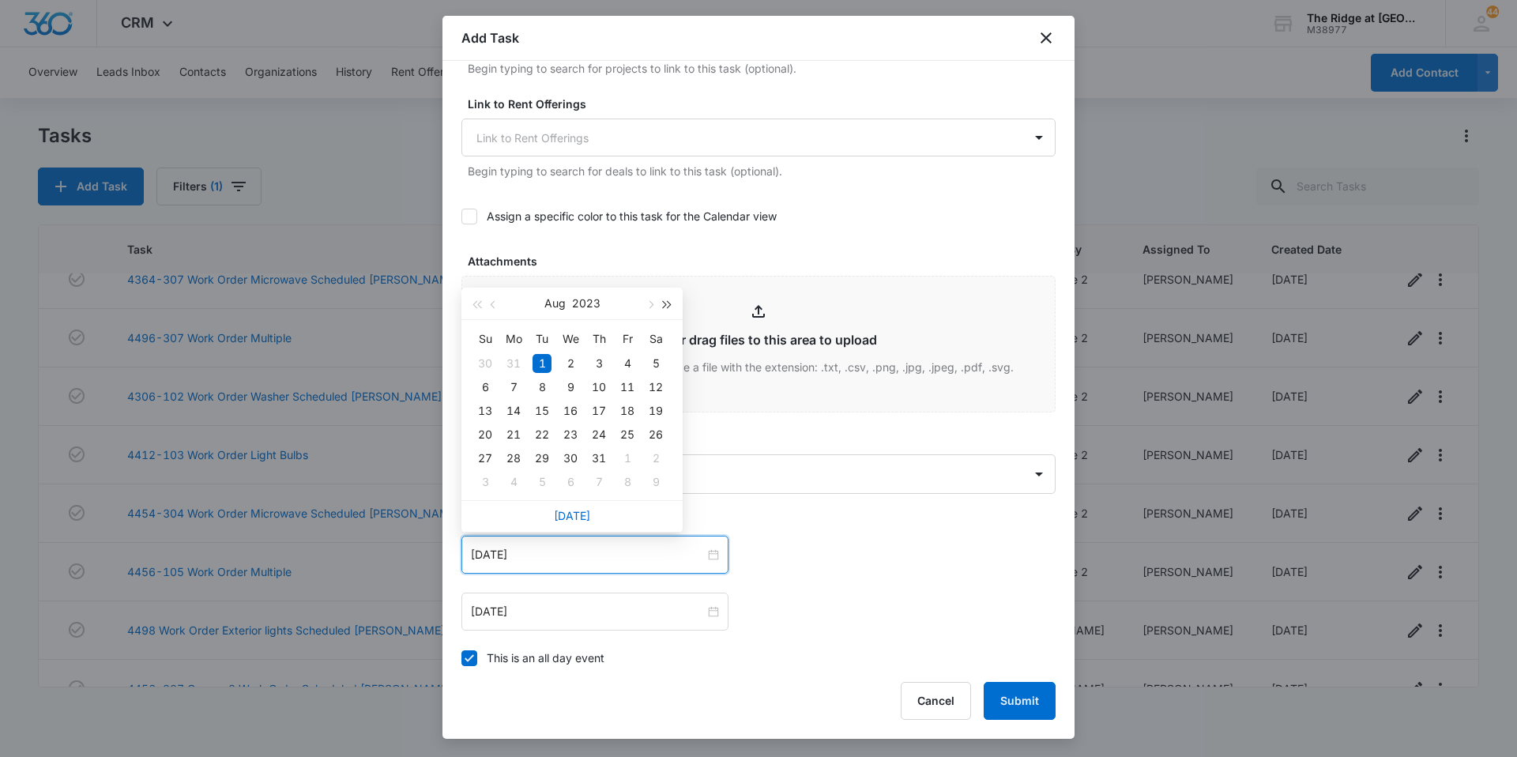
click at [668, 305] on span "button" at bounding box center [668, 305] width 8 height 8
click at [655, 303] on button "button" at bounding box center [649, 304] width 17 height 32
type input "Sep 11, 2025"
click at [600, 386] on div "11" at bounding box center [598, 387] width 19 height 19
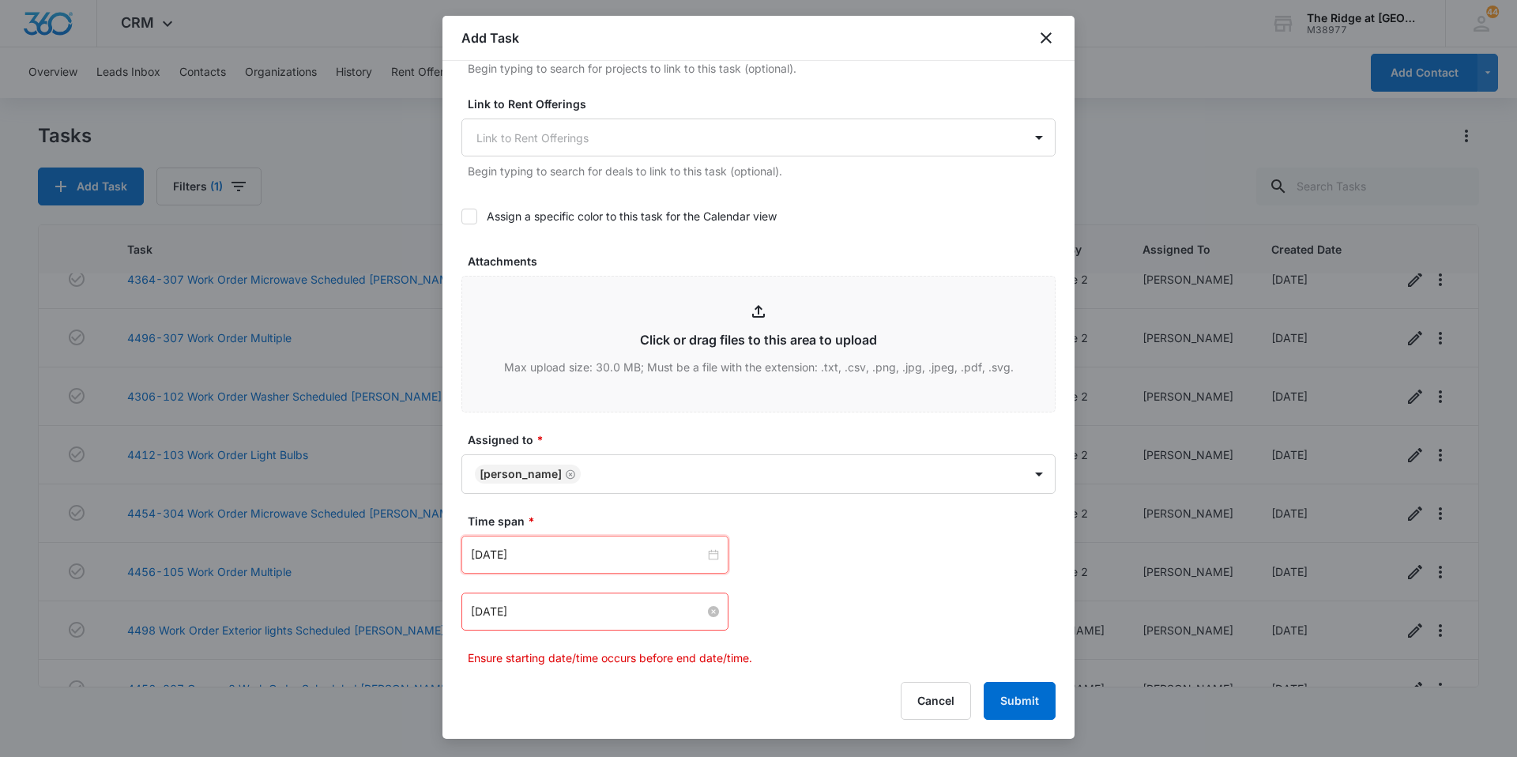
click at [628, 620] on input "Aug 2, 2023" at bounding box center [588, 611] width 234 height 17
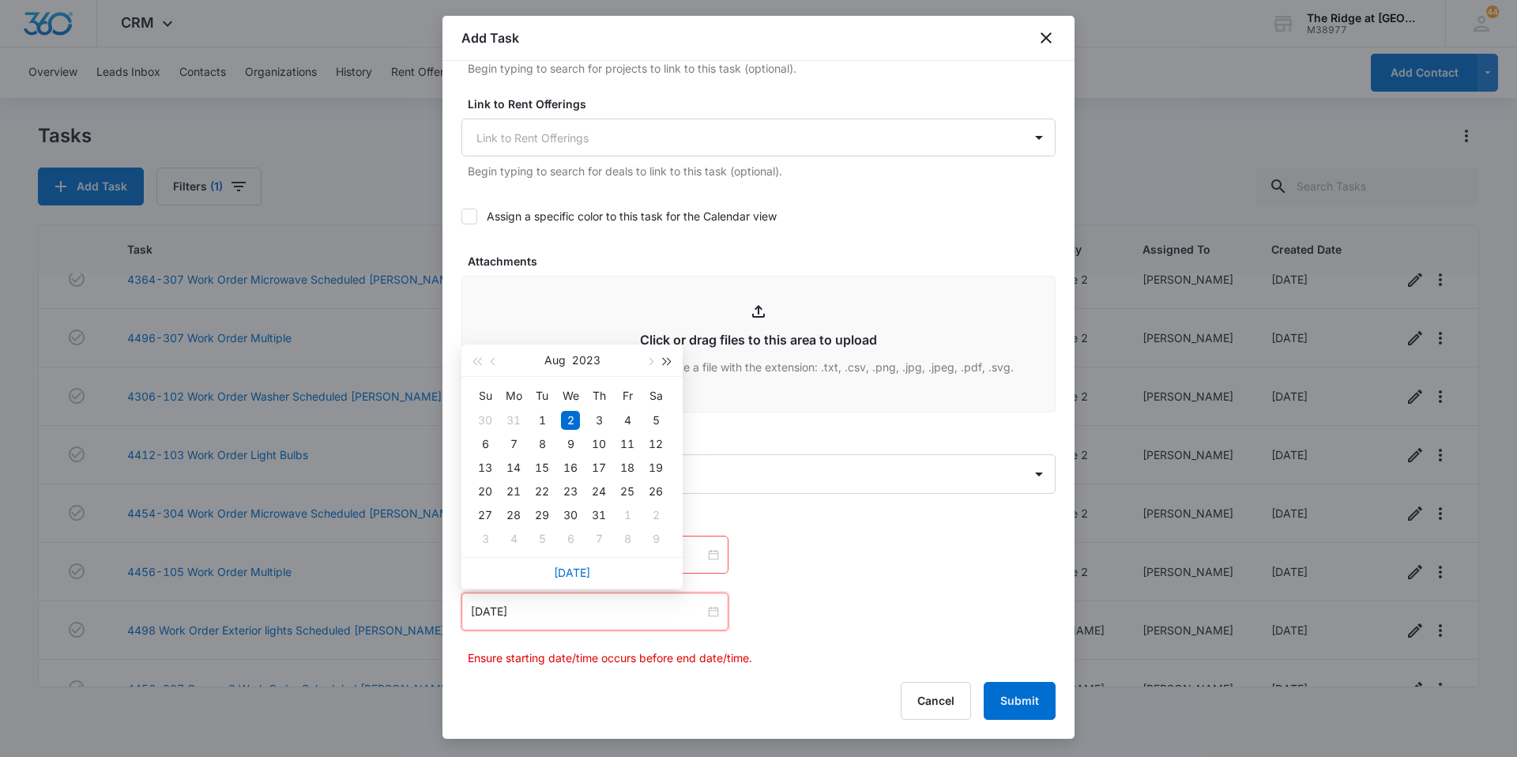
click at [664, 361] on span "button" at bounding box center [668, 362] width 8 height 8
click at [650, 363] on span "button" at bounding box center [650, 362] width 8 height 8
type input "Sep 15, 2025"
click at [509, 463] on div "15" at bounding box center [513, 467] width 19 height 19
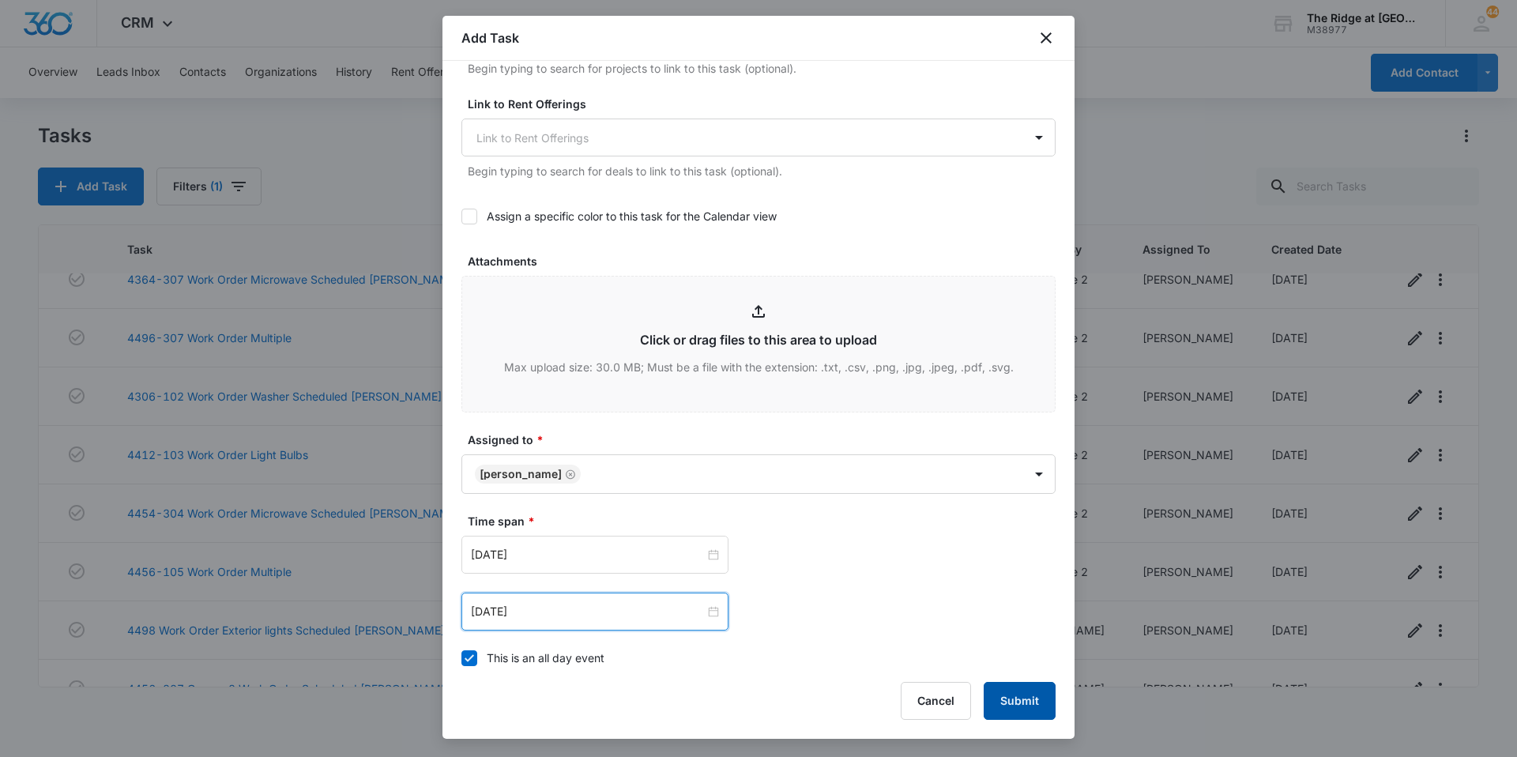
click at [1030, 699] on button "Submit" at bounding box center [1020, 701] width 72 height 38
